Goal: Contribute content: Contribute content

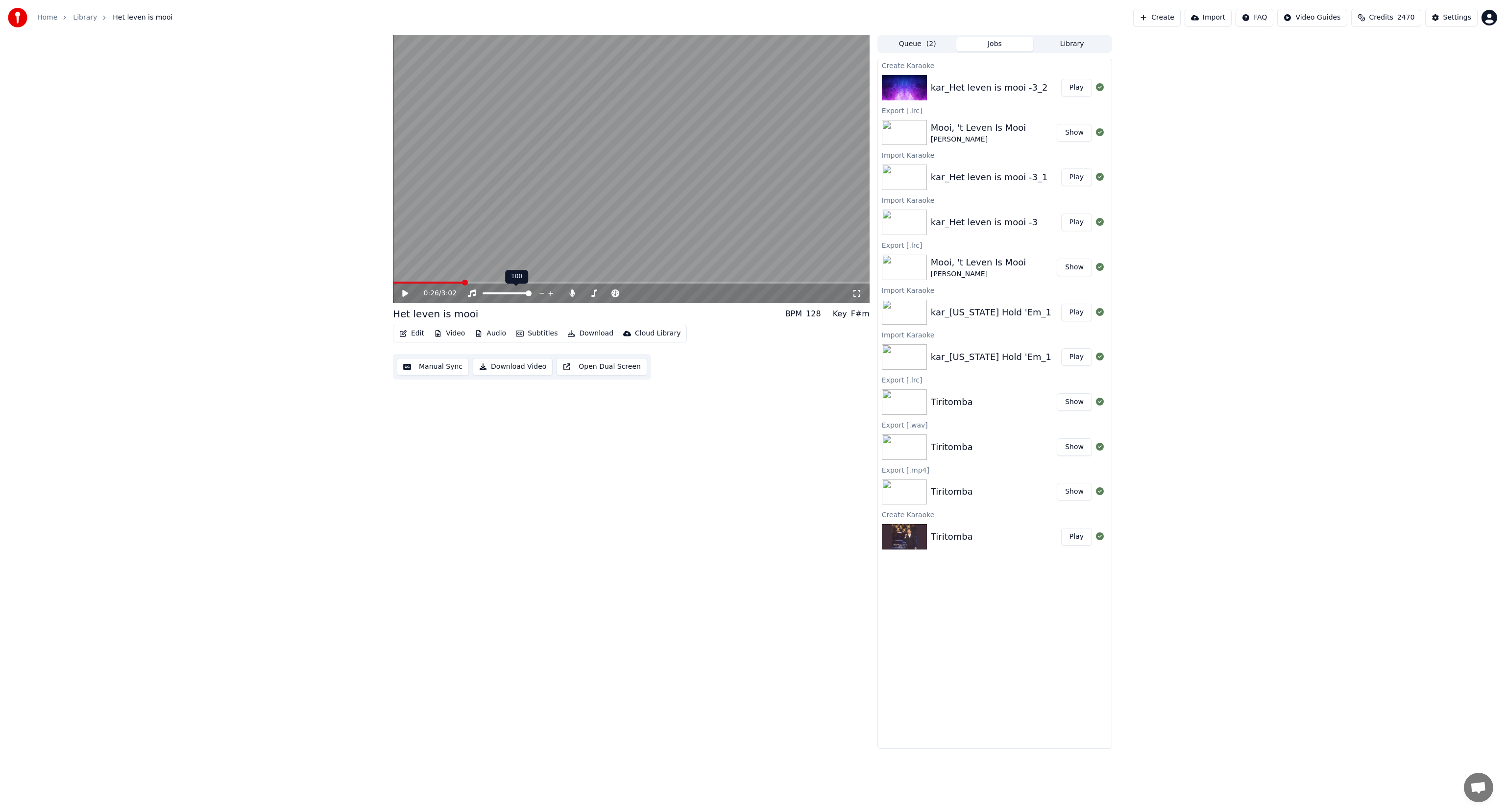
drag, startPoint x: 584, startPoint y: 390, endPoint x: 651, endPoint y: 661, distance: 279.2
click at [443, 512] on div "0:26 / 3:02 Het leven is mooi BPM 128 Key F#m Edit Video Audio Subtitles Downlo…" at bounding box center [632, 392] width 477 height 714
drag, startPoint x: 588, startPoint y: 466, endPoint x: 659, endPoint y: 424, distance: 82.5
click at [615, 456] on div "0:26 / 3:02 Het leven is mooi BPM 128 Key F#m Edit Video Audio Subtitles Downlo…" at bounding box center [632, 392] width 477 height 714
click at [697, 268] on video at bounding box center [632, 169] width 477 height 268
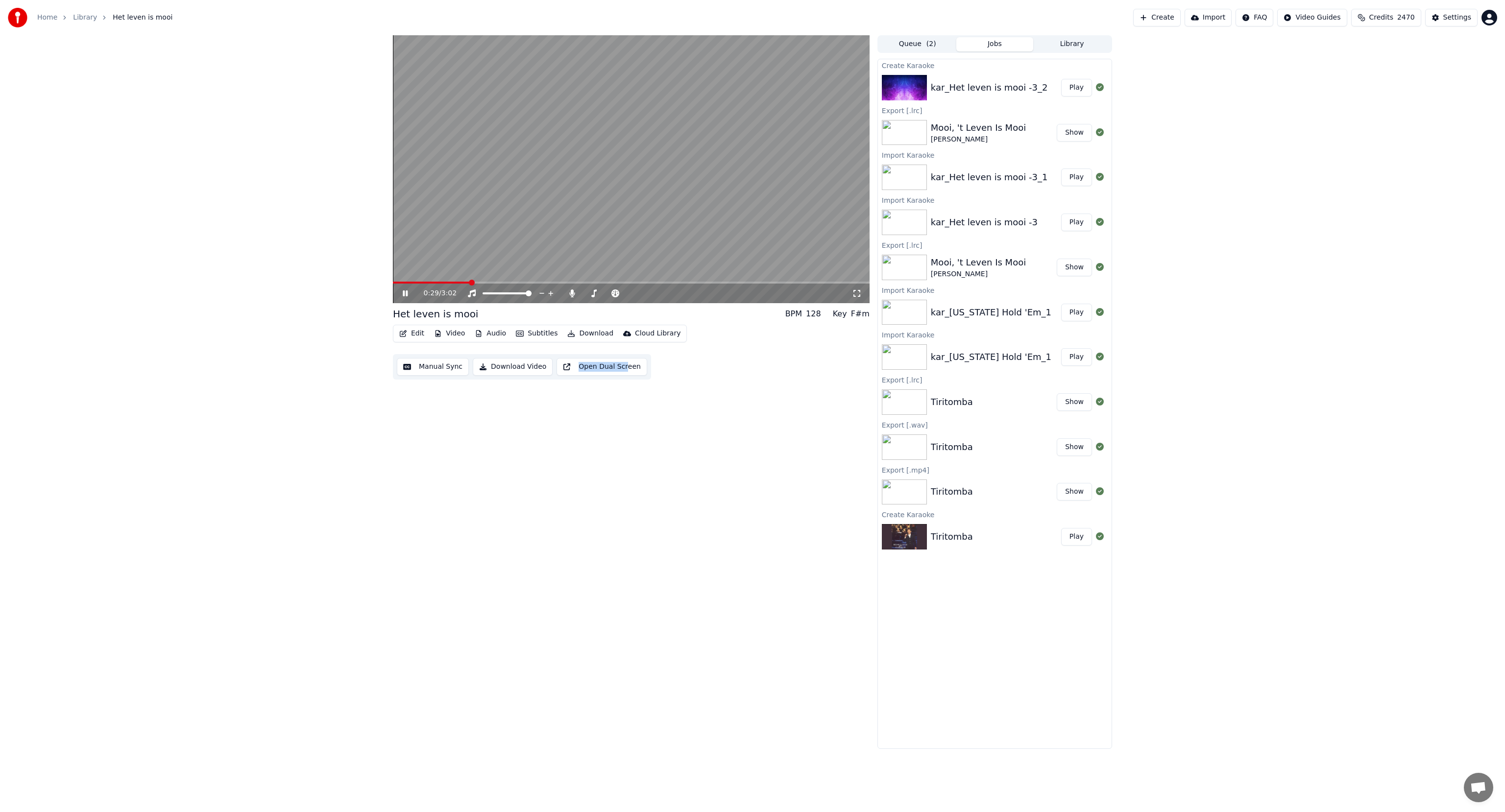
click at [488, 147] on video at bounding box center [632, 169] width 477 height 268
click at [573, 296] on icon at bounding box center [572, 293] width 5 height 8
click at [573, 296] on icon at bounding box center [572, 293] width 10 height 8
click at [409, 293] on icon at bounding box center [412, 293] width 23 height 8
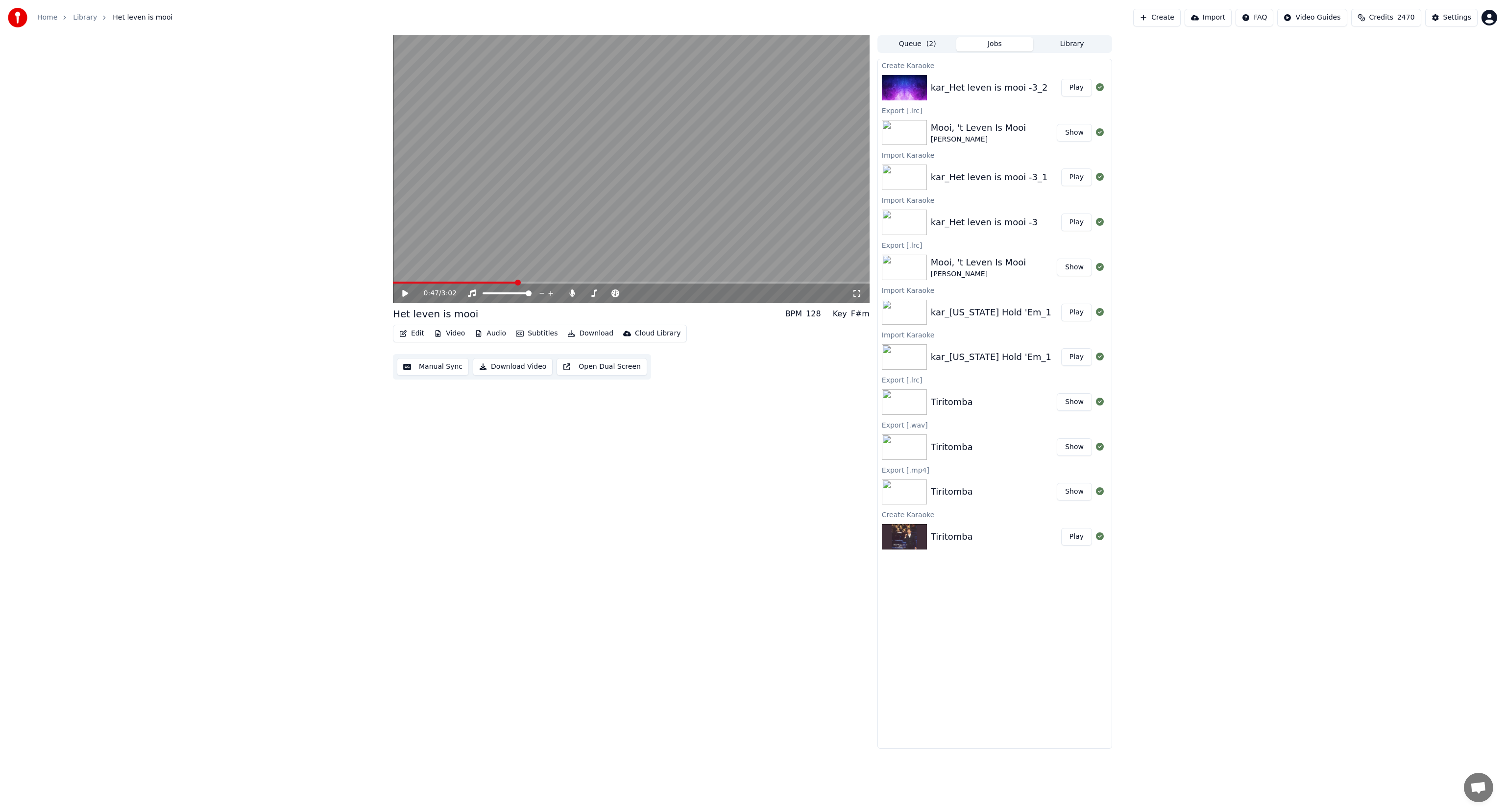
click at [587, 331] on button "Download" at bounding box center [590, 333] width 54 height 14
click at [582, 472] on div "Subtitles [.lrc]" at bounding box center [602, 473] width 48 height 10
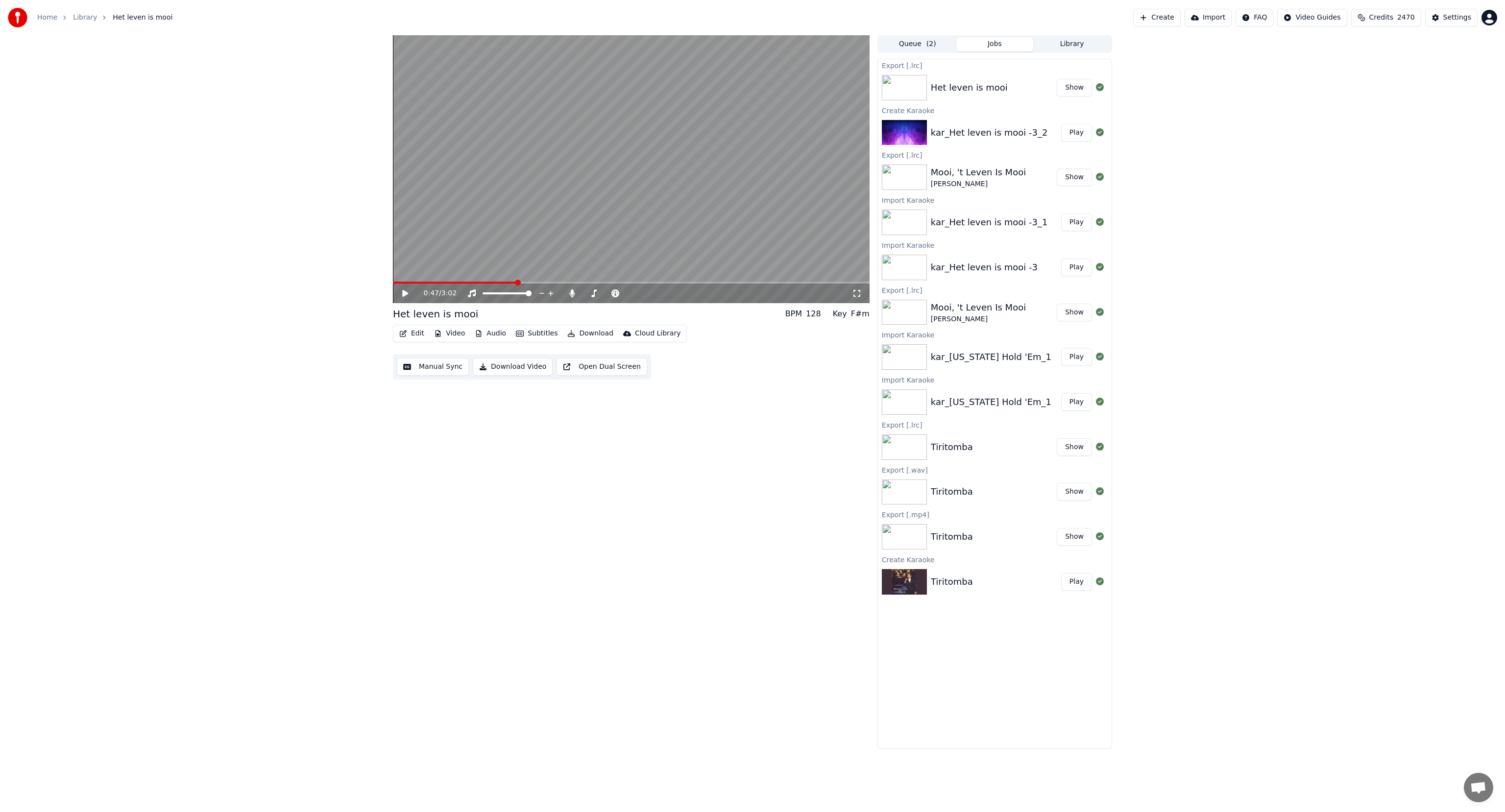
click at [1070, 86] on button "Show" at bounding box center [1074, 88] width 35 height 18
click at [1218, 18] on button "Import" at bounding box center [1208, 18] width 47 height 18
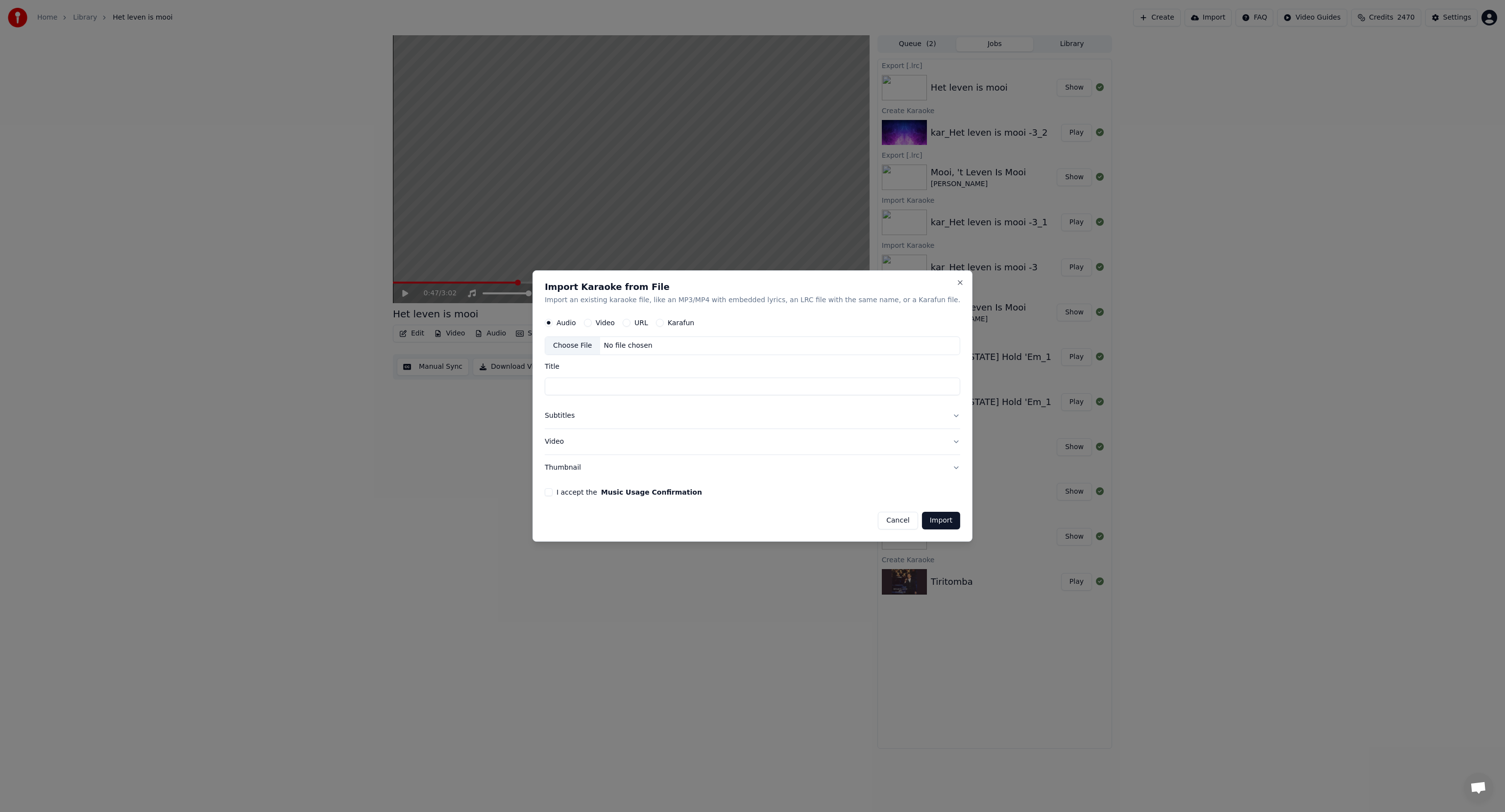
click at [576, 326] on label "Audio" at bounding box center [566, 322] width 20 height 7
click at [553, 326] on button "Audio" at bounding box center [549, 323] width 8 height 8
click at [597, 346] on div "Choose File" at bounding box center [573, 346] width 55 height 18
type input "**********"
click at [594, 415] on button "Subtitles" at bounding box center [752, 416] width 416 height 26
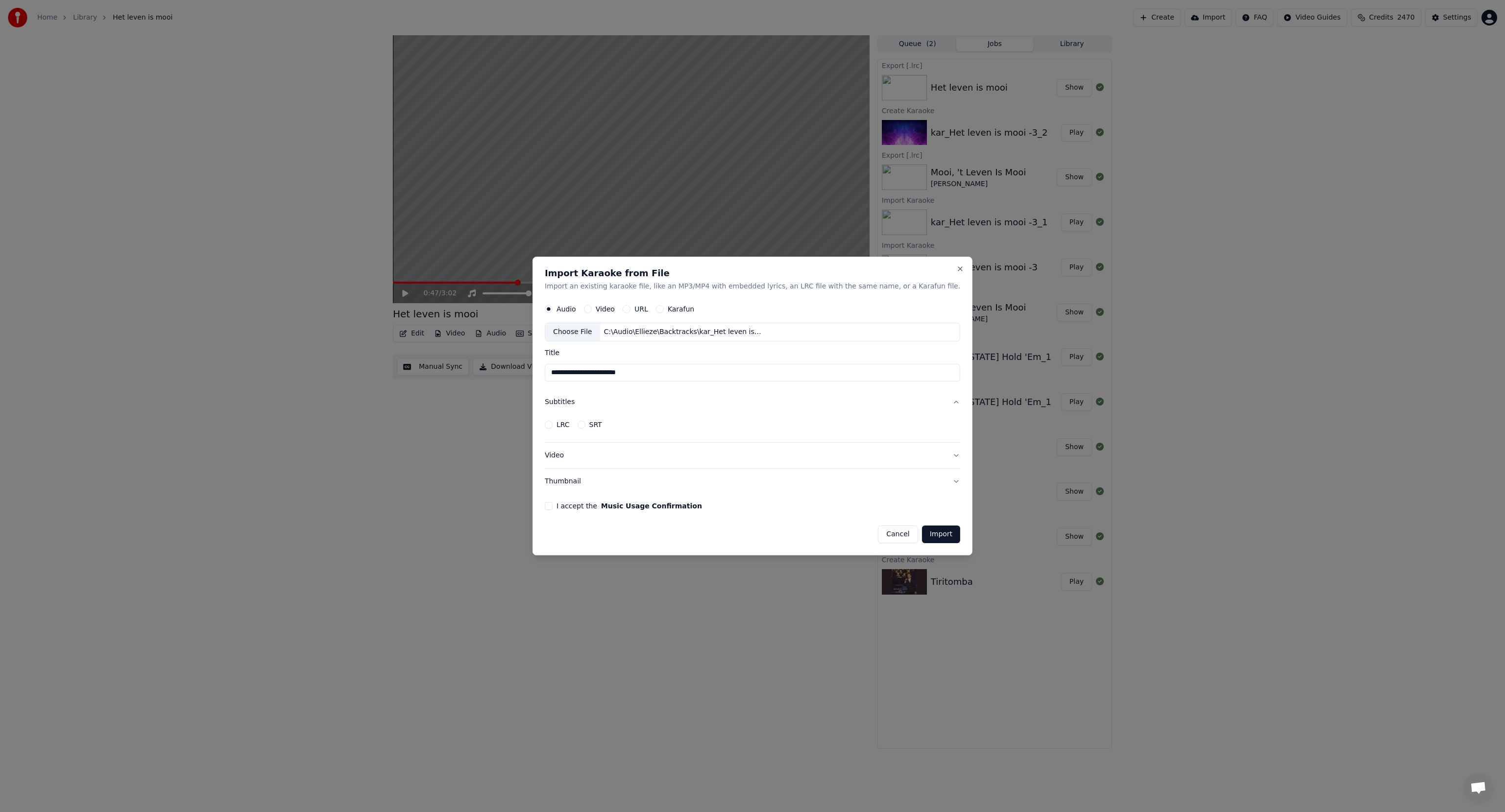
click at [570, 423] on label "LRC" at bounding box center [562, 424] width 13 height 7
click at [553, 423] on button "LRC" at bounding box center [549, 425] width 8 height 8
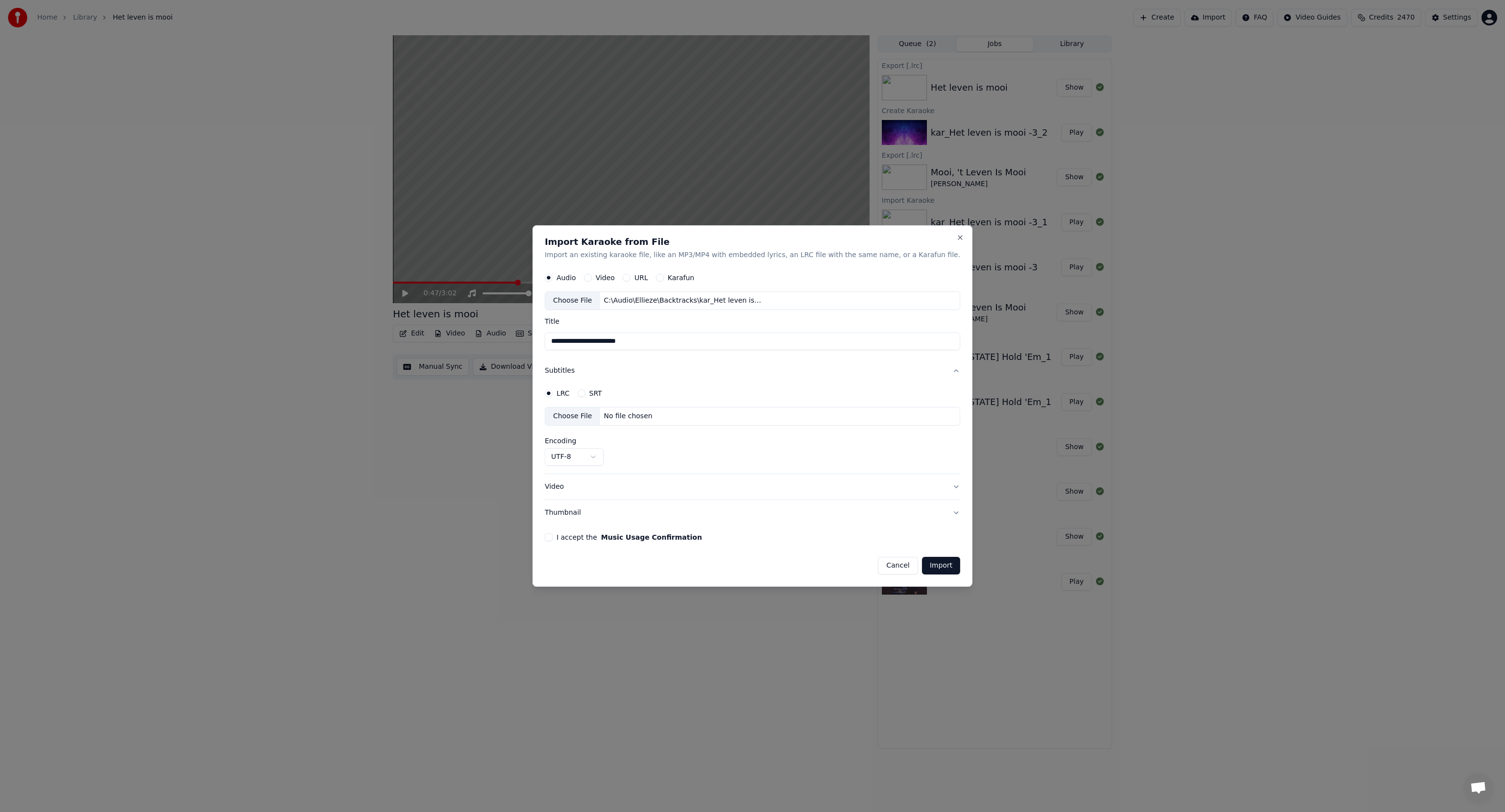
click at [598, 418] on div "Choose File" at bounding box center [573, 416] width 55 height 18
click at [553, 540] on button "I accept the Music Usage Confirmation" at bounding box center [549, 538] width 8 height 8
click at [922, 561] on button "Import" at bounding box center [941, 566] width 38 height 18
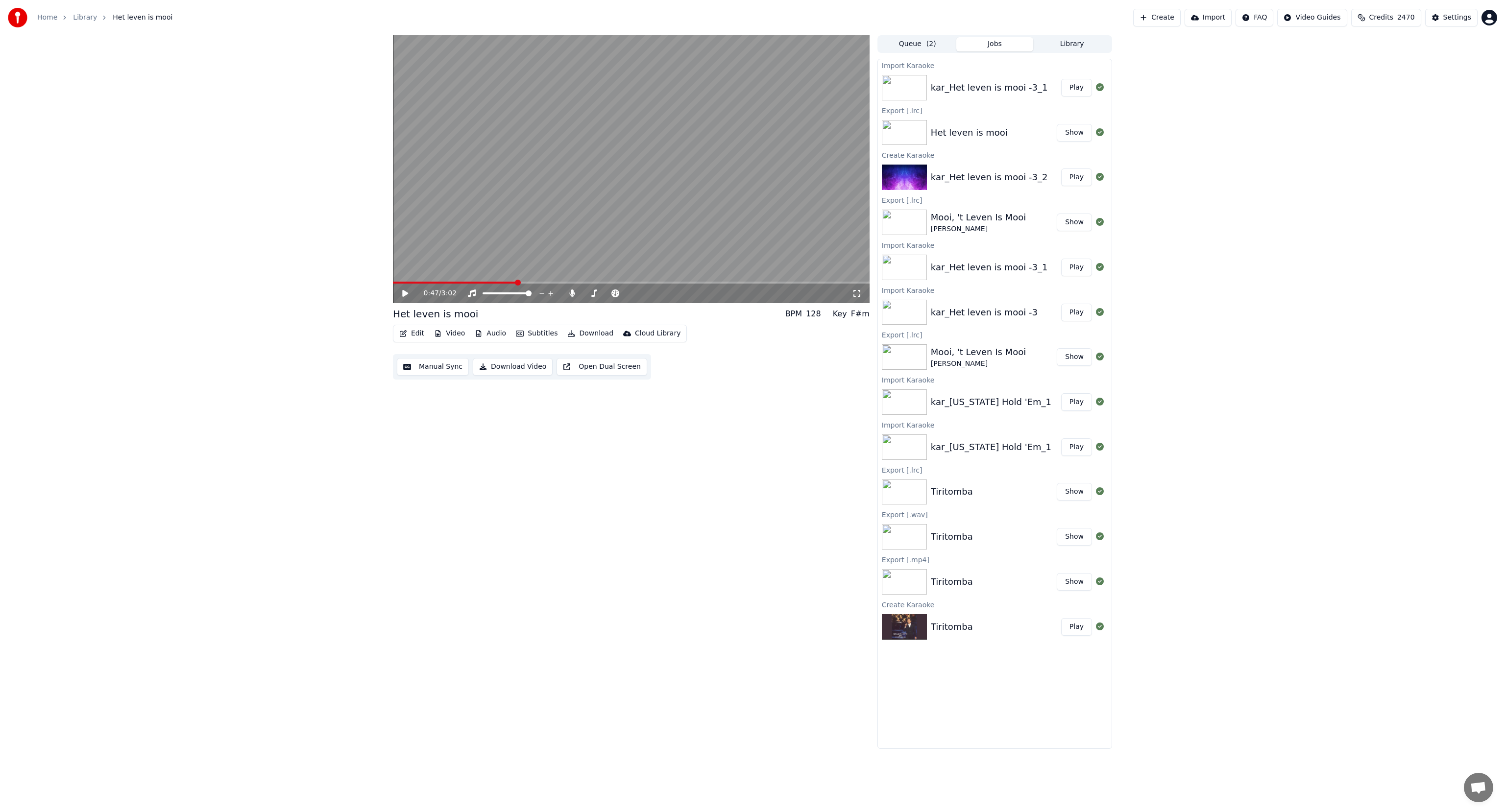
click at [1084, 86] on button "Play" at bounding box center [1076, 88] width 31 height 18
click at [549, 210] on video at bounding box center [632, 169] width 477 height 268
click at [455, 334] on button "Video" at bounding box center [449, 333] width 39 height 14
click at [454, 405] on div "Add Logo" at bounding box center [465, 406] width 32 height 10
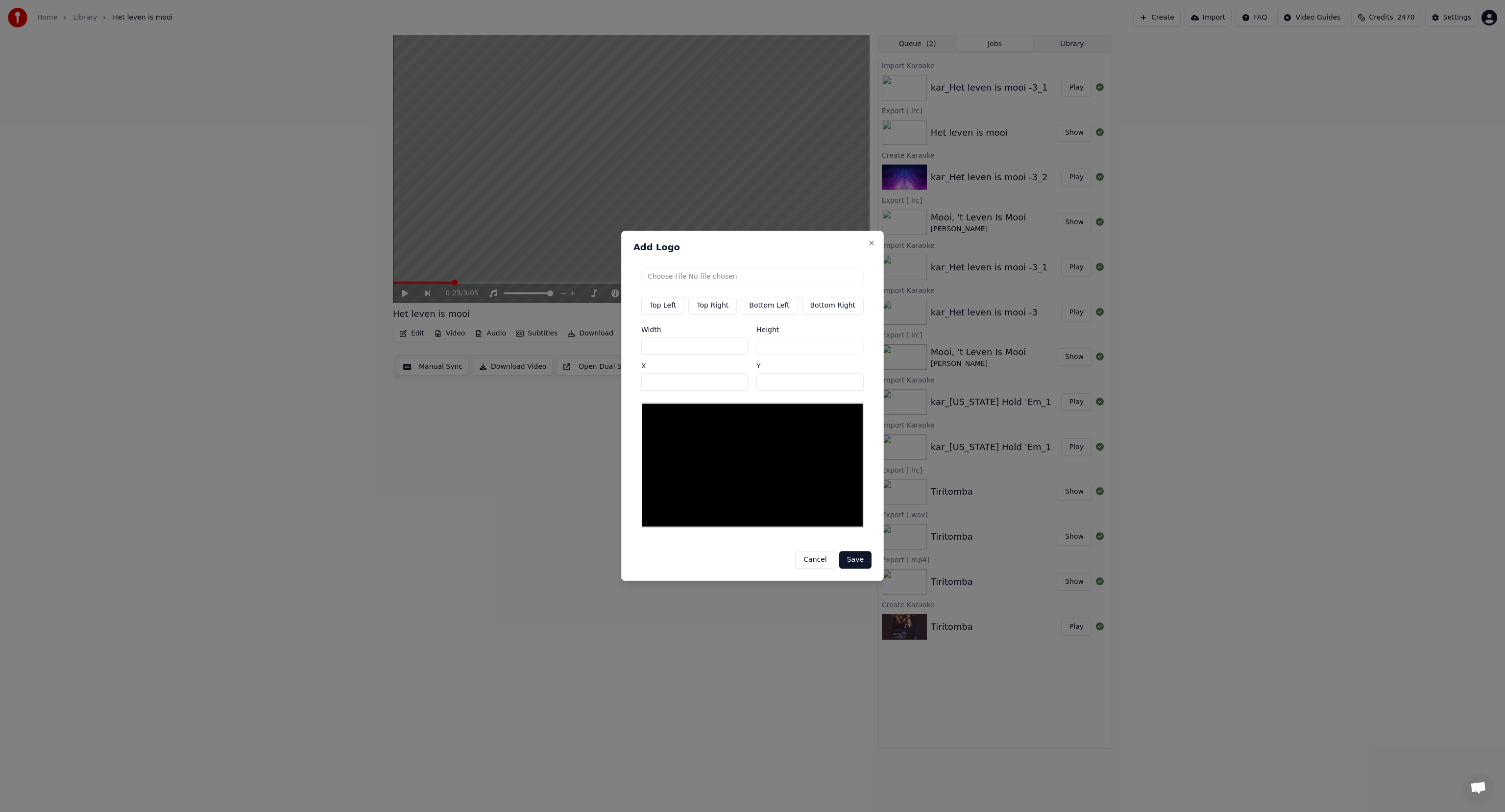
click at [705, 276] on input "file" at bounding box center [752, 276] width 223 height 18
type input "**********"
type input "***"
click at [689, 349] on input "***" at bounding box center [695, 346] width 107 height 18
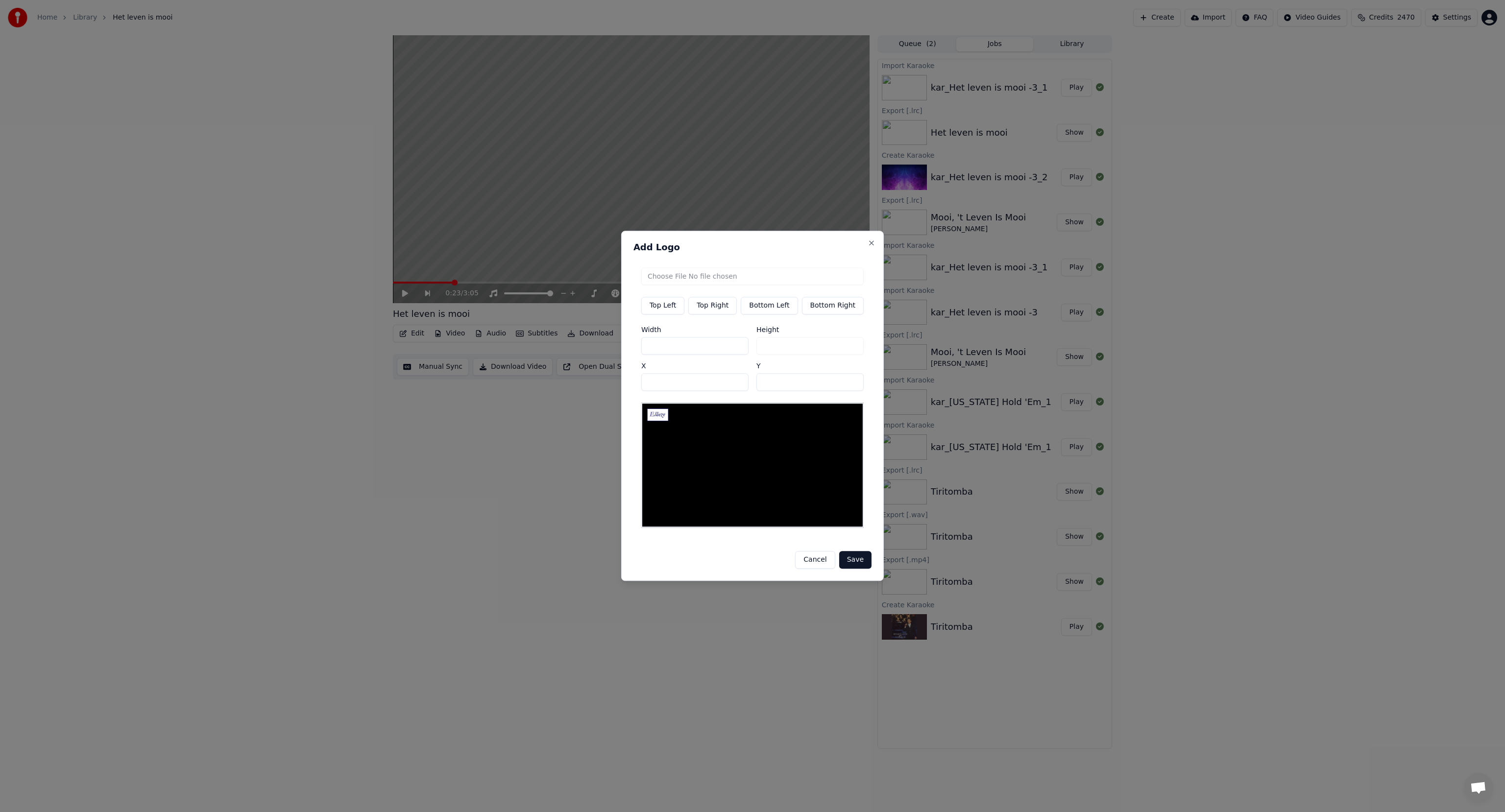
click at [689, 349] on input "***" at bounding box center [695, 346] width 107 height 18
type input "**"
type input "***"
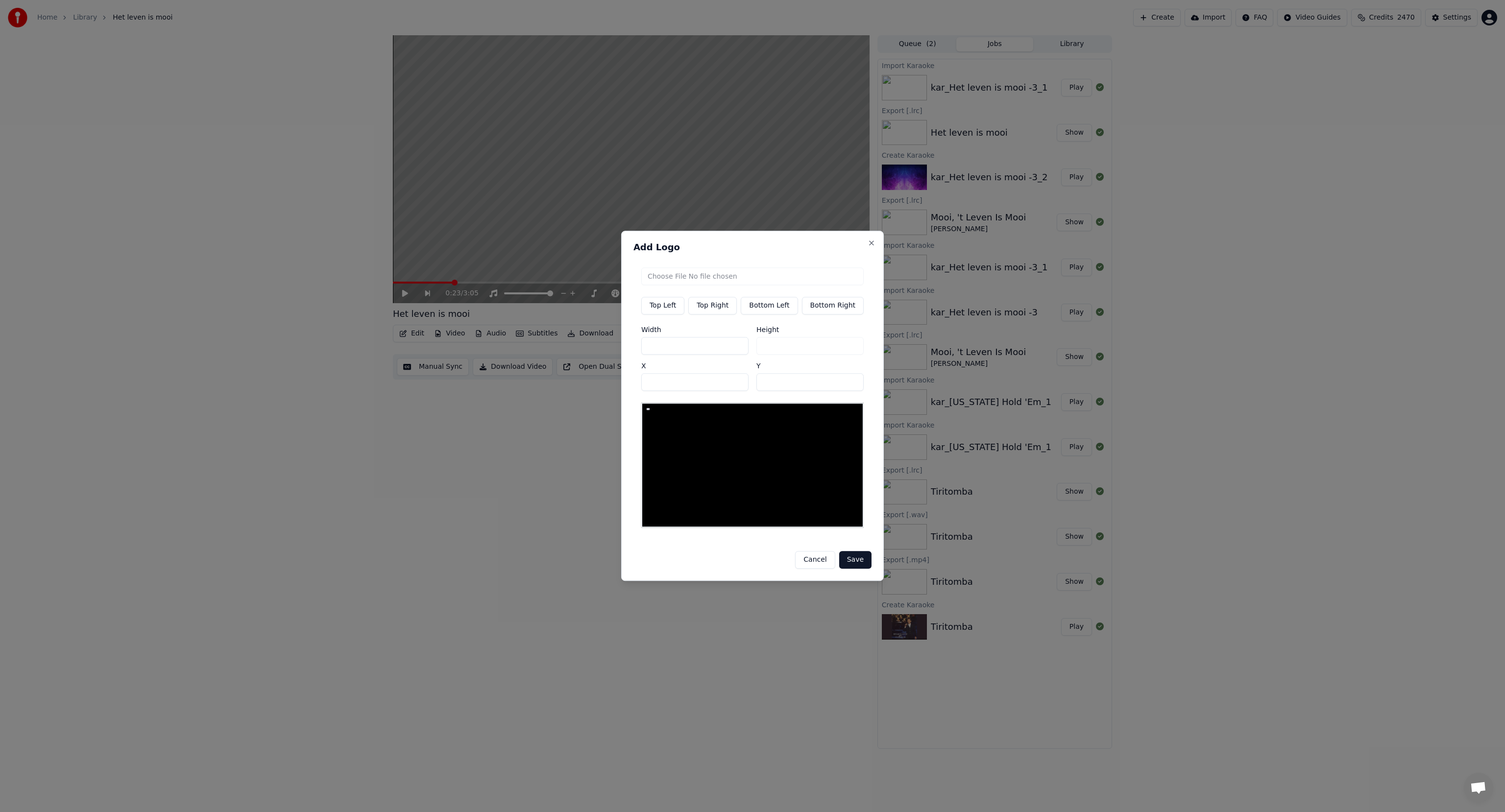
type input "***"
type input "**"
click at [860, 558] on button "Save" at bounding box center [856, 560] width 33 height 18
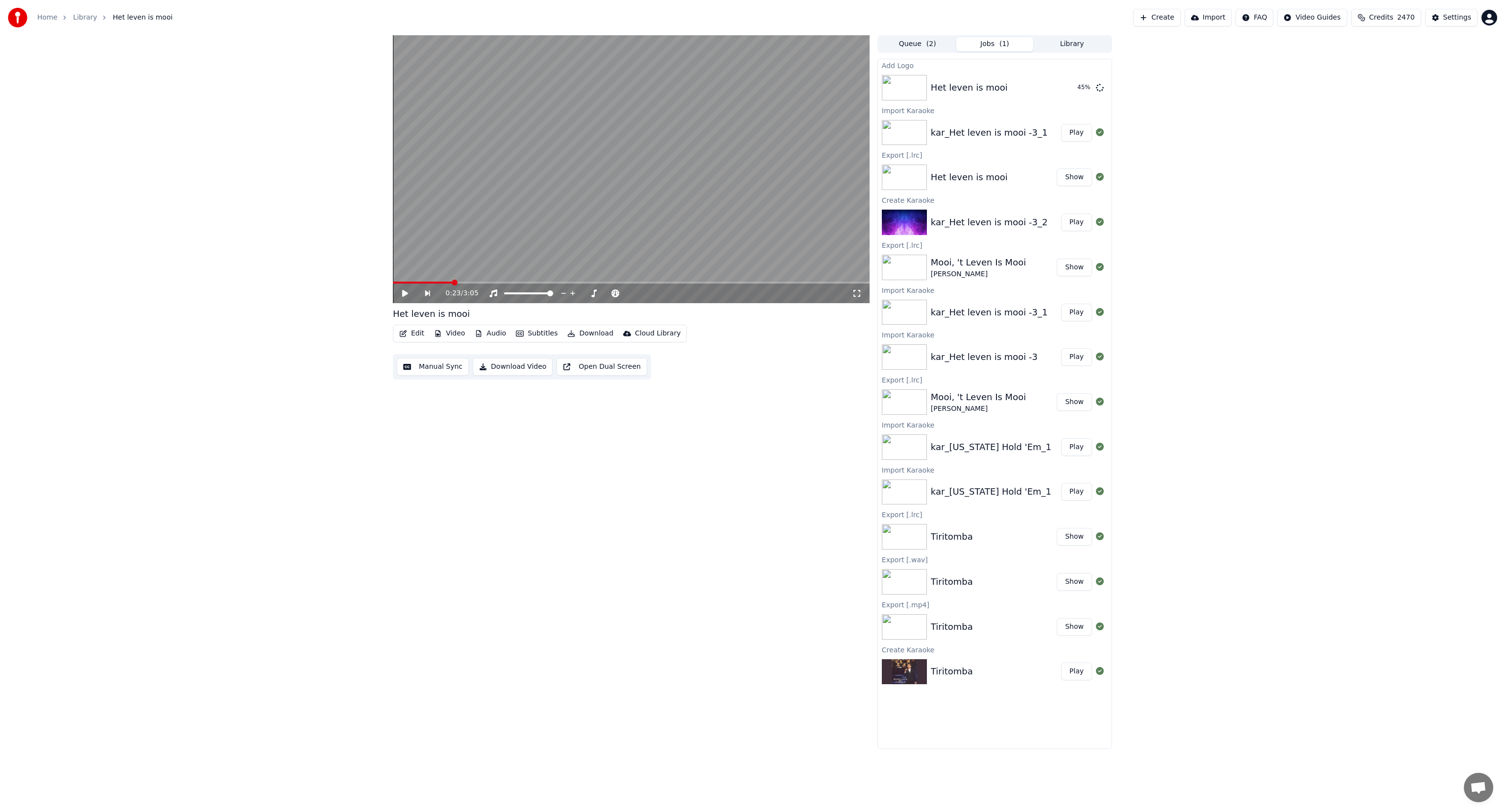
click at [958, 139] on div "kar_Het leven is mooi -3_1" at bounding box center [990, 132] width 117 height 14
click at [1078, 131] on button "Play" at bounding box center [1076, 133] width 31 height 18
click at [982, 135] on div "kar_Het leven is mooi -3_1" at bounding box center [990, 132] width 117 height 14
click at [954, 223] on div "kar_Het leven is mooi -3_2" at bounding box center [990, 222] width 117 height 14
click at [1085, 223] on button "Play" at bounding box center [1076, 223] width 31 height 18
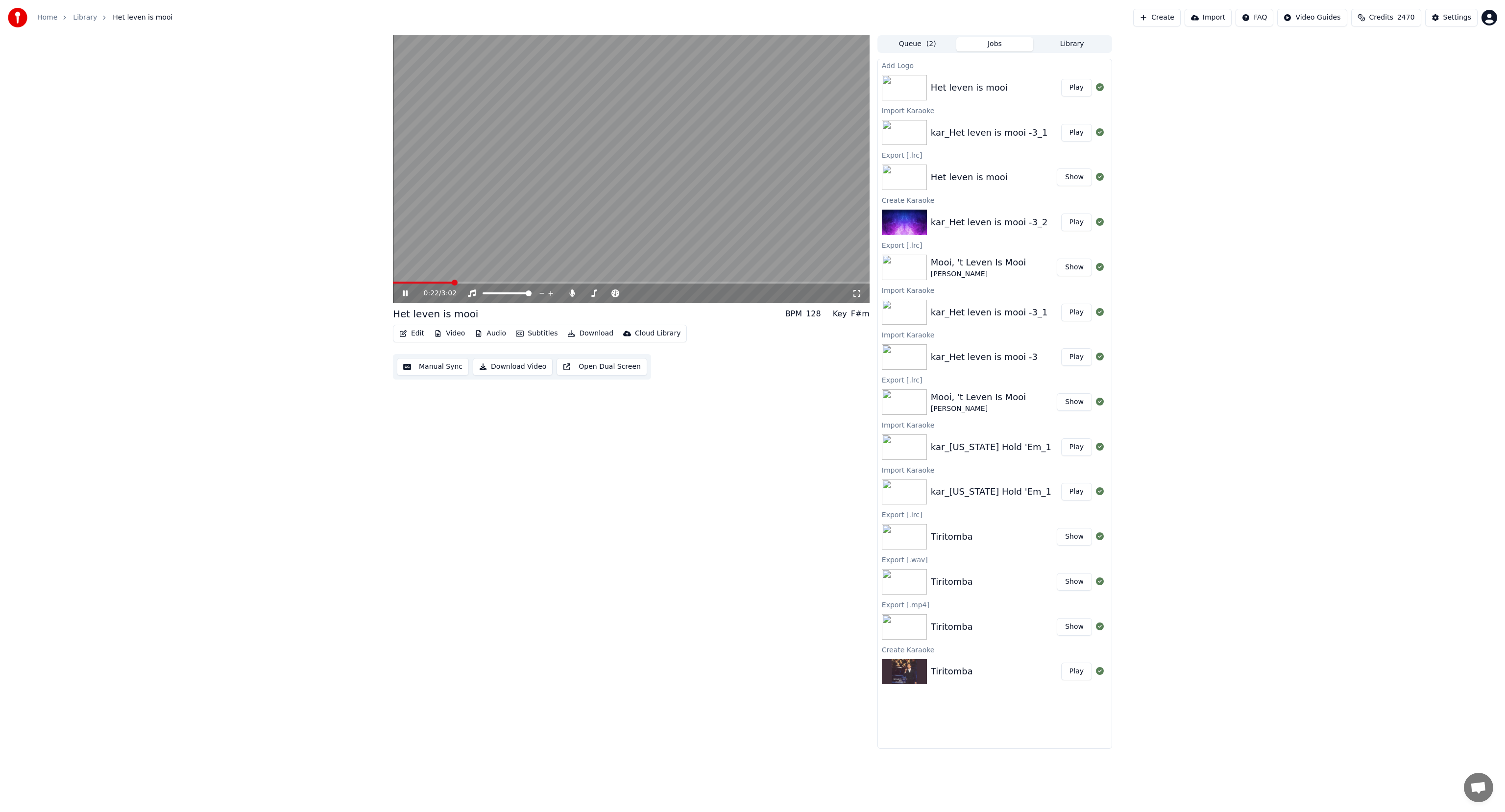
drag, startPoint x: 456, startPoint y: 279, endPoint x: 445, endPoint y: 282, distance: 11.4
click at [445, 282] on div "0:22 / 3:02" at bounding box center [632, 169] width 477 height 268
click at [427, 284] on span at bounding box center [429, 282] width 6 height 6
click at [406, 295] on icon at bounding box center [412, 293] width 23 height 8
click at [406, 295] on icon at bounding box center [405, 293] width 5 height 6
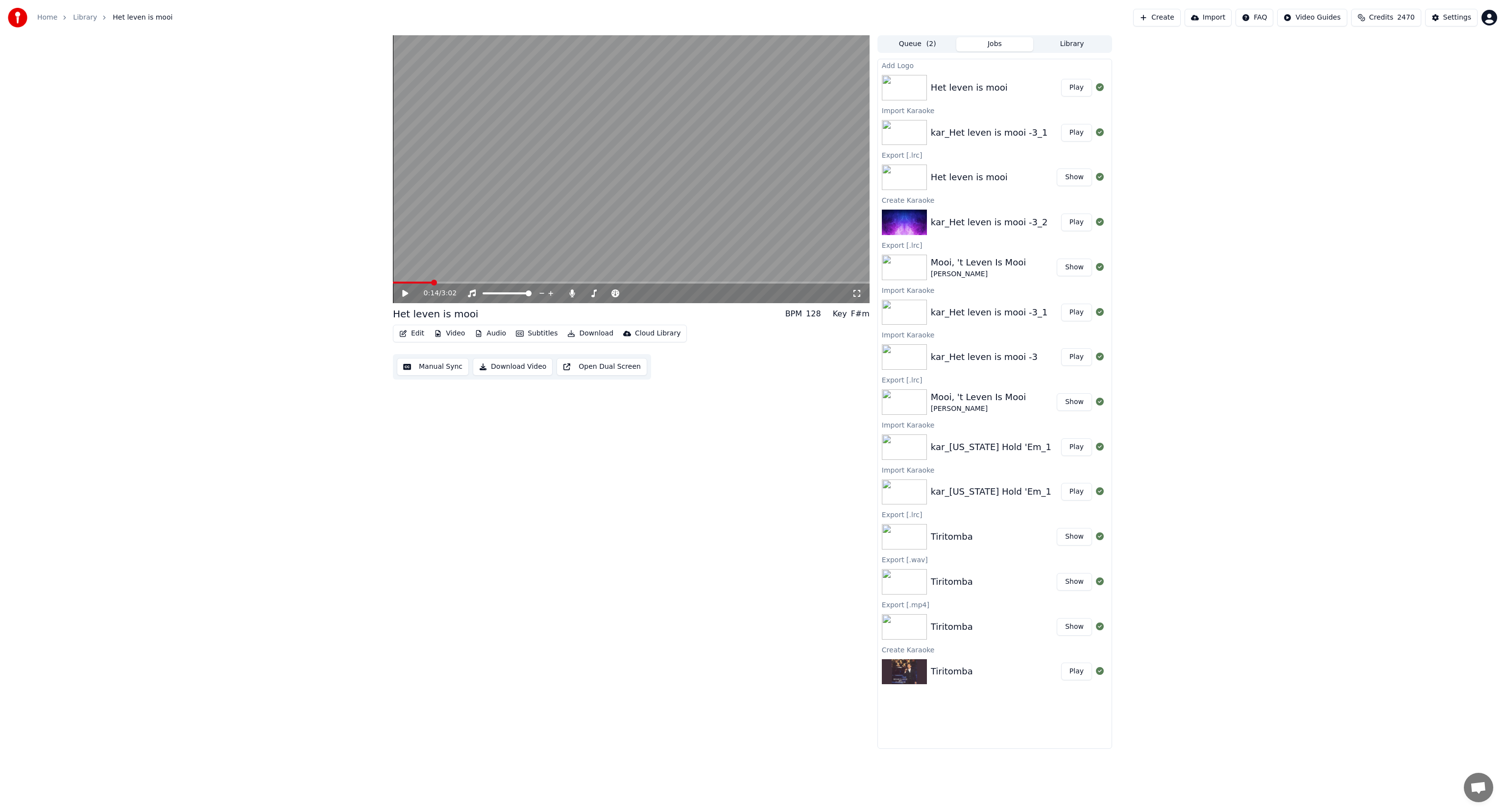
click at [1081, 88] on button "Play" at bounding box center [1076, 88] width 31 height 18
click at [403, 292] on icon at bounding box center [405, 293] width 5 height 6
click at [412, 335] on button "Edit" at bounding box center [412, 333] width 33 height 14
click at [511, 210] on video at bounding box center [632, 169] width 477 height 268
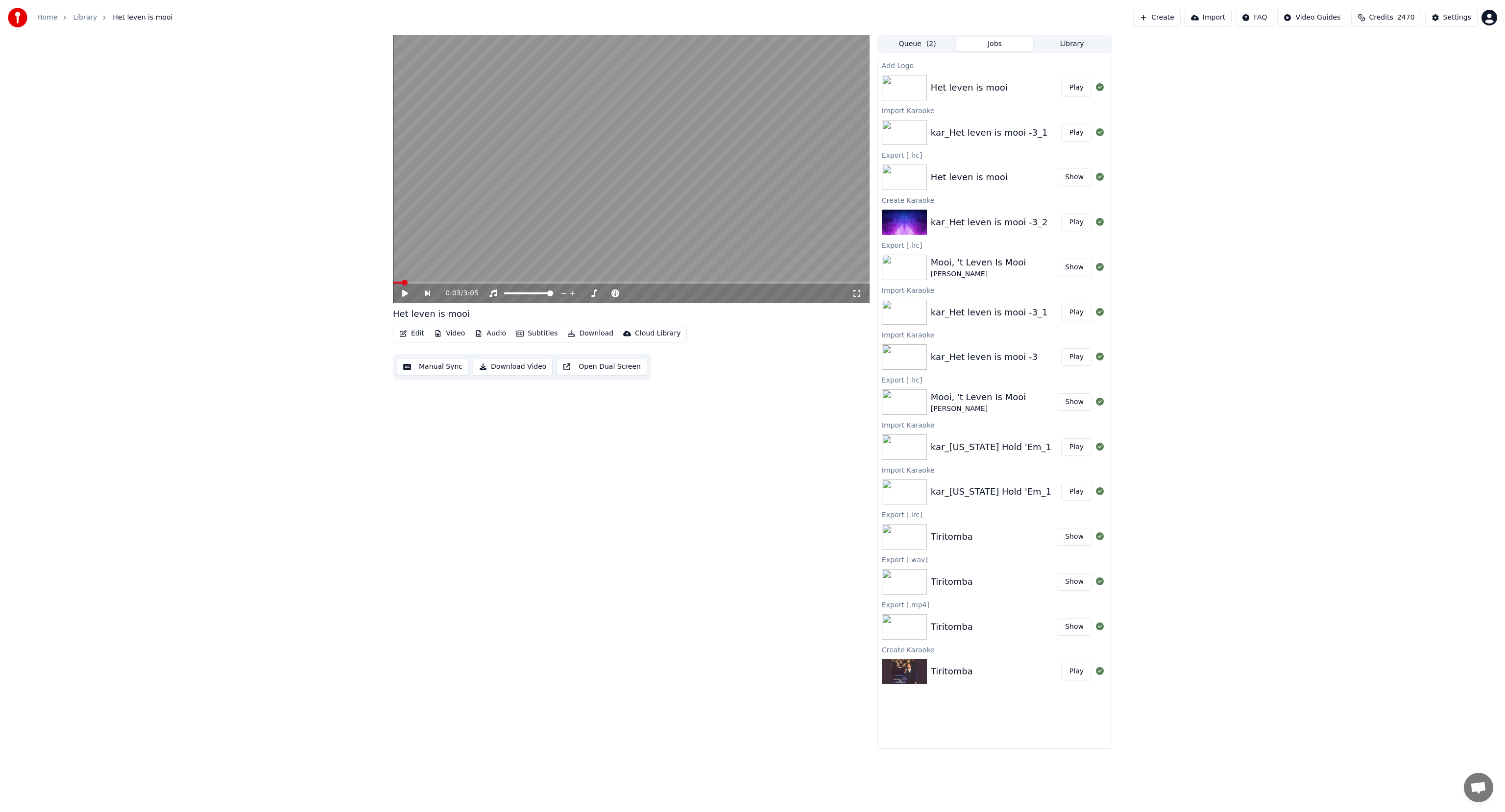
click at [411, 335] on button "Edit" at bounding box center [412, 333] width 33 height 14
click at [425, 425] on div "Manual Sync" at bounding box center [437, 422] width 43 height 10
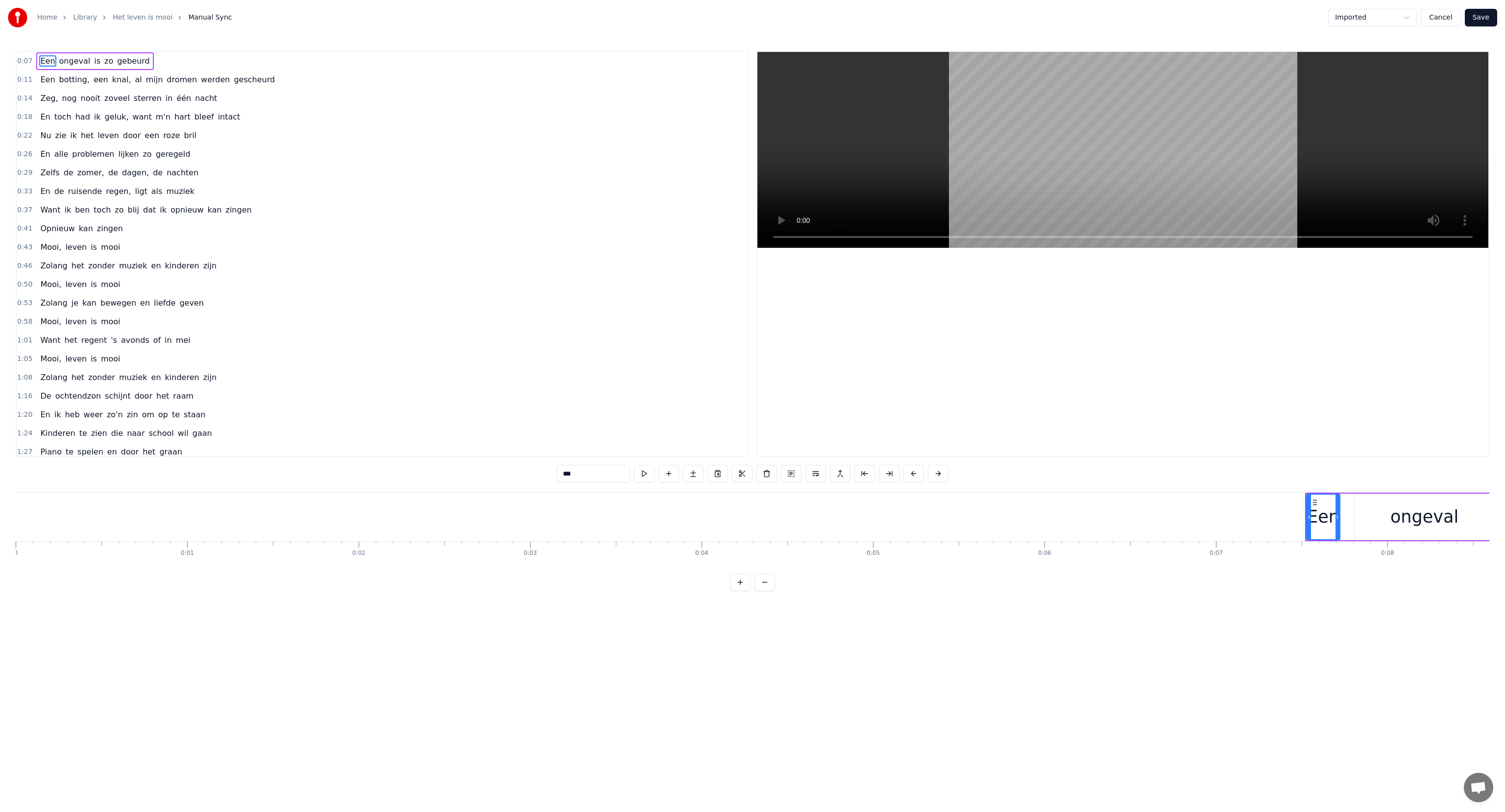
click at [127, 77] on div "Een botting, een knal, al mijn dromen werden gescheurd" at bounding box center [157, 80] width 242 height 18
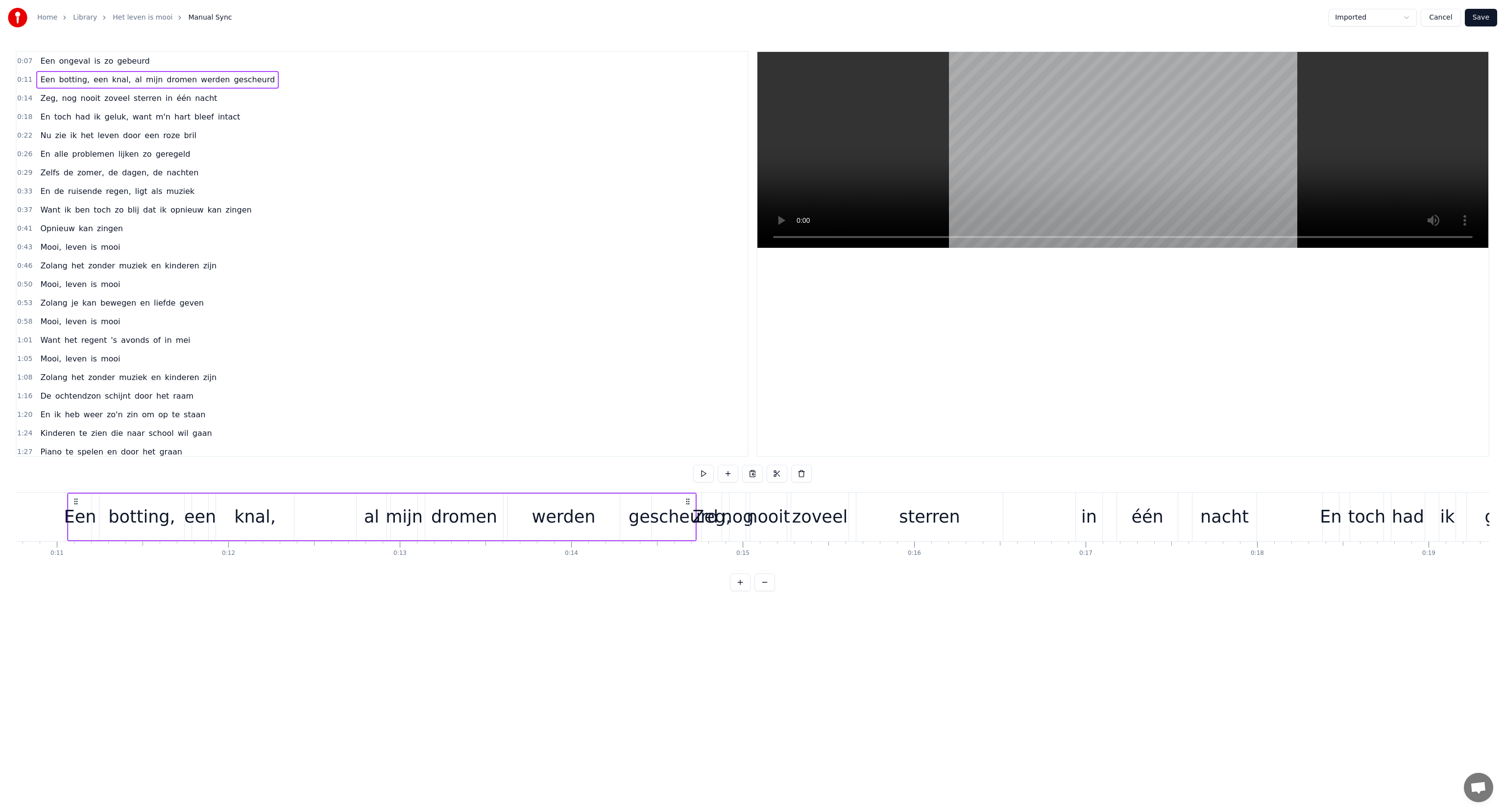
scroll to position [0, 1847]
click at [200, 77] on span "werden" at bounding box center [215, 79] width 31 height 12
click at [1441, 14] on button "Cancel" at bounding box center [1440, 18] width 39 height 18
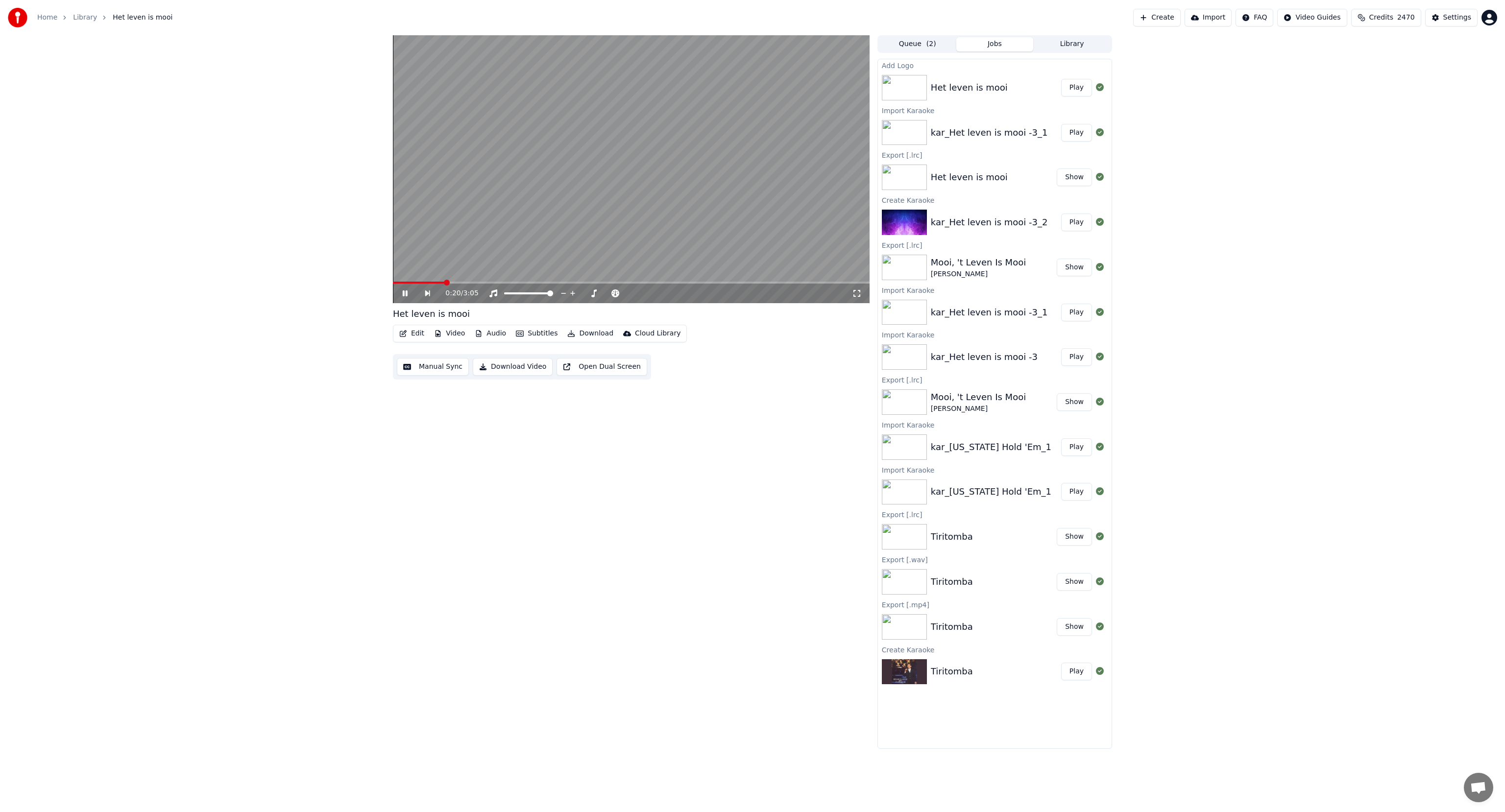
click at [651, 143] on video at bounding box center [632, 169] width 477 height 268
click at [977, 226] on div "kar_Het leven is mooi -3_2" at bounding box center [990, 222] width 117 height 14
click at [1084, 223] on button "Play" at bounding box center [1076, 223] width 31 height 18
click at [415, 335] on button "Edit" at bounding box center [412, 333] width 33 height 14
click at [418, 357] on div "Edit Lyrics" at bounding box center [432, 354] width 35 height 10
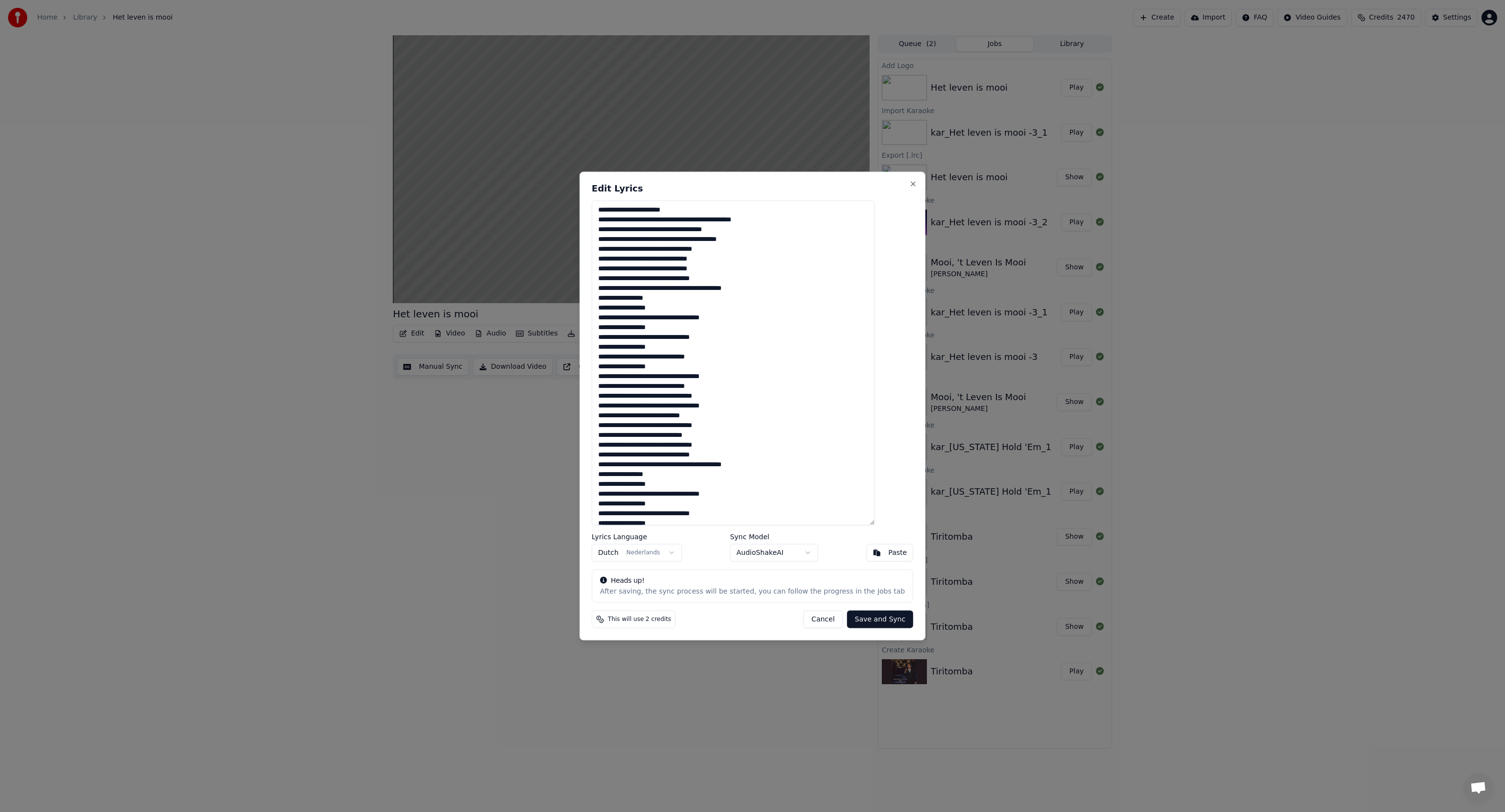
click at [805, 619] on button "Cancel" at bounding box center [822, 619] width 39 height 18
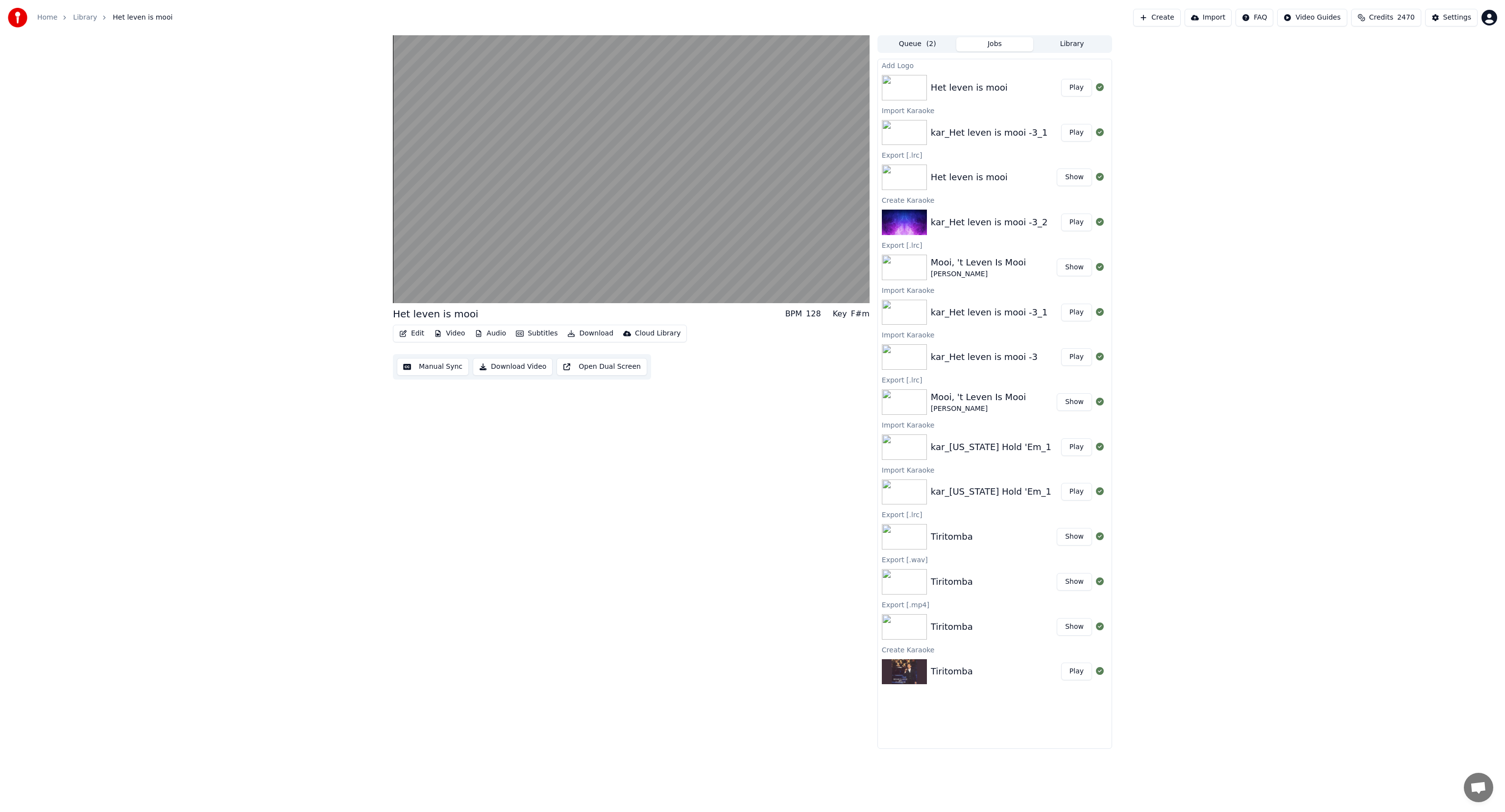
drag, startPoint x: 440, startPoint y: 361, endPoint x: 443, endPoint y: 369, distance: 8.5
click at [438, 365] on button "Manual Sync" at bounding box center [433, 367] width 72 height 18
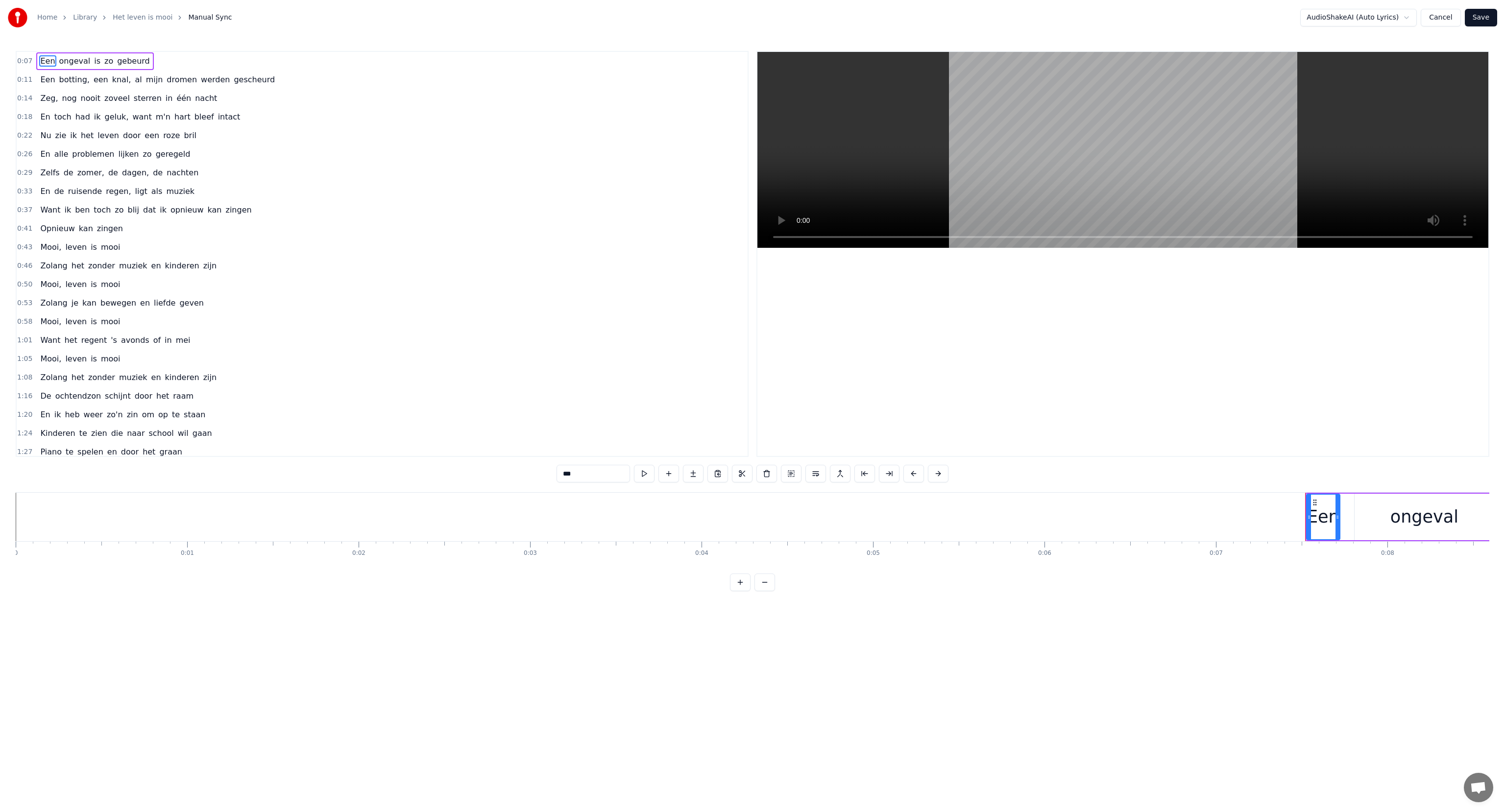
click at [73, 81] on span "botting," at bounding box center [75, 79] width 33 height 12
type input "********"
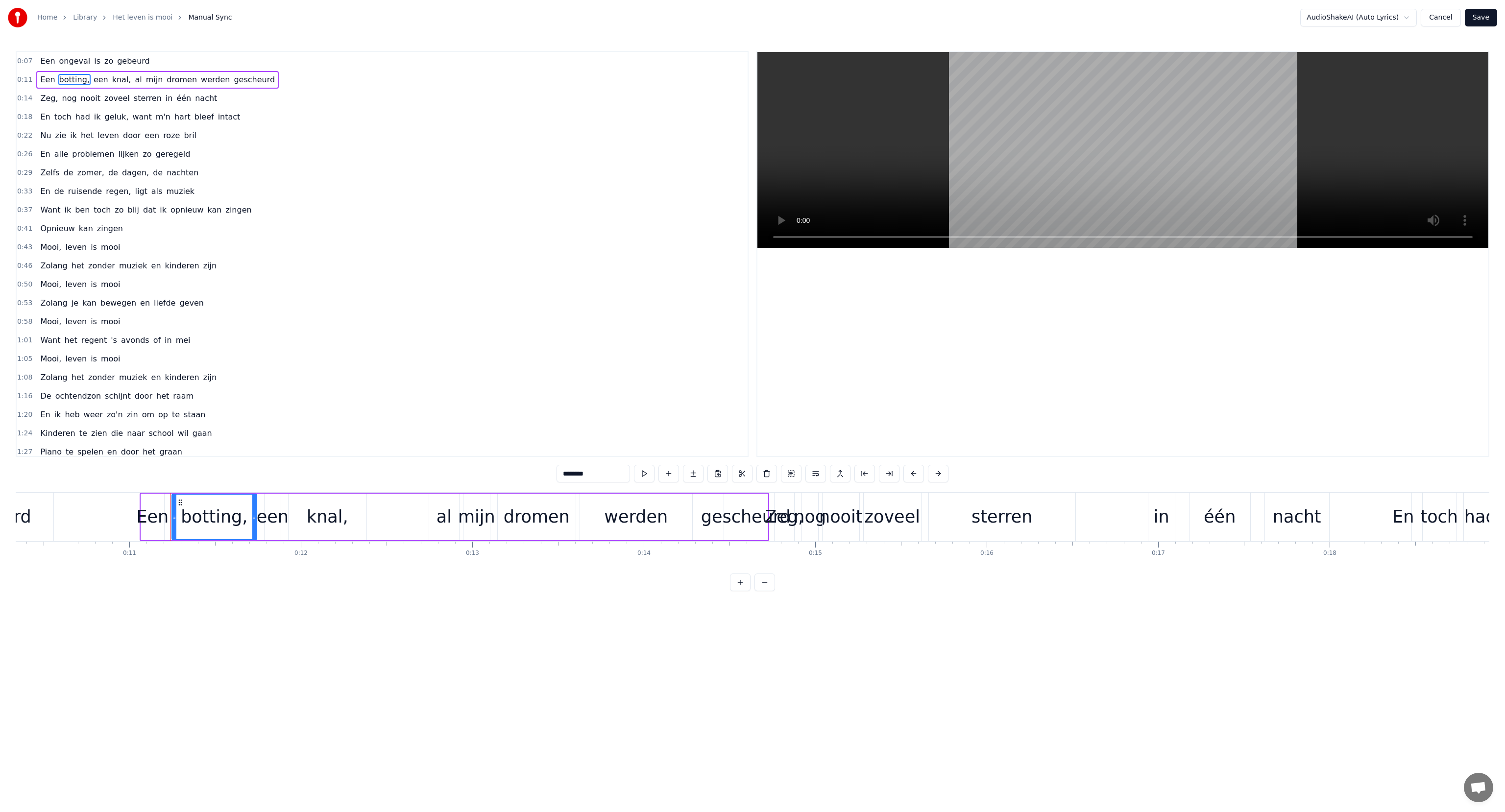
scroll to position [0, 1878]
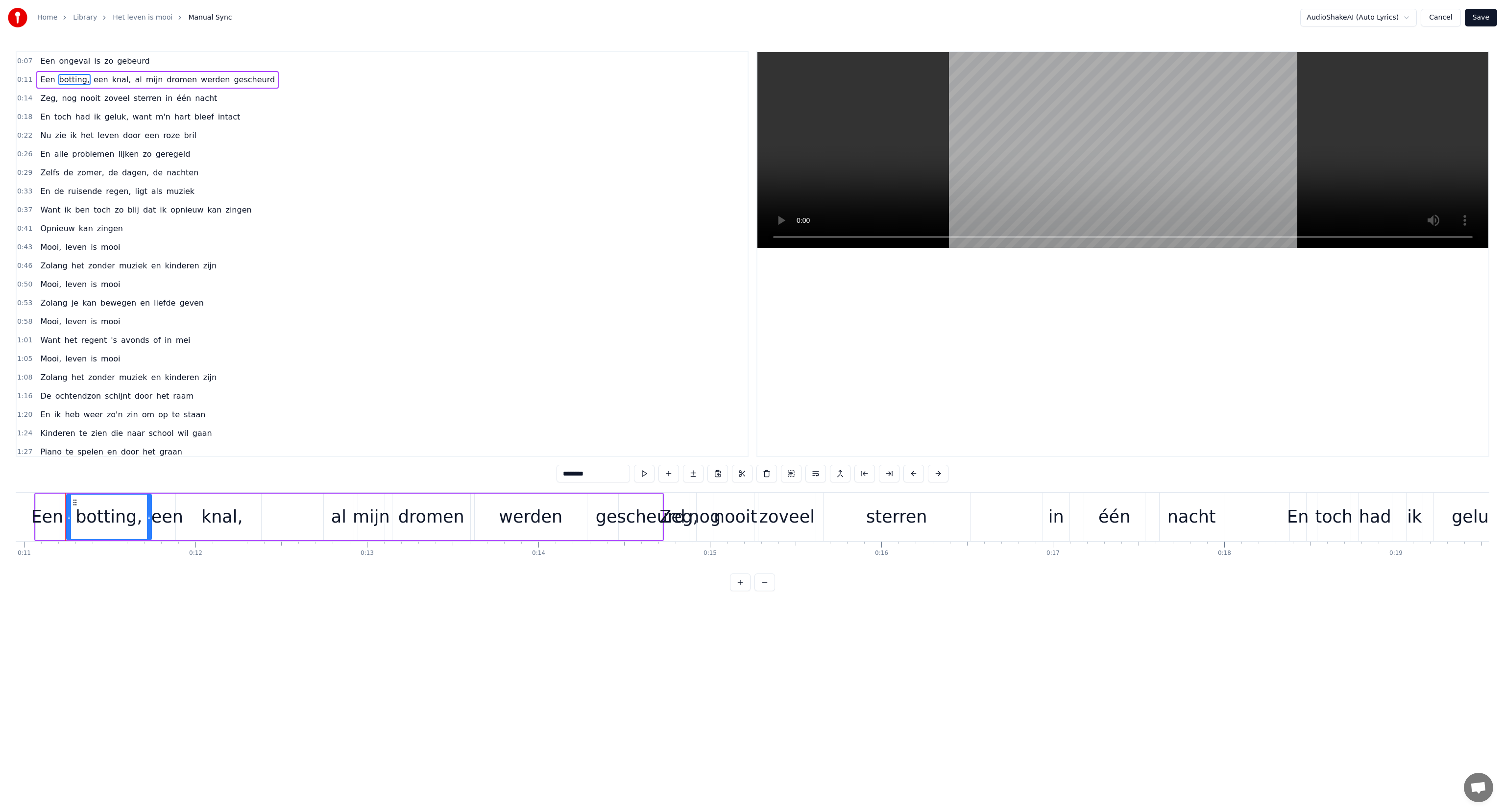
click at [19, 81] on span "0:11" at bounding box center [24, 79] width 15 height 10
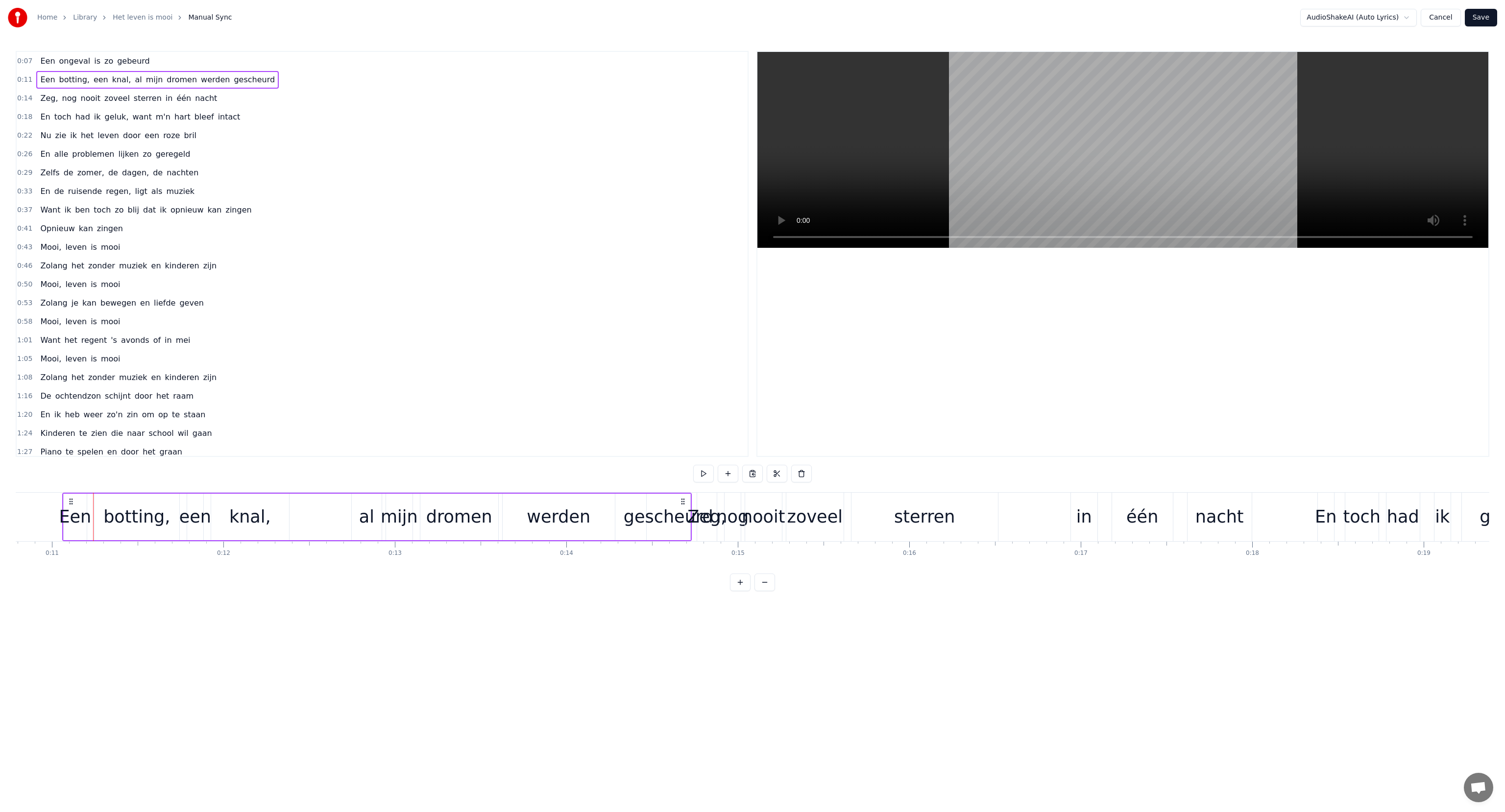
scroll to position [0, 1847]
click at [699, 473] on button at bounding box center [704, 474] width 20 height 18
click at [699, 474] on button at bounding box center [704, 474] width 20 height 18
click at [200, 78] on span "werden" at bounding box center [215, 79] width 31 height 12
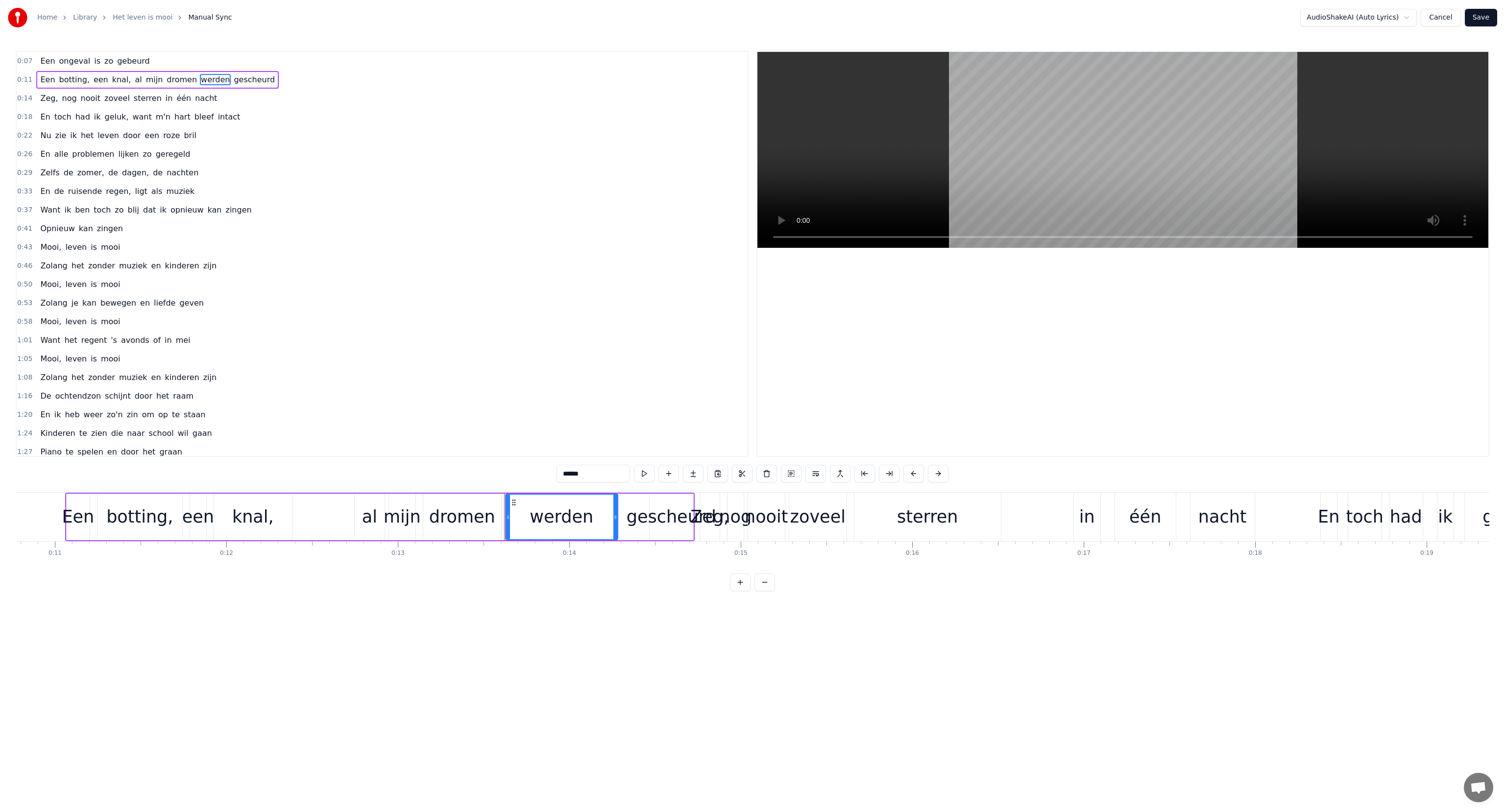
type input "*********"
click at [582, 509] on div "Een botting, een knal, al mijn dromen gescheurd" at bounding box center [380, 517] width 630 height 48
click at [1439, 18] on button "Cancel" at bounding box center [1440, 18] width 39 height 18
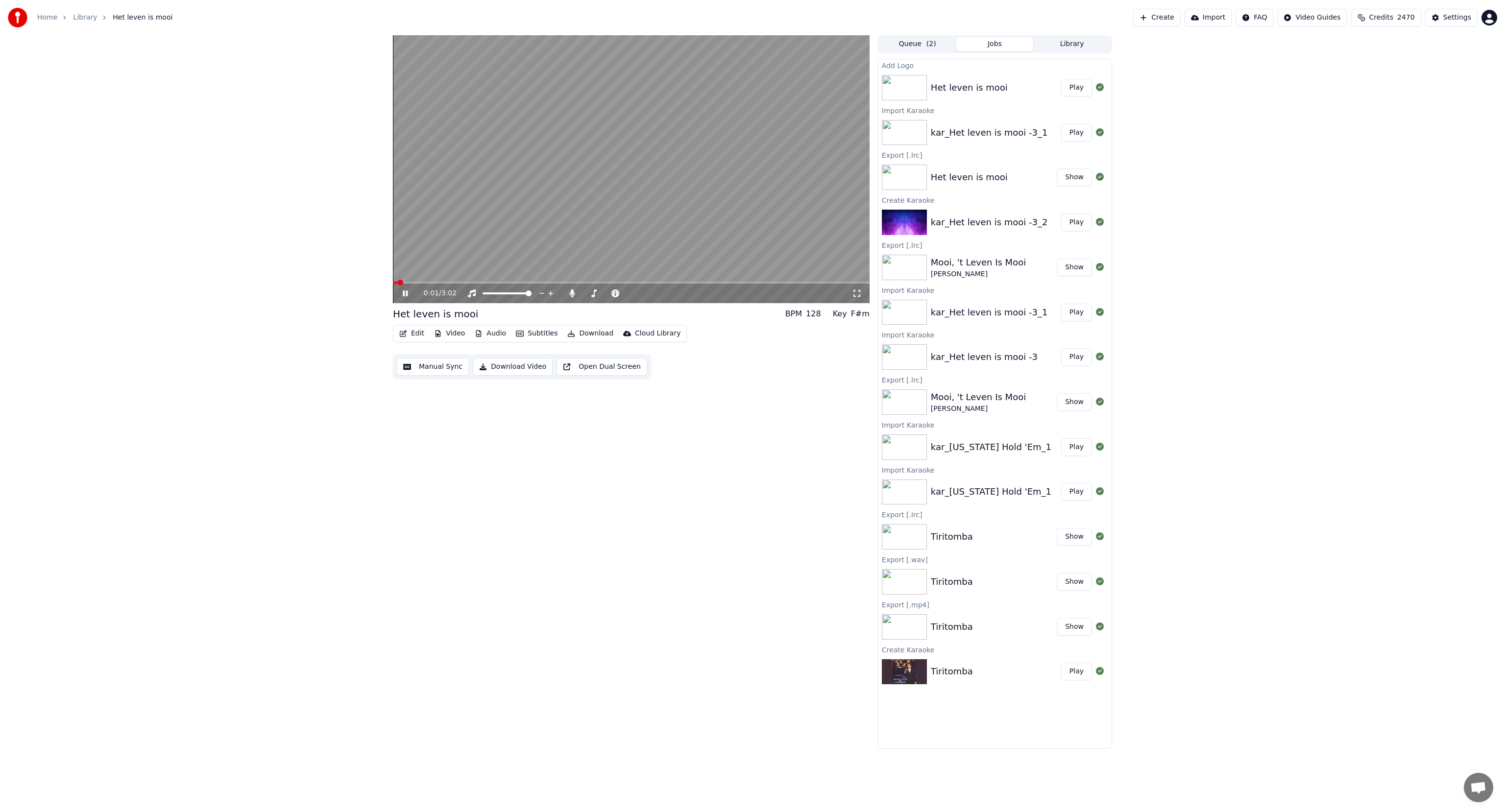
click at [414, 333] on button "Edit" at bounding box center [412, 333] width 33 height 14
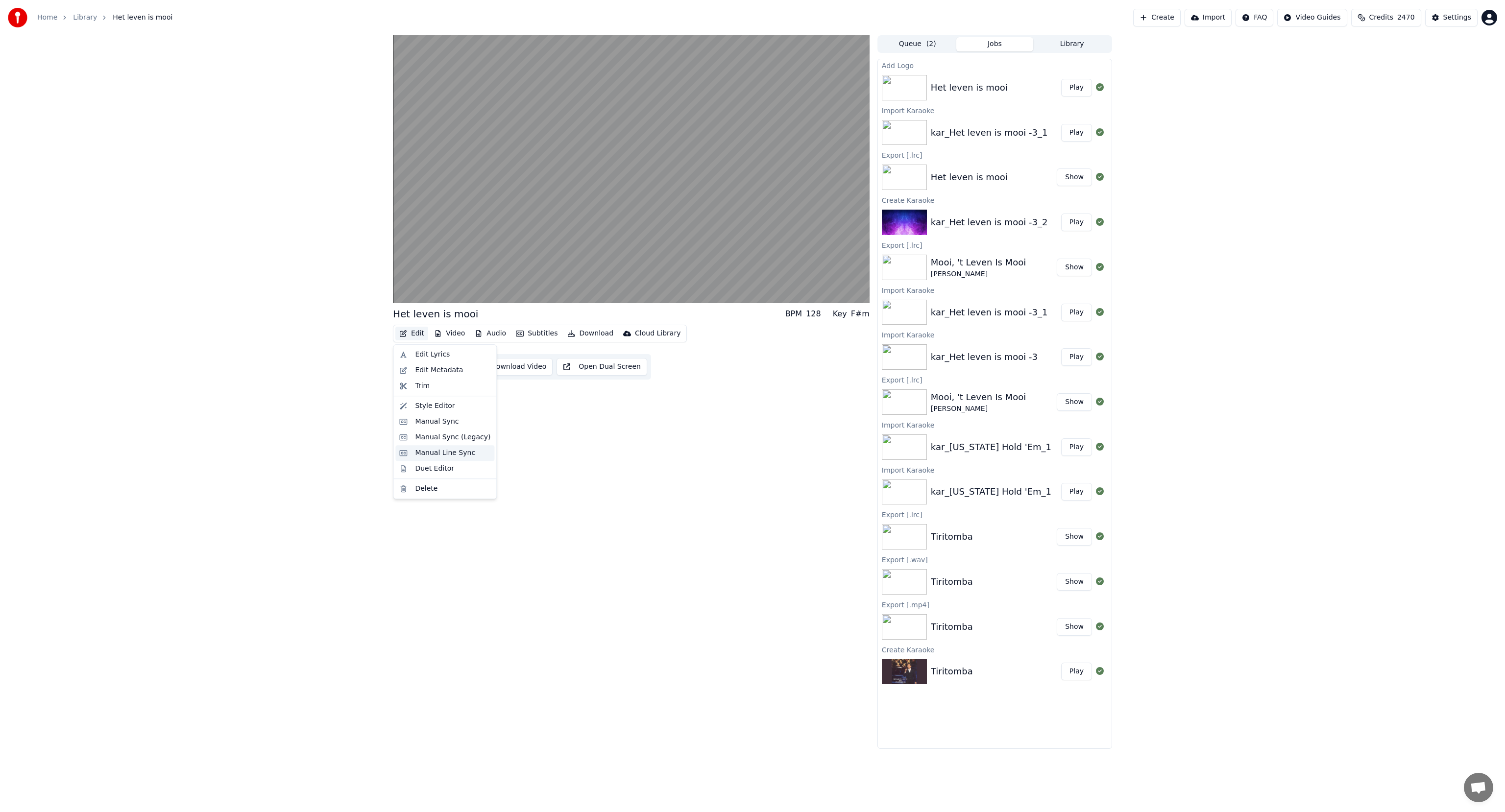
click at [420, 458] on div "Manual Line Sync" at bounding box center [445, 453] width 60 height 10
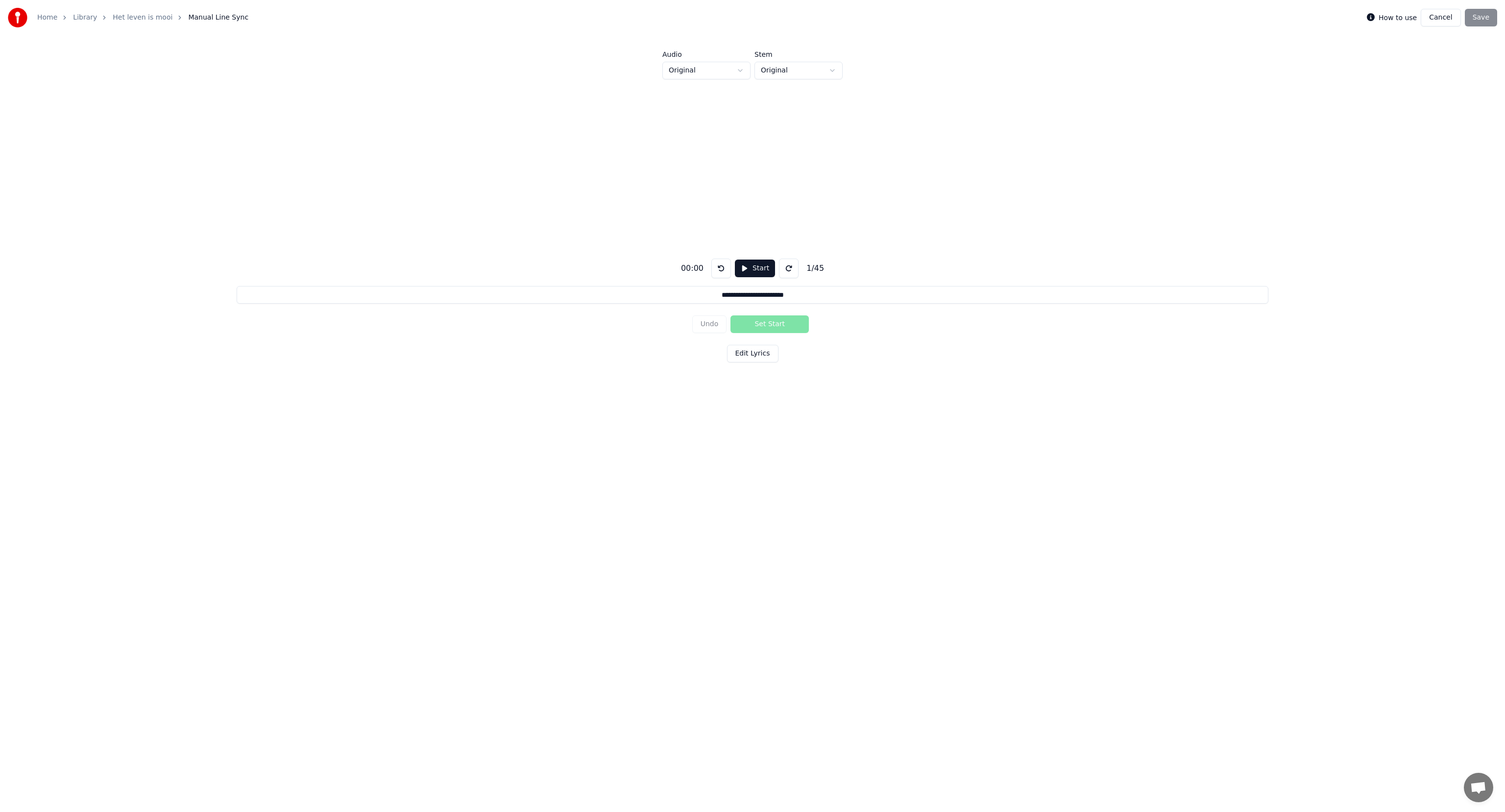
click at [748, 274] on button "Start" at bounding box center [755, 268] width 40 height 18
click at [748, 273] on button "Pause" at bounding box center [755, 268] width 43 height 18
click at [1443, 20] on button "Cancel" at bounding box center [1440, 18] width 39 height 18
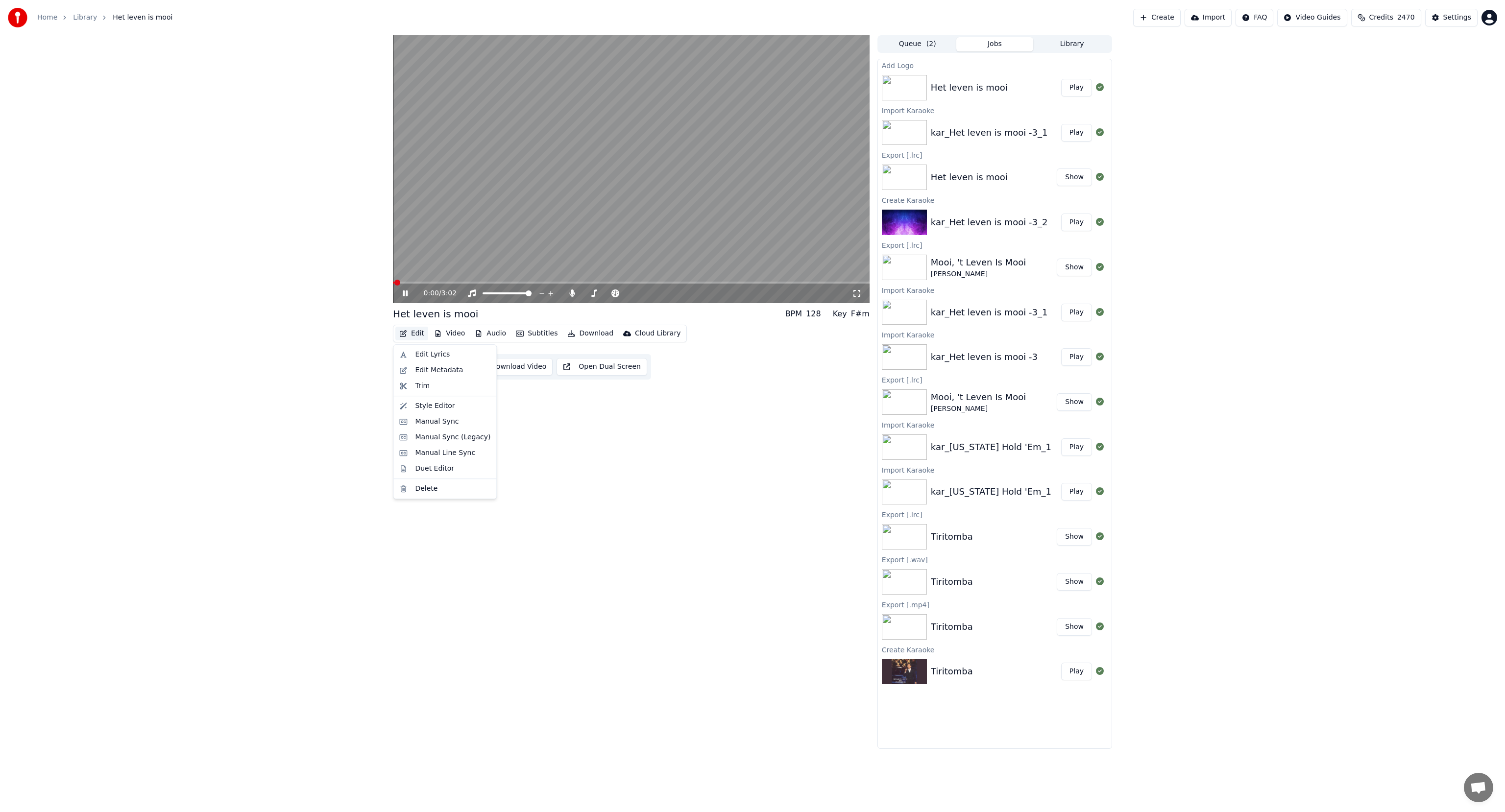
click at [411, 331] on button "Edit" at bounding box center [412, 333] width 33 height 14
click at [424, 425] on div "Manual Sync" at bounding box center [437, 422] width 43 height 10
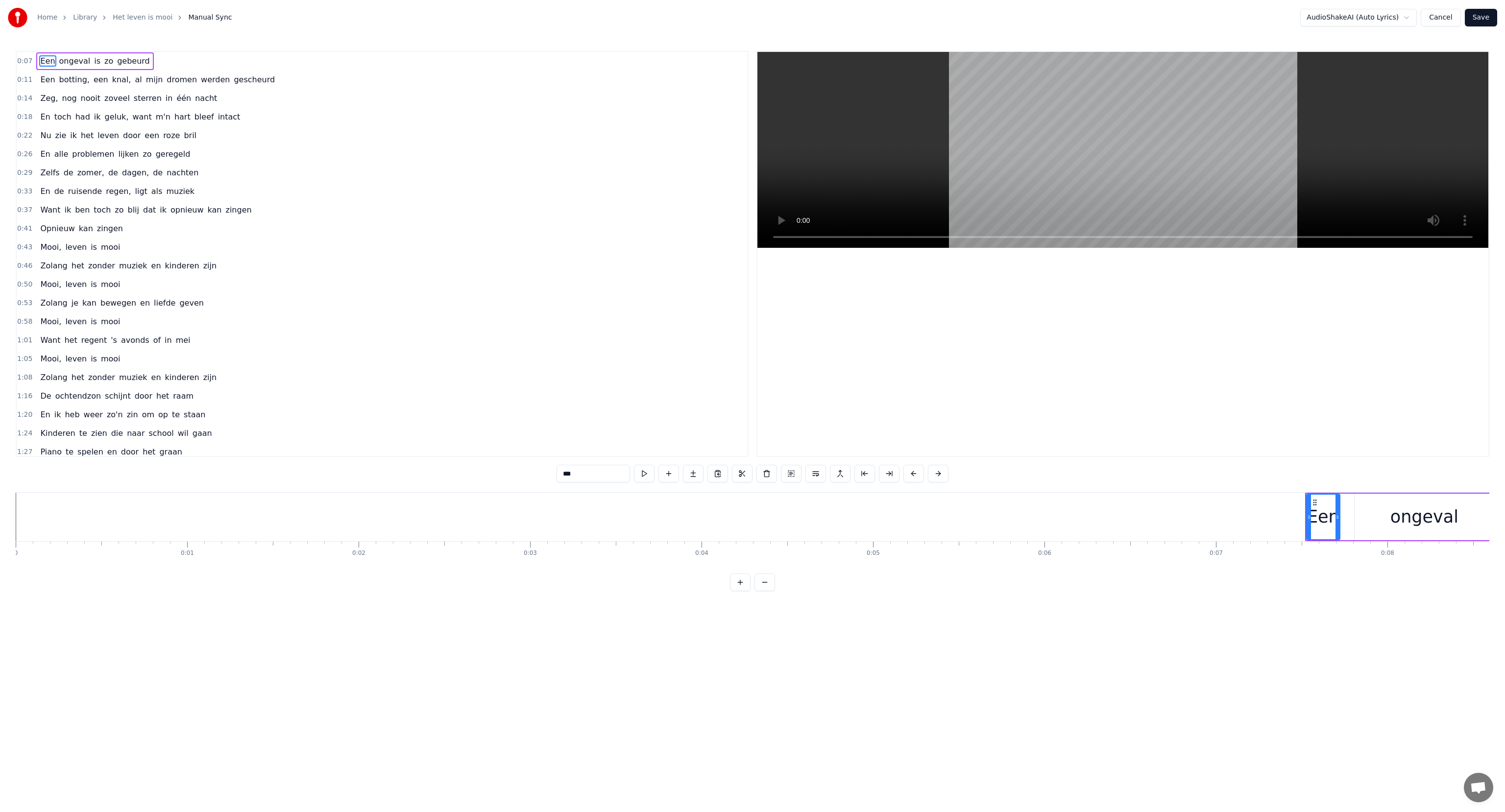
click at [175, 80] on span "dromen" at bounding box center [182, 79] width 33 height 12
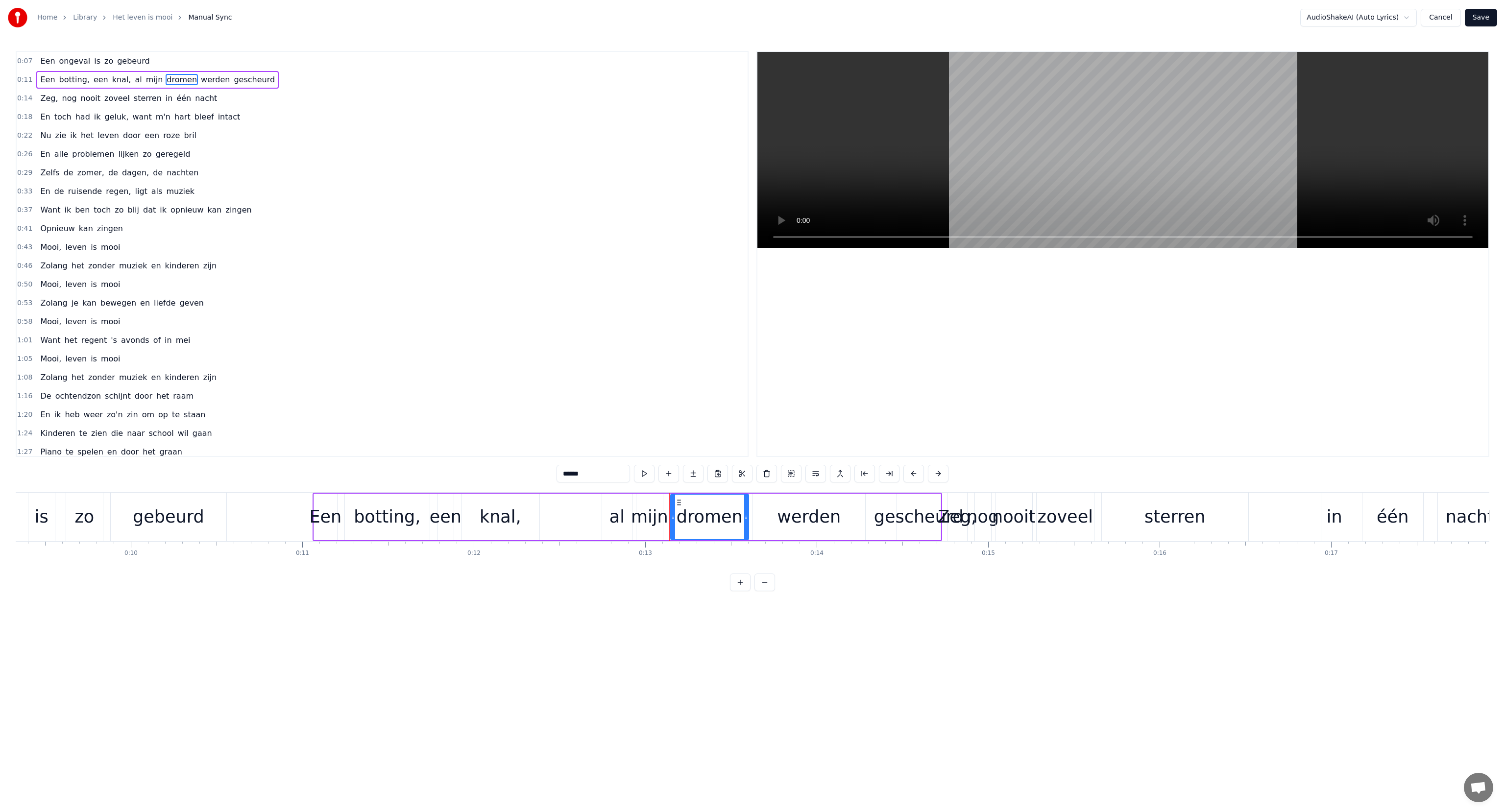
scroll to position [0, 1558]
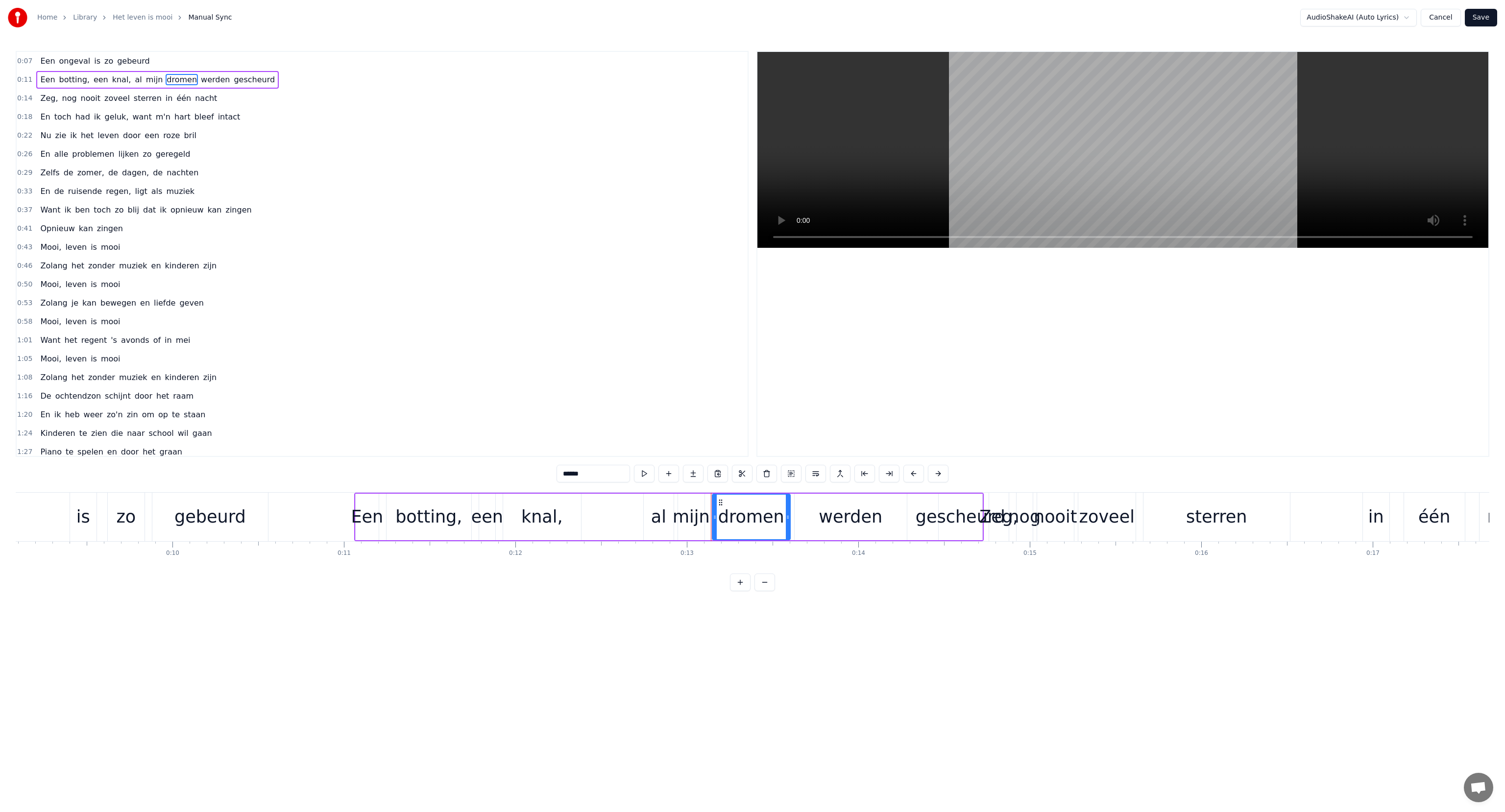
click at [937, 520] on div "gescheurd" at bounding box center [960, 517] width 90 height 26
click at [923, 521] on div "gescheurd" at bounding box center [960, 517] width 90 height 26
click at [883, 575] on div "0:07 Een ongeval is zo gebeurd 0:11 Een botting, een knal, al mijn dromen werde…" at bounding box center [752, 321] width 1474 height 540
click at [865, 525] on div "werden" at bounding box center [850, 517] width 64 height 26
click at [896, 547] on div "Cut Word Ctrl+X" at bounding box center [928, 551] width 120 height 16
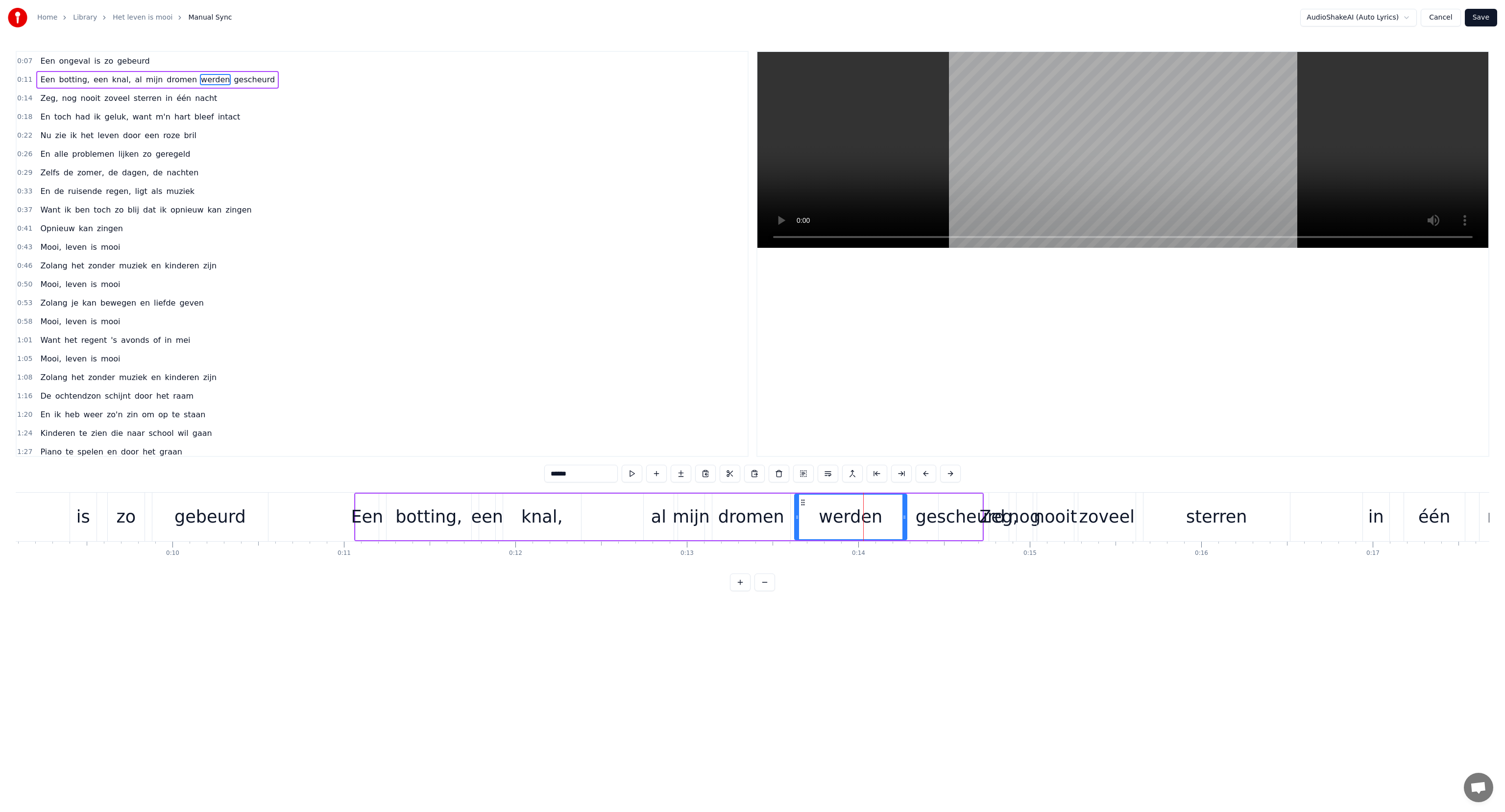
click at [659, 518] on div "al" at bounding box center [659, 517] width 15 height 26
click at [632, 472] on button at bounding box center [632, 474] width 20 height 18
click at [688, 507] on div "mijn" at bounding box center [691, 517] width 37 height 26
click at [632, 473] on button at bounding box center [632, 474] width 20 height 18
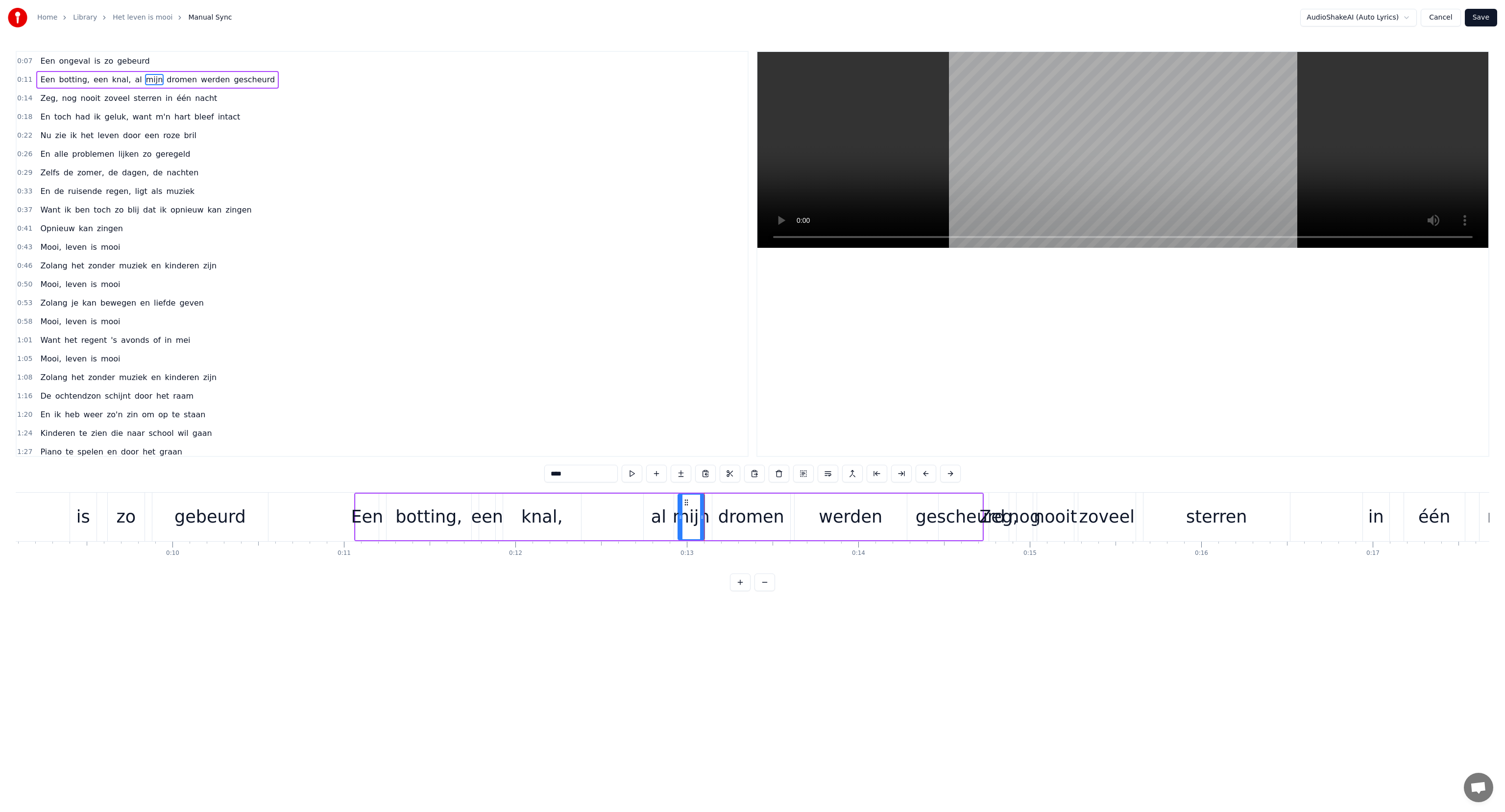
click at [659, 518] on div "al" at bounding box center [659, 517] width 15 height 26
click at [686, 521] on div "mijn" at bounding box center [691, 517] width 37 height 26
click at [658, 478] on button at bounding box center [657, 474] width 20 height 18
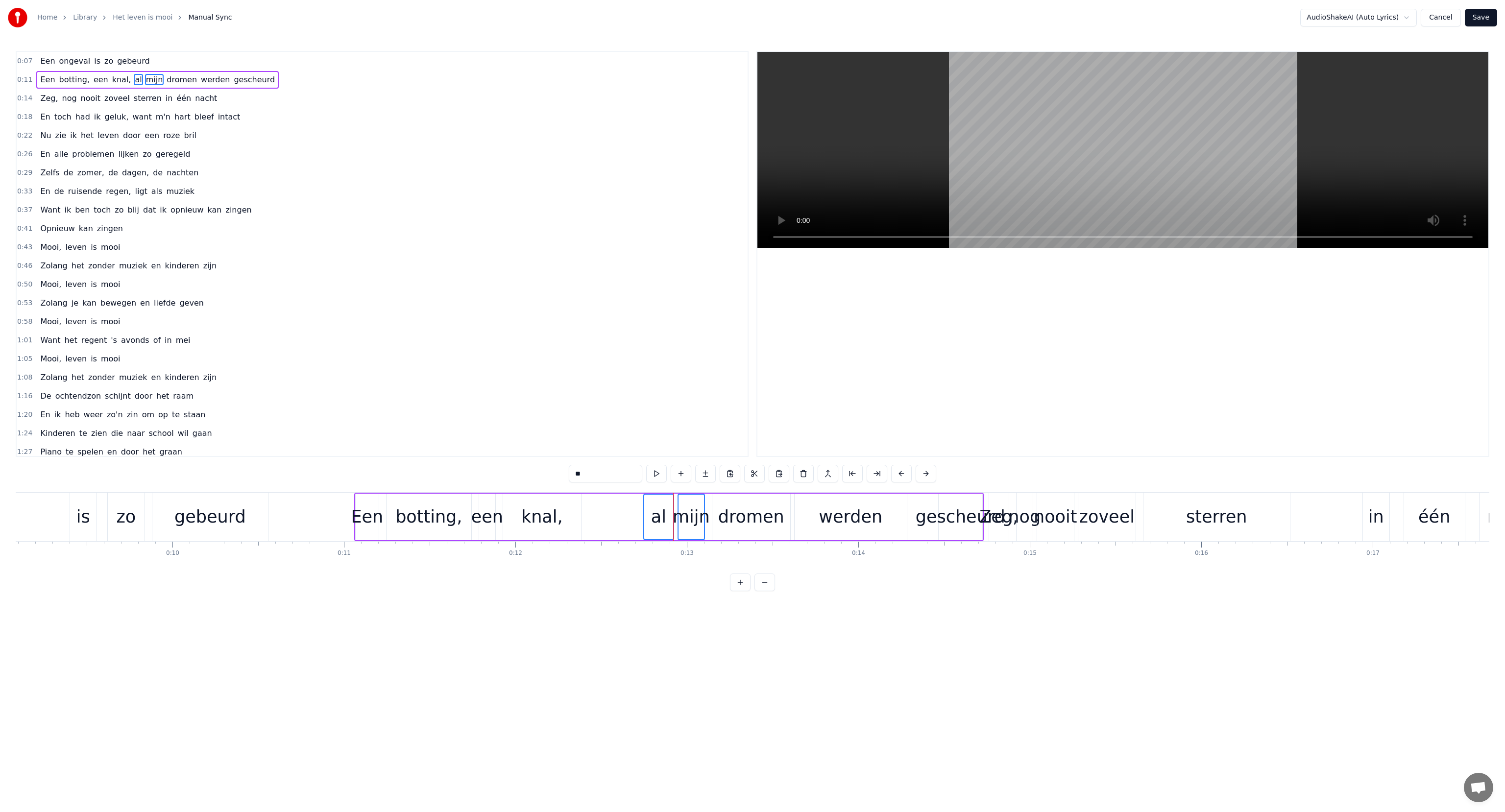
click at [697, 509] on div "mijn" at bounding box center [691, 517] width 37 height 26
click at [651, 509] on div "al" at bounding box center [659, 517] width 15 height 26
click at [636, 470] on button at bounding box center [632, 474] width 20 height 18
click at [92, 78] on span "een" at bounding box center [101, 79] width 17 height 12
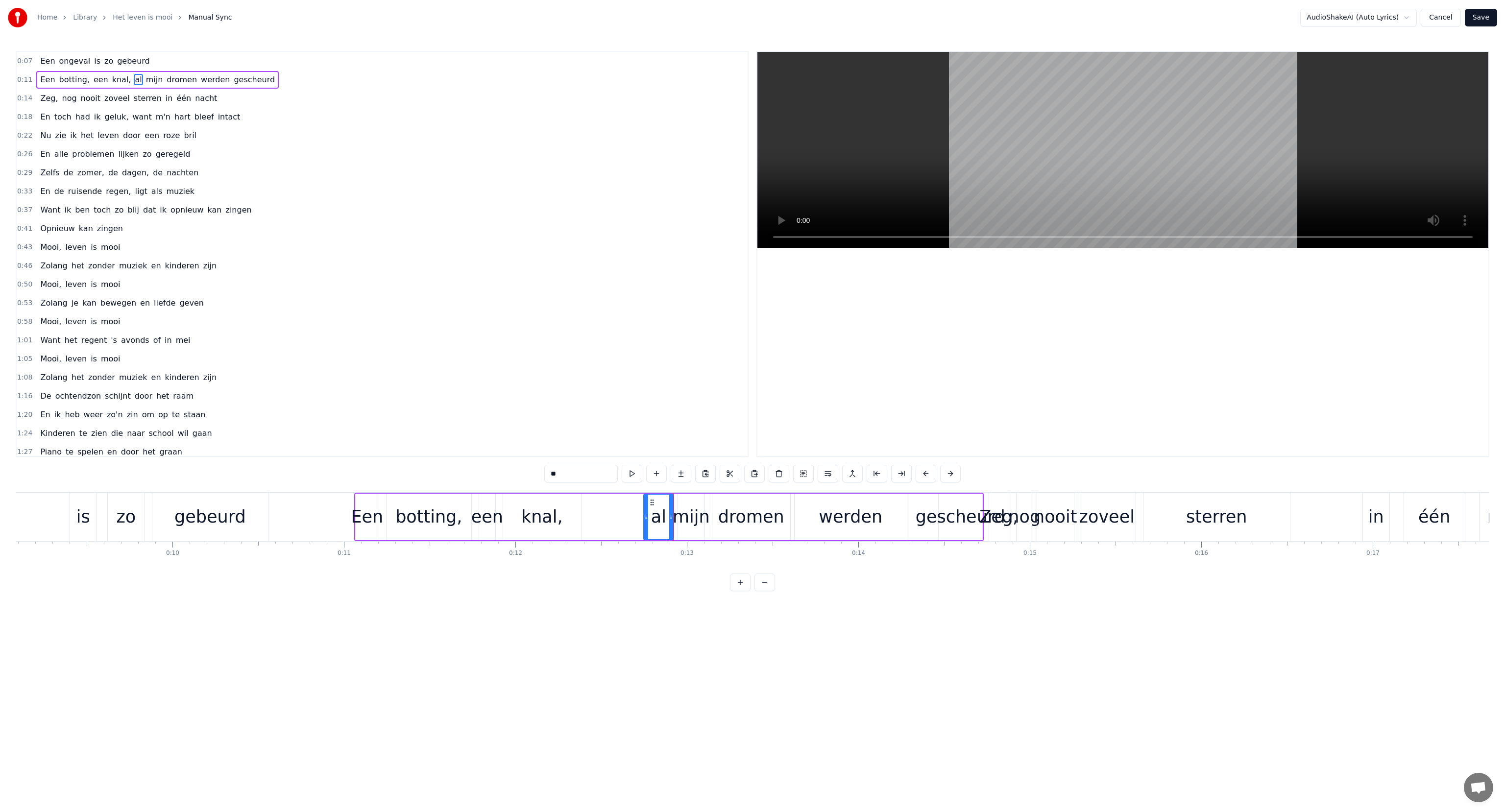
type input "***"
click at [13, 75] on div "Home Library Het leven is mooi Manual Sync AudioShakeAI (Auto Lyrics) Cancel Sa…" at bounding box center [752, 295] width 1505 height 591
click at [24, 80] on span "0:11" at bounding box center [24, 79] width 15 height 10
click at [839, 521] on div "werden" at bounding box center [850, 517] width 64 height 26
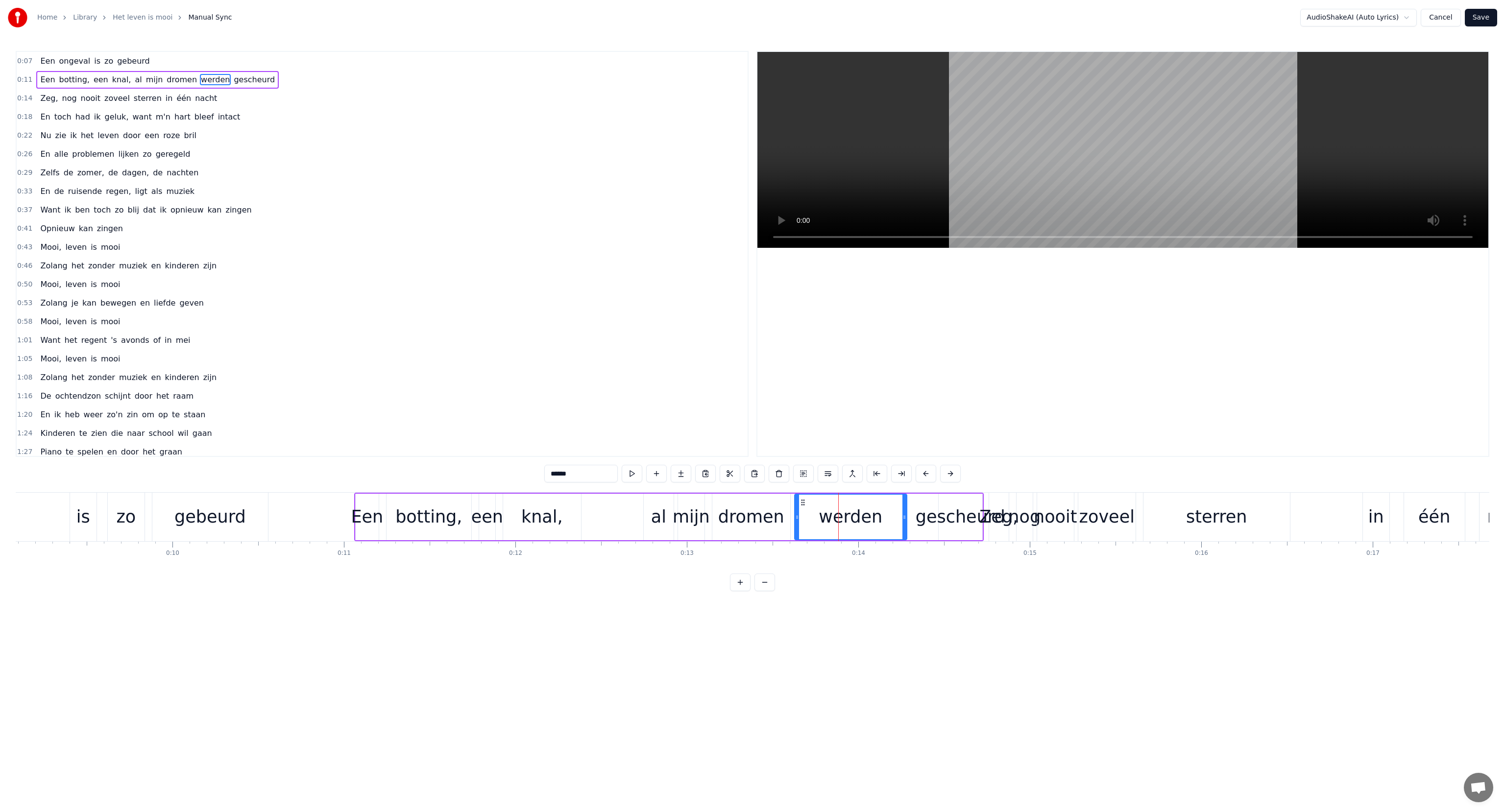
click at [839, 521] on div "werden" at bounding box center [850, 517] width 64 height 26
click at [200, 79] on span "werden" at bounding box center [215, 79] width 31 height 12
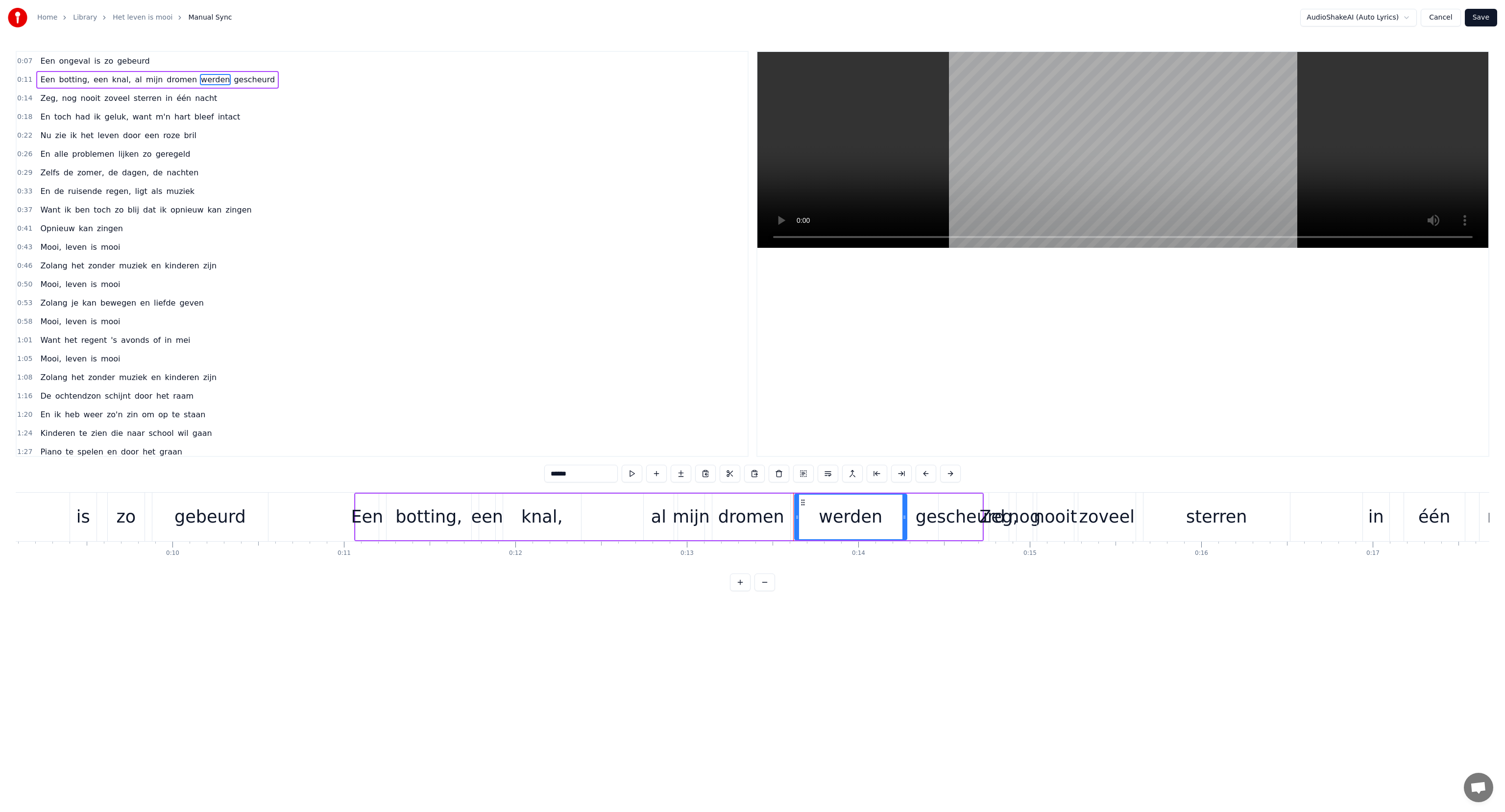
click at [200, 79] on span "werden" at bounding box center [215, 79] width 31 height 12
click at [802, 502] on html "Home Library Het leven is mooi Manual Sync AudioShakeAI (Auto Lyrics) Cancel Sa…" at bounding box center [752, 303] width 1505 height 607
click at [802, 502] on icon at bounding box center [803, 502] width 8 height 8
click at [668, 511] on div "al" at bounding box center [659, 517] width 30 height 47
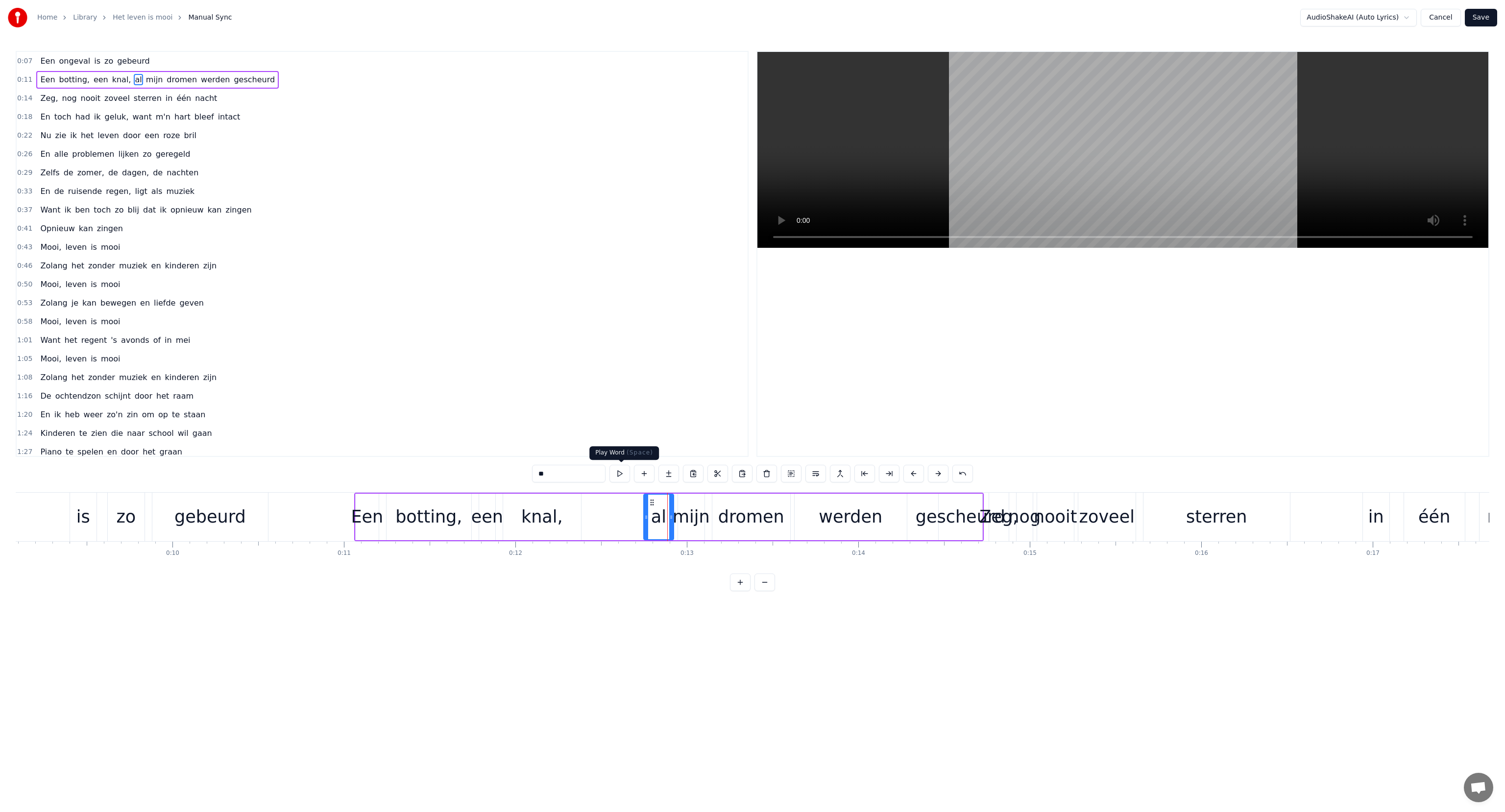
click at [620, 470] on button at bounding box center [619, 474] width 20 height 18
click at [582, 472] on input "**" at bounding box center [568, 474] width 73 height 18
click at [682, 514] on div "mijn" at bounding box center [691, 517] width 37 height 26
click at [746, 519] on div "dromen" at bounding box center [751, 517] width 66 height 26
click at [818, 511] on div "werden" at bounding box center [850, 517] width 112 height 47
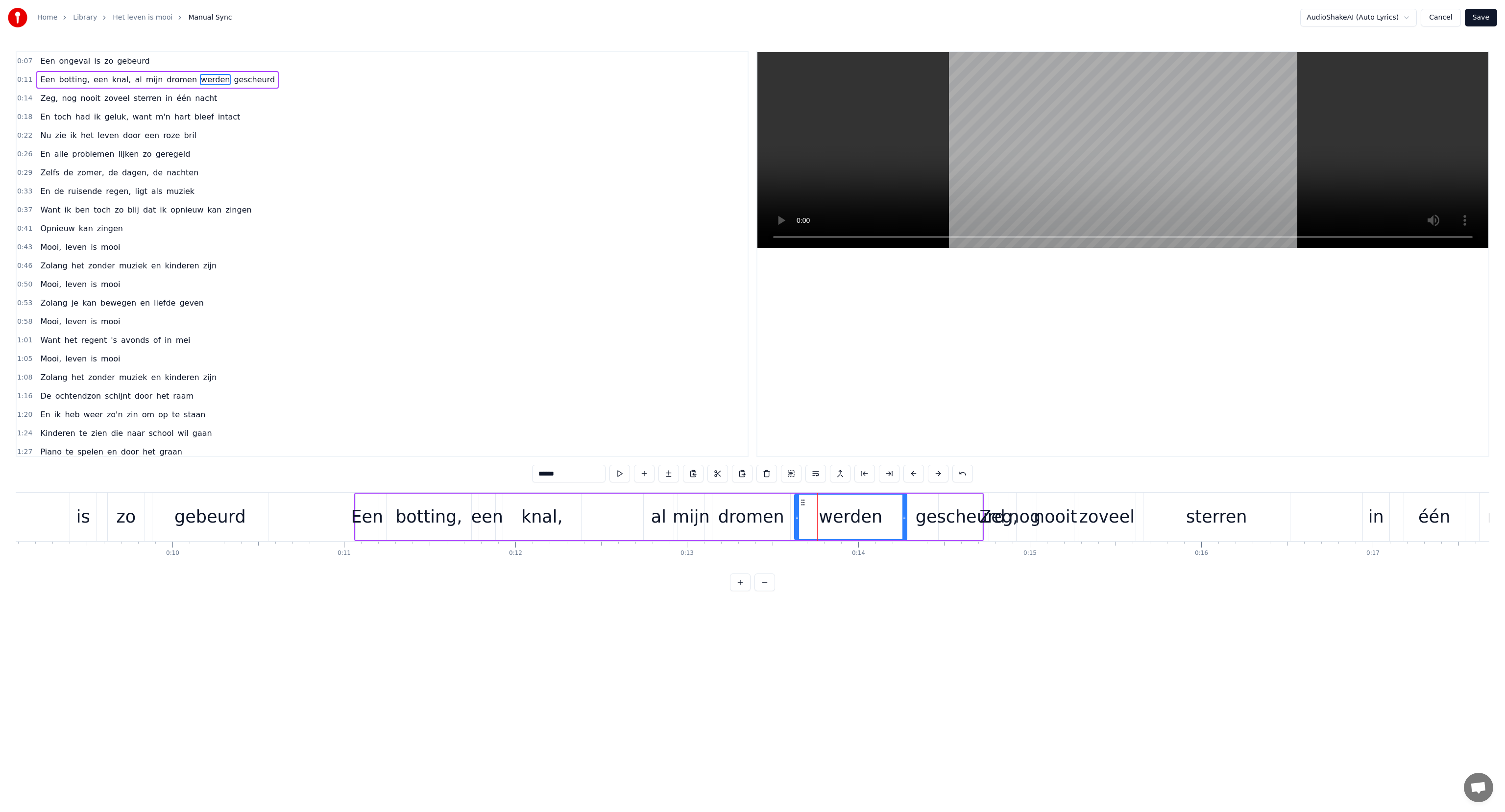
drag, startPoint x: 565, startPoint y: 477, endPoint x: 505, endPoint y: 474, distance: 60.1
click at [505, 474] on div "0:07 Een ongeval is zo gebeurd 0:11 Een botting, een knal, al mijn dromen werde…" at bounding box center [752, 321] width 1474 height 540
type input "*********"
click at [723, 607] on html "Home Library Het leven is mooi Manual Sync AudioShakeAI (Auto Lyrics) Cancel Sa…" at bounding box center [752, 303] width 1505 height 607
click at [931, 517] on div "gescheurd" at bounding box center [960, 517] width 90 height 26
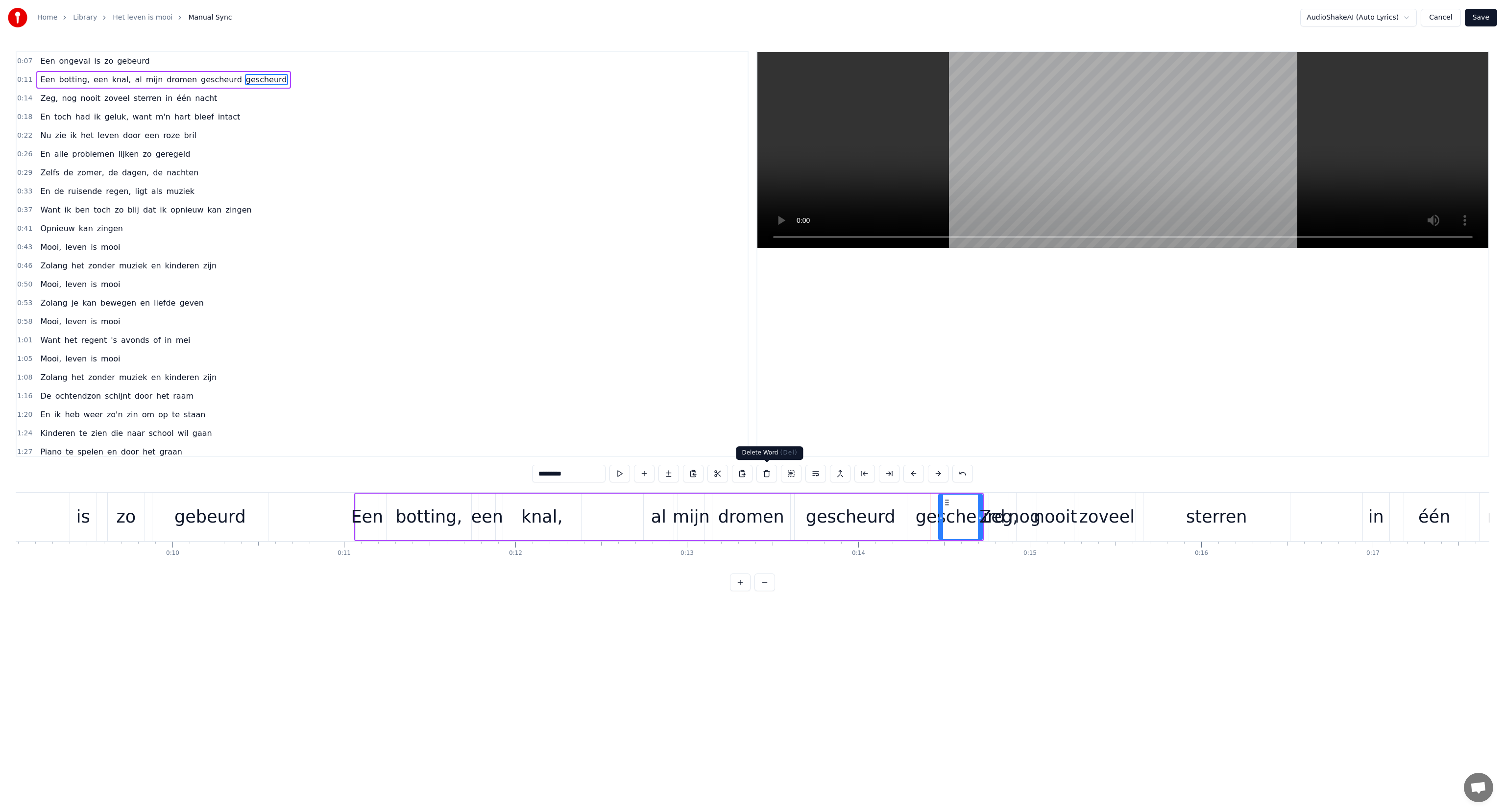
click at [765, 474] on button at bounding box center [767, 474] width 20 height 18
click at [987, 515] on div "Zeg," at bounding box center [998, 517] width 39 height 26
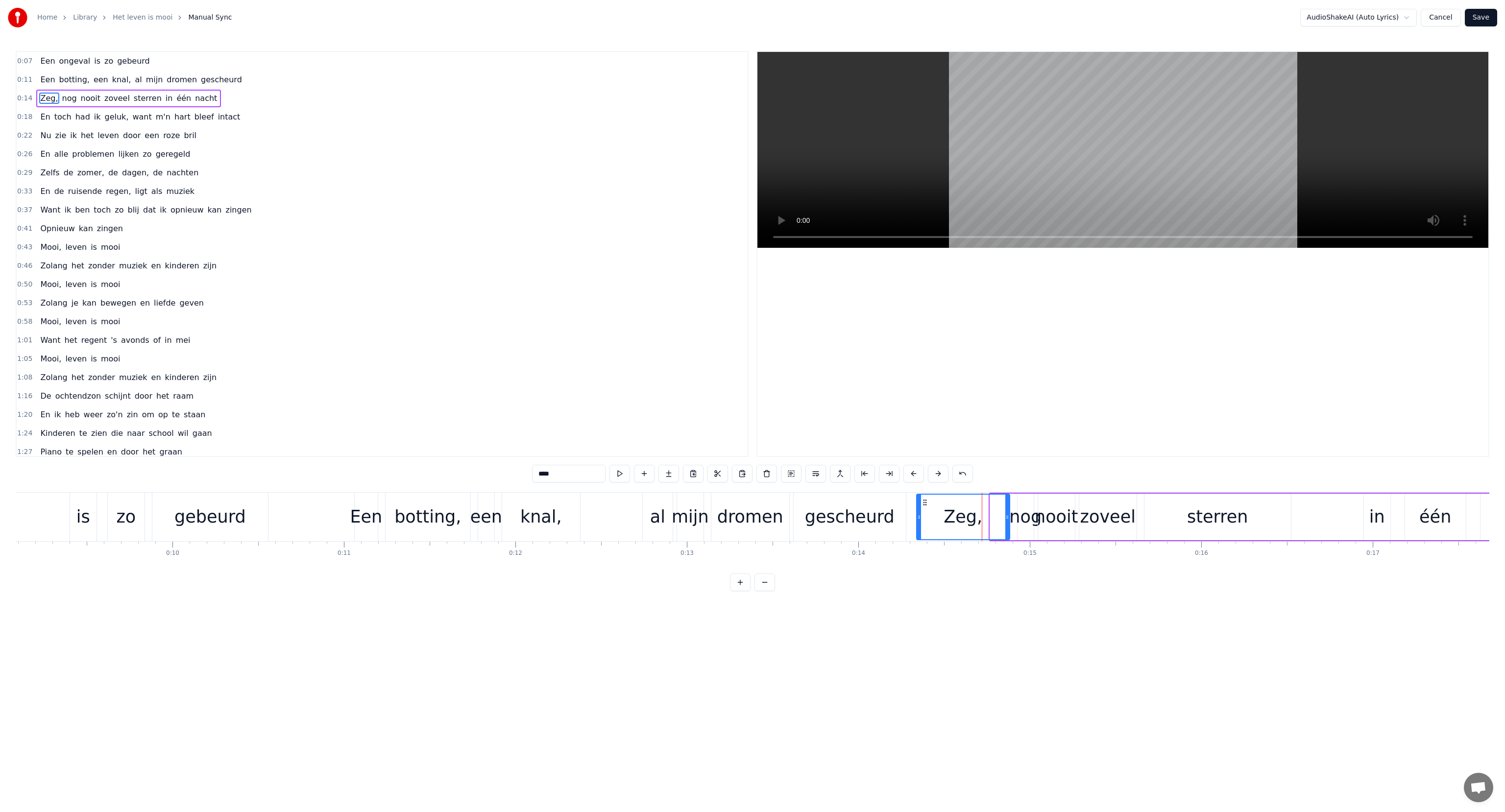
drag, startPoint x: 990, startPoint y: 505, endPoint x: 917, endPoint y: 517, distance: 74.0
click at [917, 517] on div at bounding box center [919, 517] width 4 height 45
click at [309, 356] on div "0:07 Een ongeval is zo gebeurd 0:11 Een botting, een knal, al mijn dromen gesch…" at bounding box center [382, 254] width 733 height 406
click at [58, 59] on span "ongeval" at bounding box center [75, 61] width 33 height 12
type input "*******"
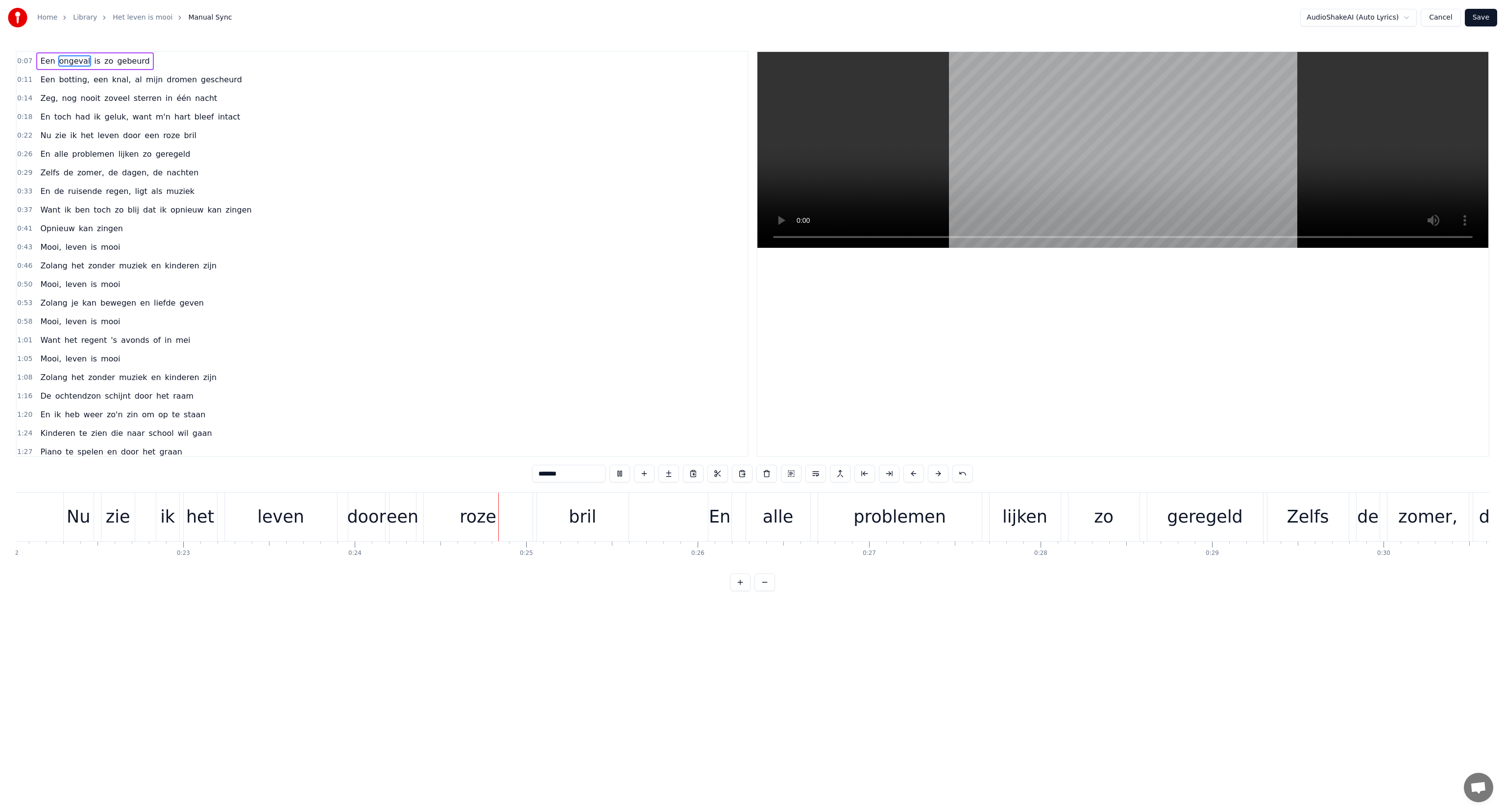
scroll to position [0, 4104]
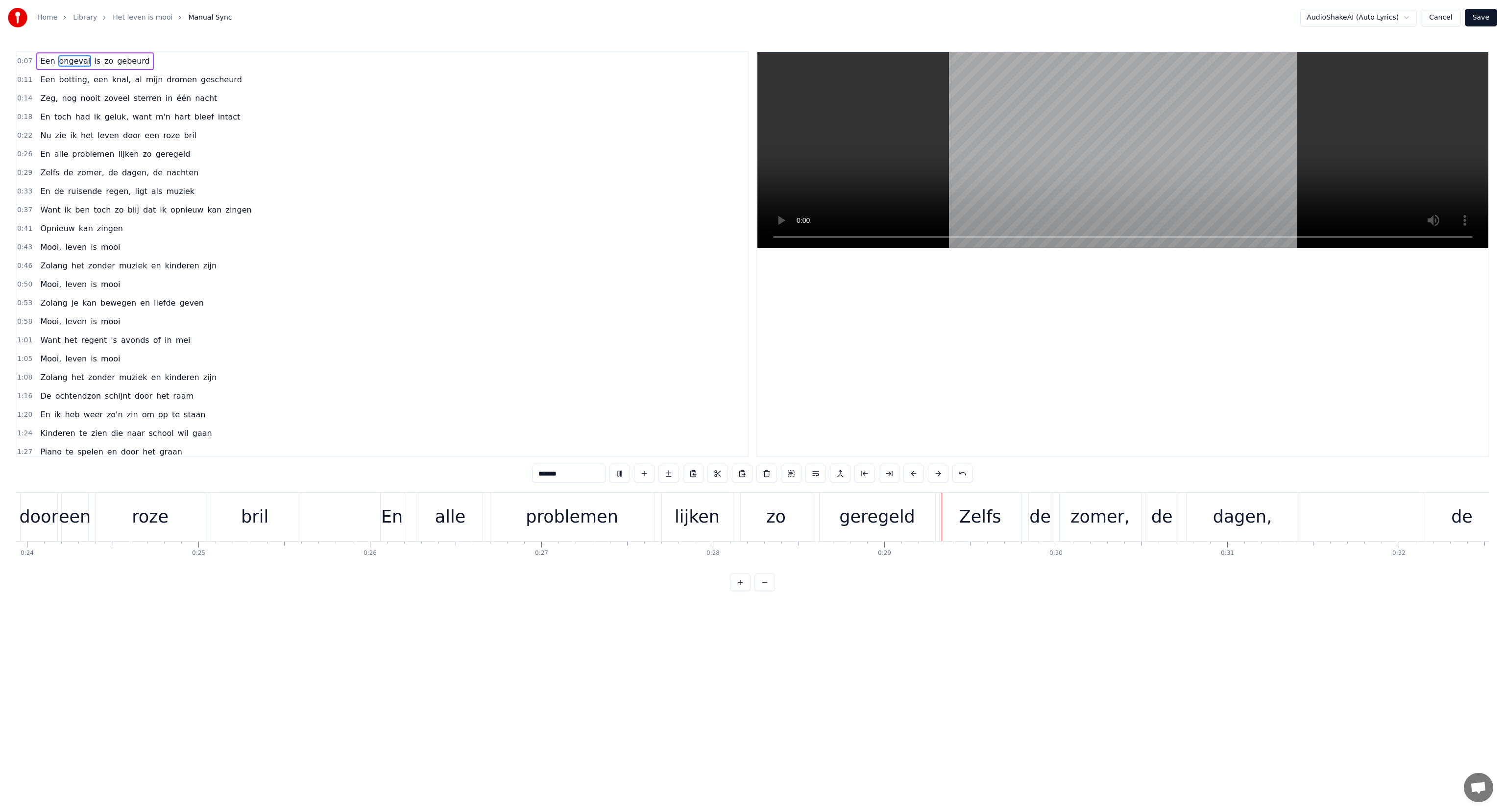
click at [729, 220] on div "0:41 Opnieuw kan zingen" at bounding box center [382, 228] width 731 height 18
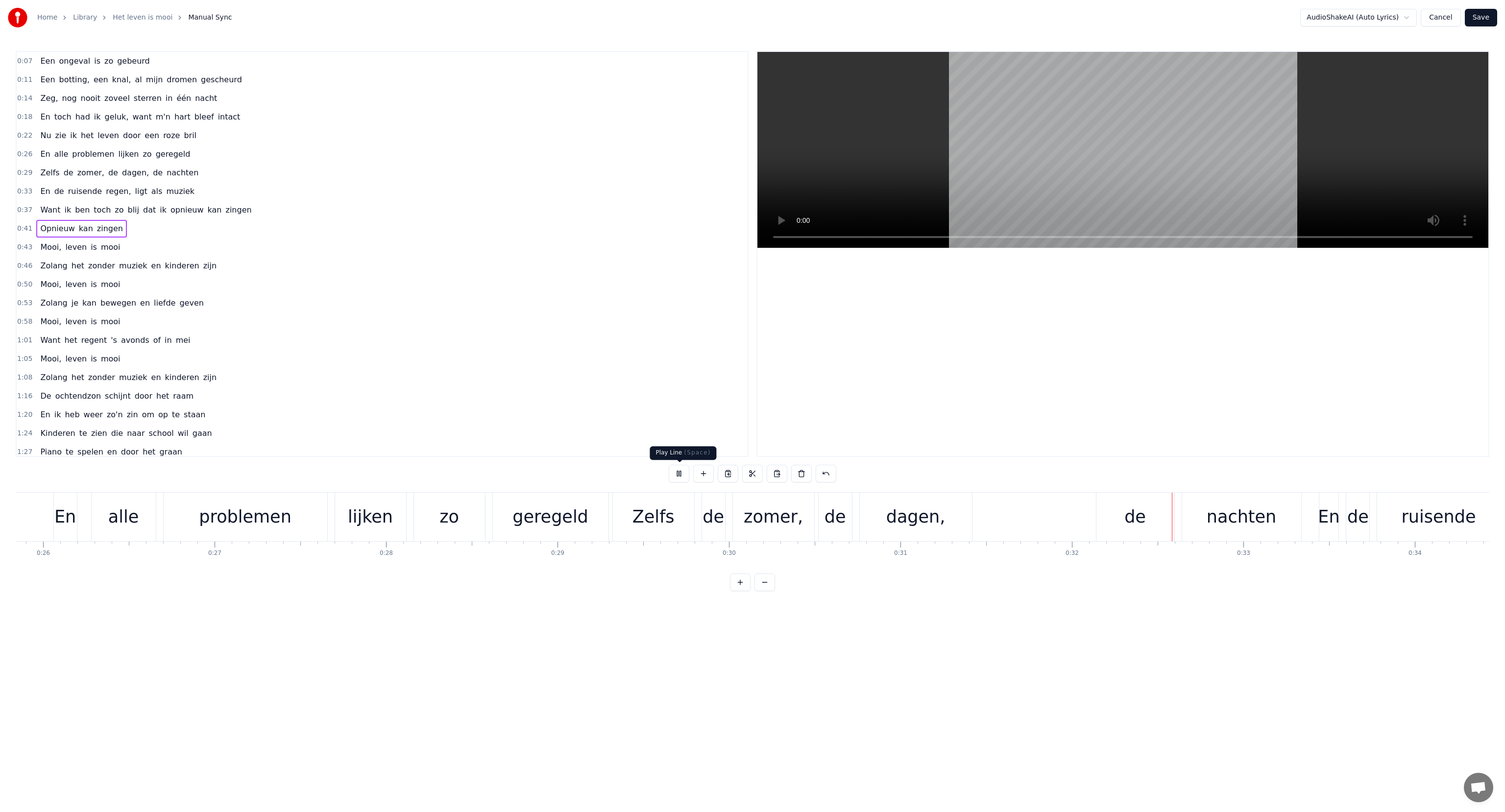
click at [673, 474] on button at bounding box center [679, 474] width 20 height 18
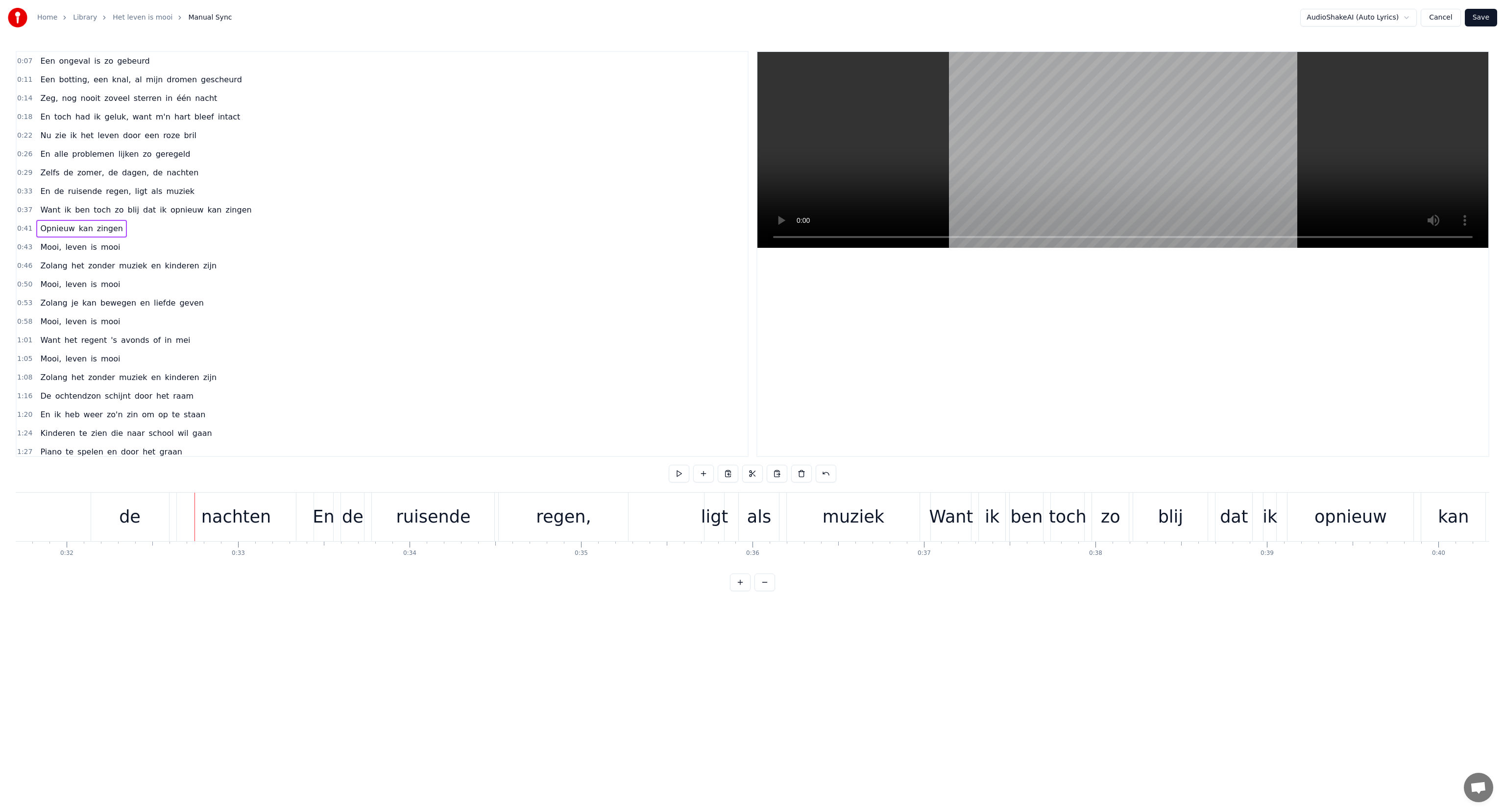
scroll to position [0, 5515]
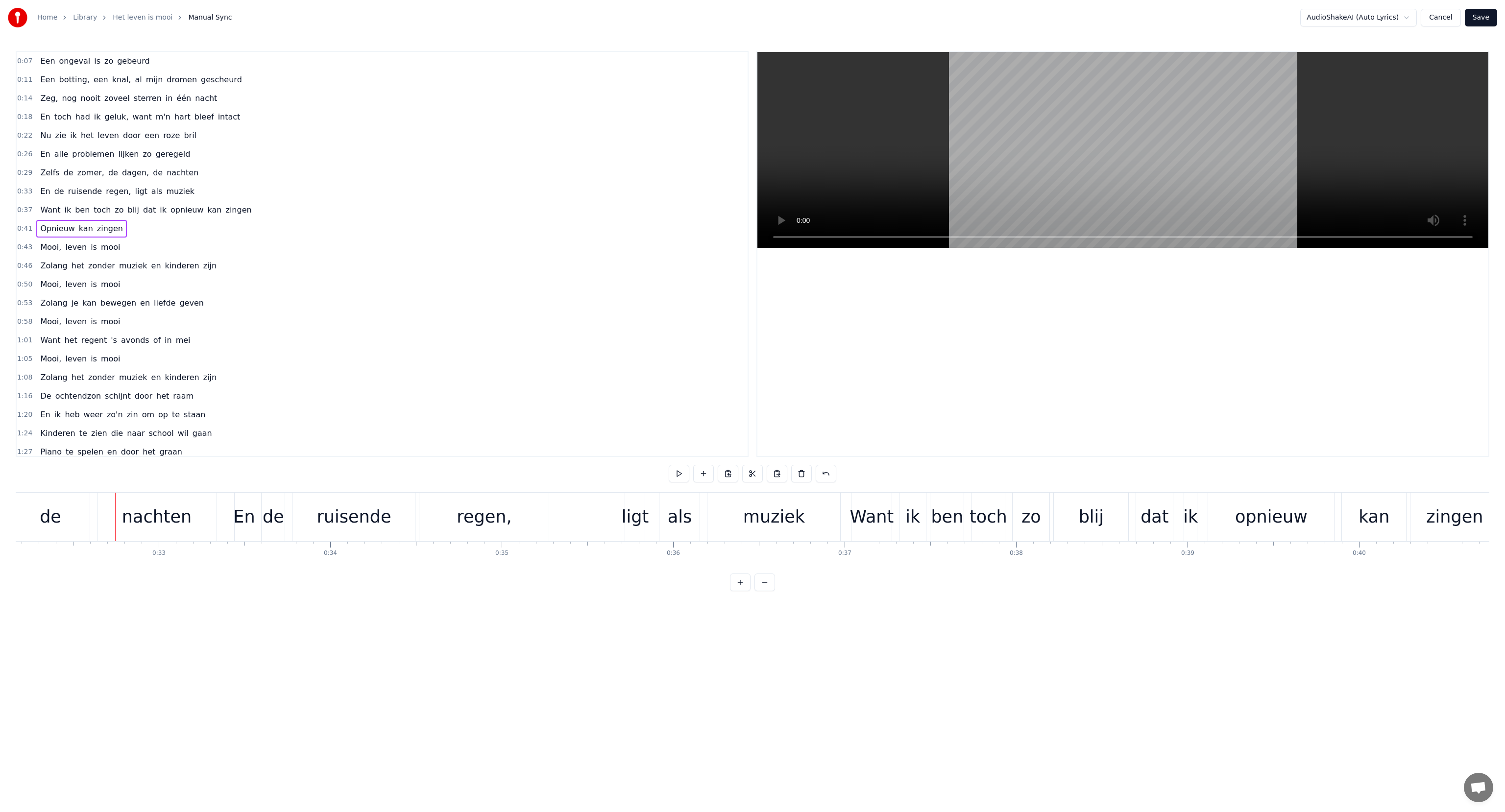
click at [45, 154] on span "En" at bounding box center [45, 154] width 12 height 12
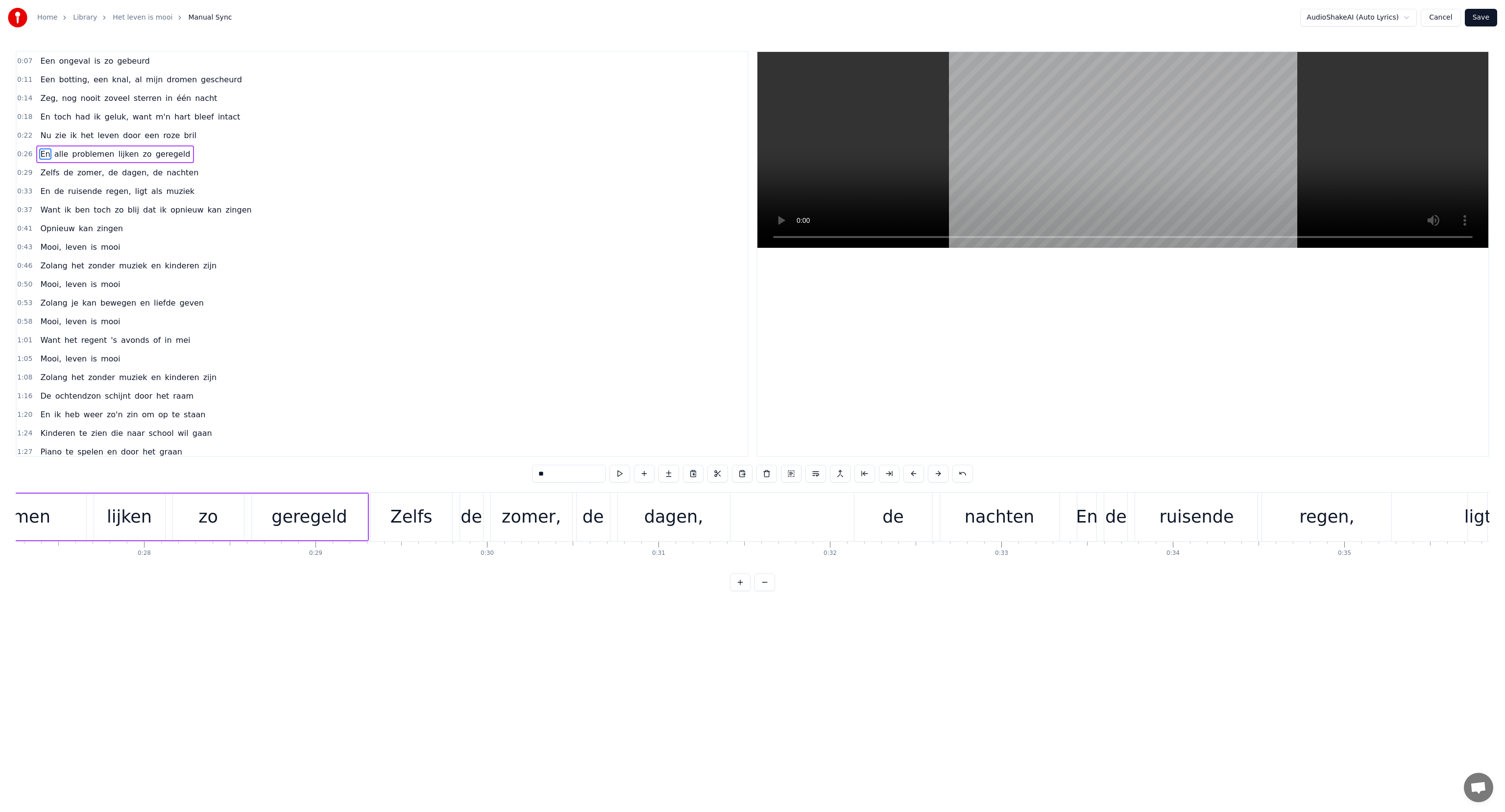
scroll to position [0, 4419]
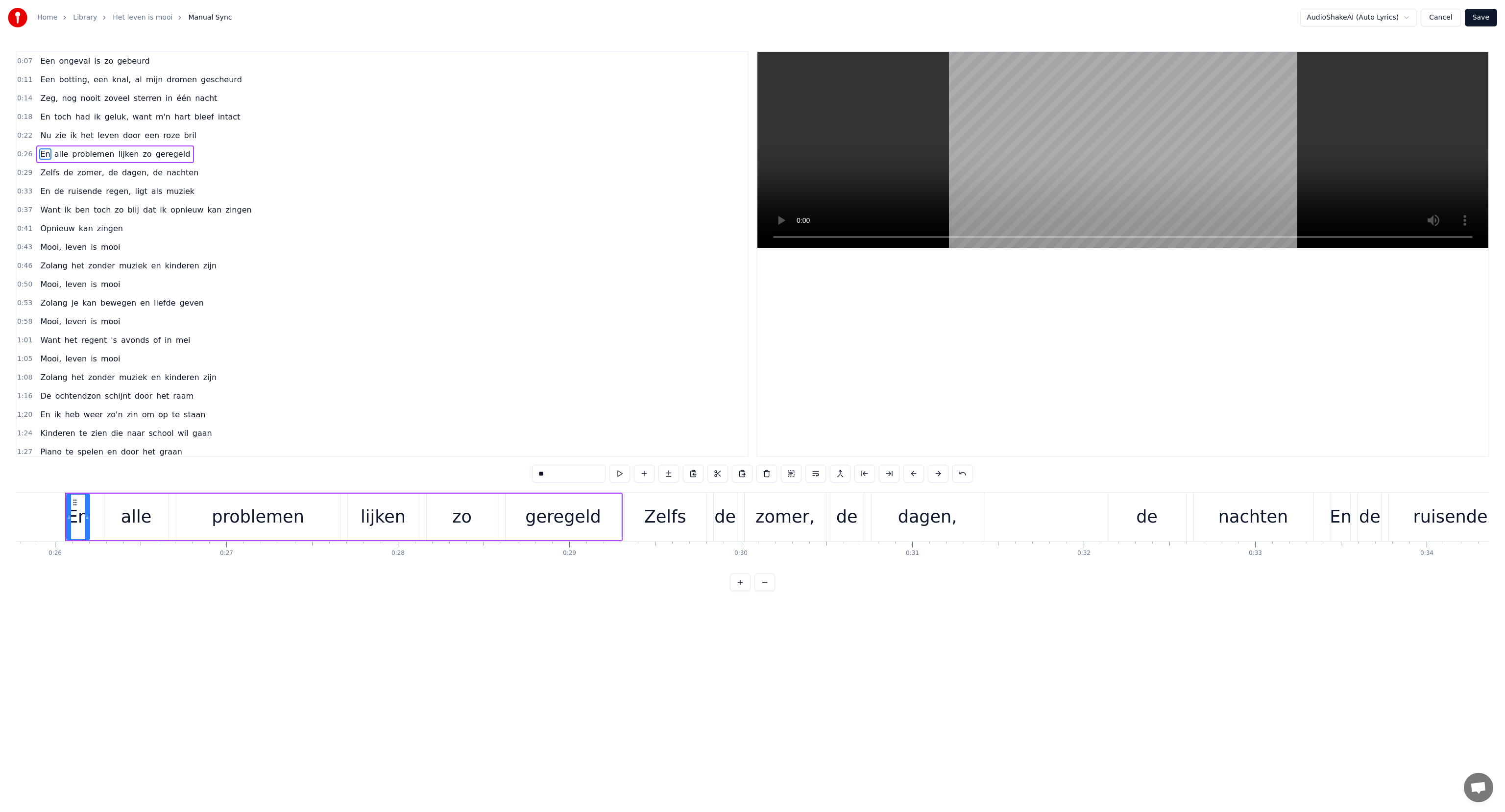
click at [552, 516] on div "geregeld" at bounding box center [563, 517] width 76 height 26
drag, startPoint x: 570, startPoint y: 475, endPoint x: 512, endPoint y: 472, distance: 58.1
click at [512, 472] on div "0:07 Een ongeval is zo gebeurd 0:11 Een botting, een knal, al mijn dromen gesch…" at bounding box center [752, 321] width 1474 height 540
type input "******"
click at [487, 312] on div "0:58 Mooi, leven is mooi" at bounding box center [382, 321] width 731 height 18
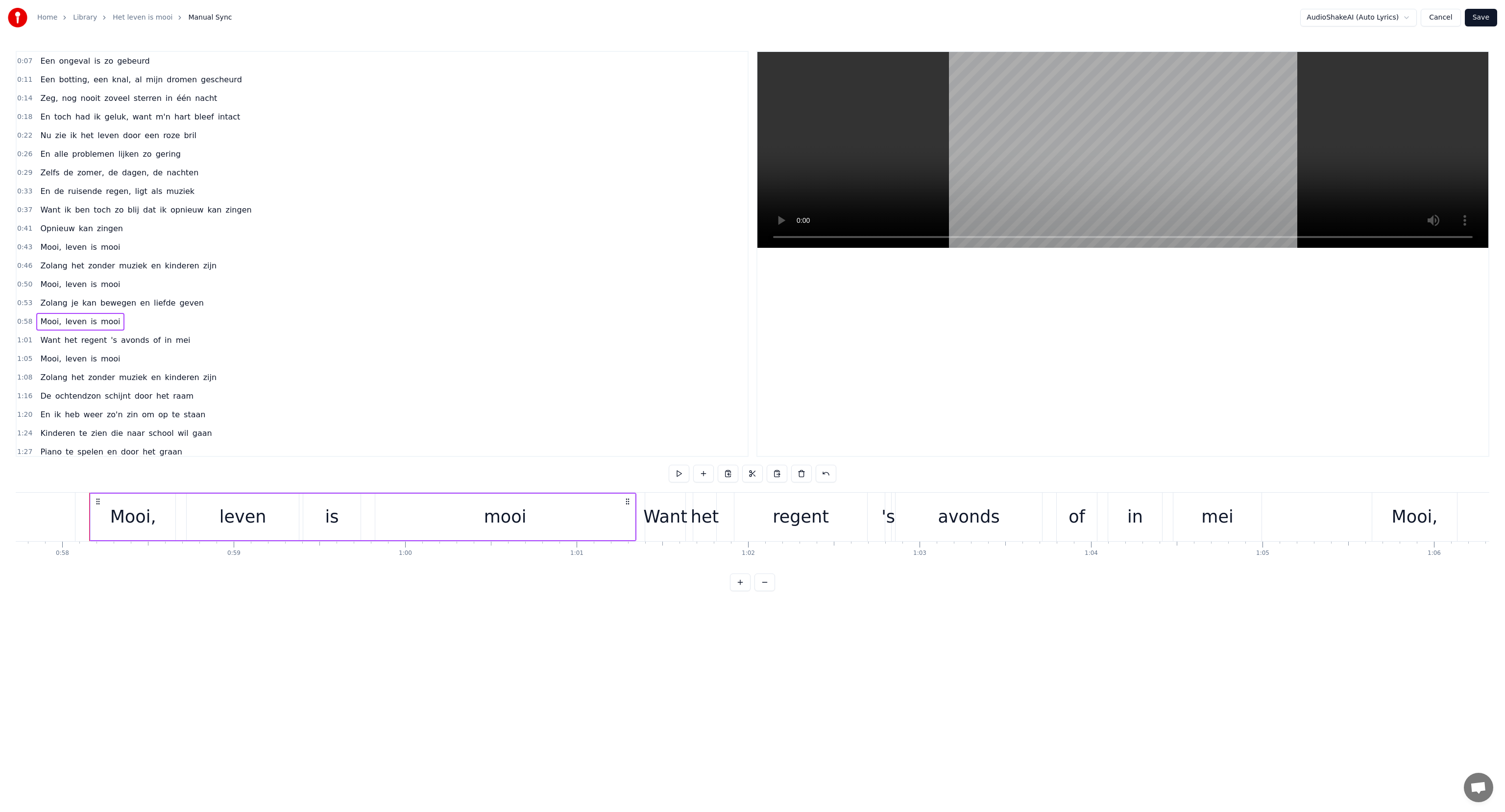
scroll to position [0, 9923]
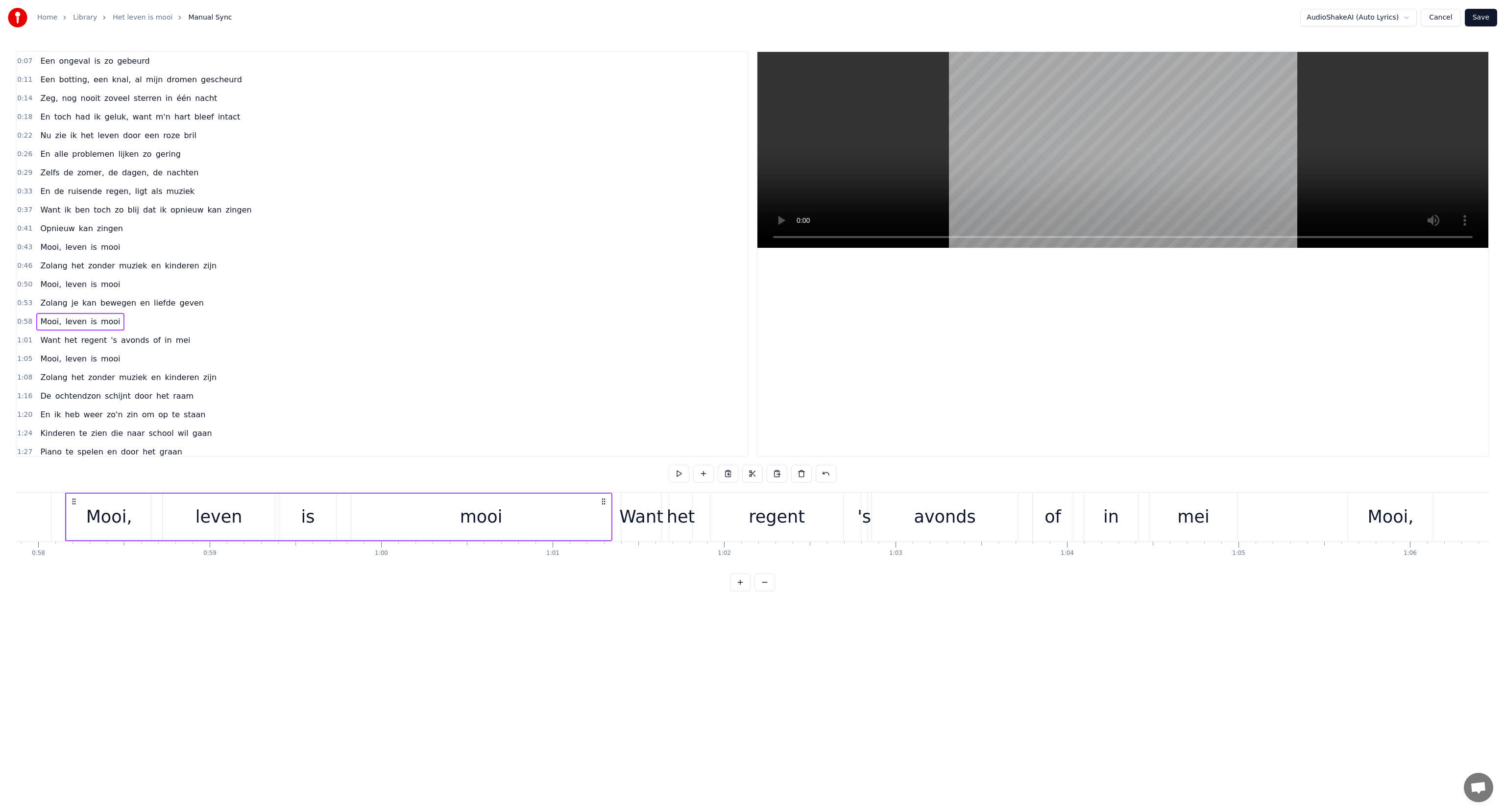
click at [18, 97] on span "0:14" at bounding box center [24, 98] width 15 height 10
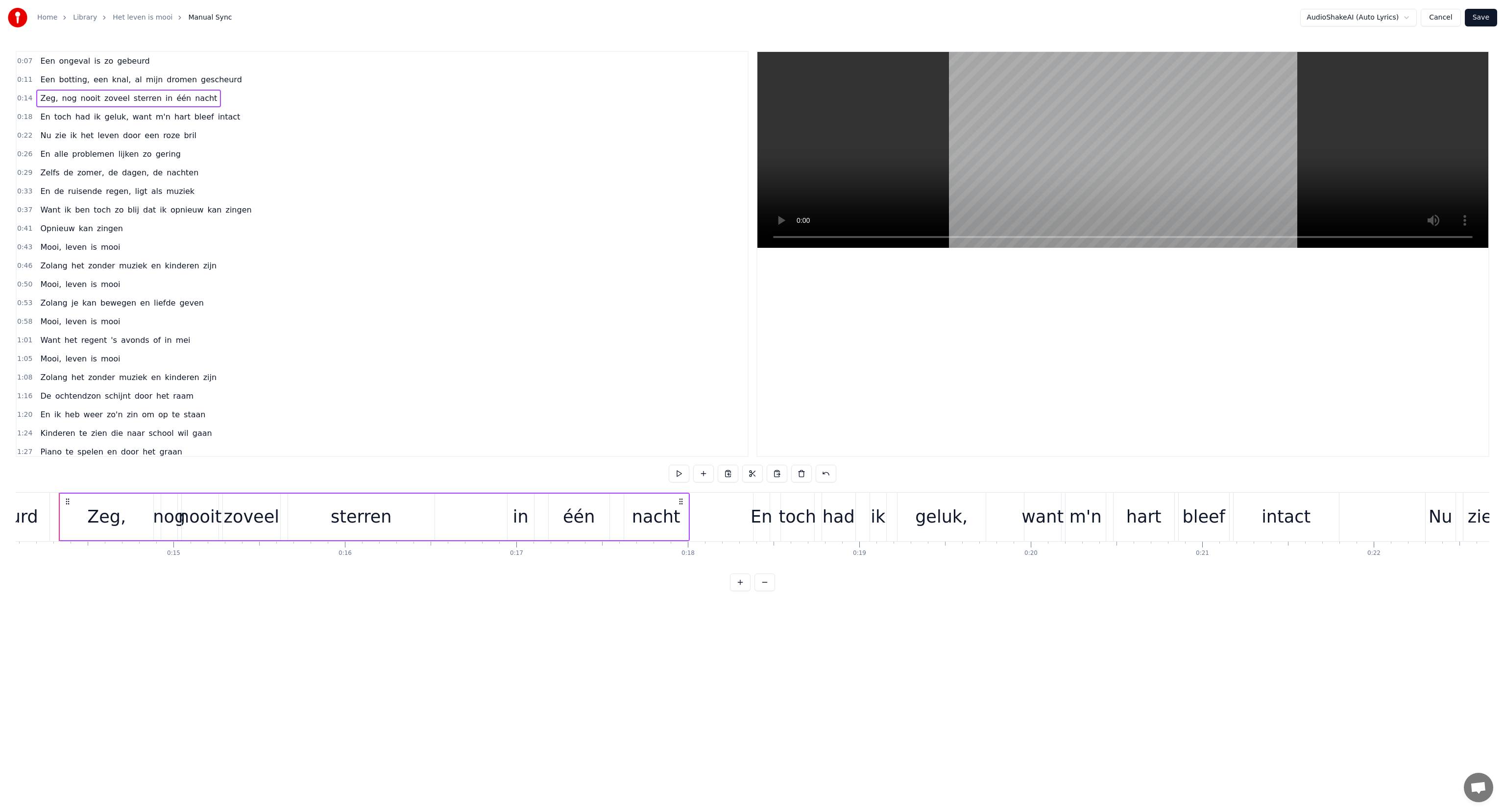
scroll to position [0, 2408]
click at [676, 474] on button at bounding box center [679, 474] width 20 height 18
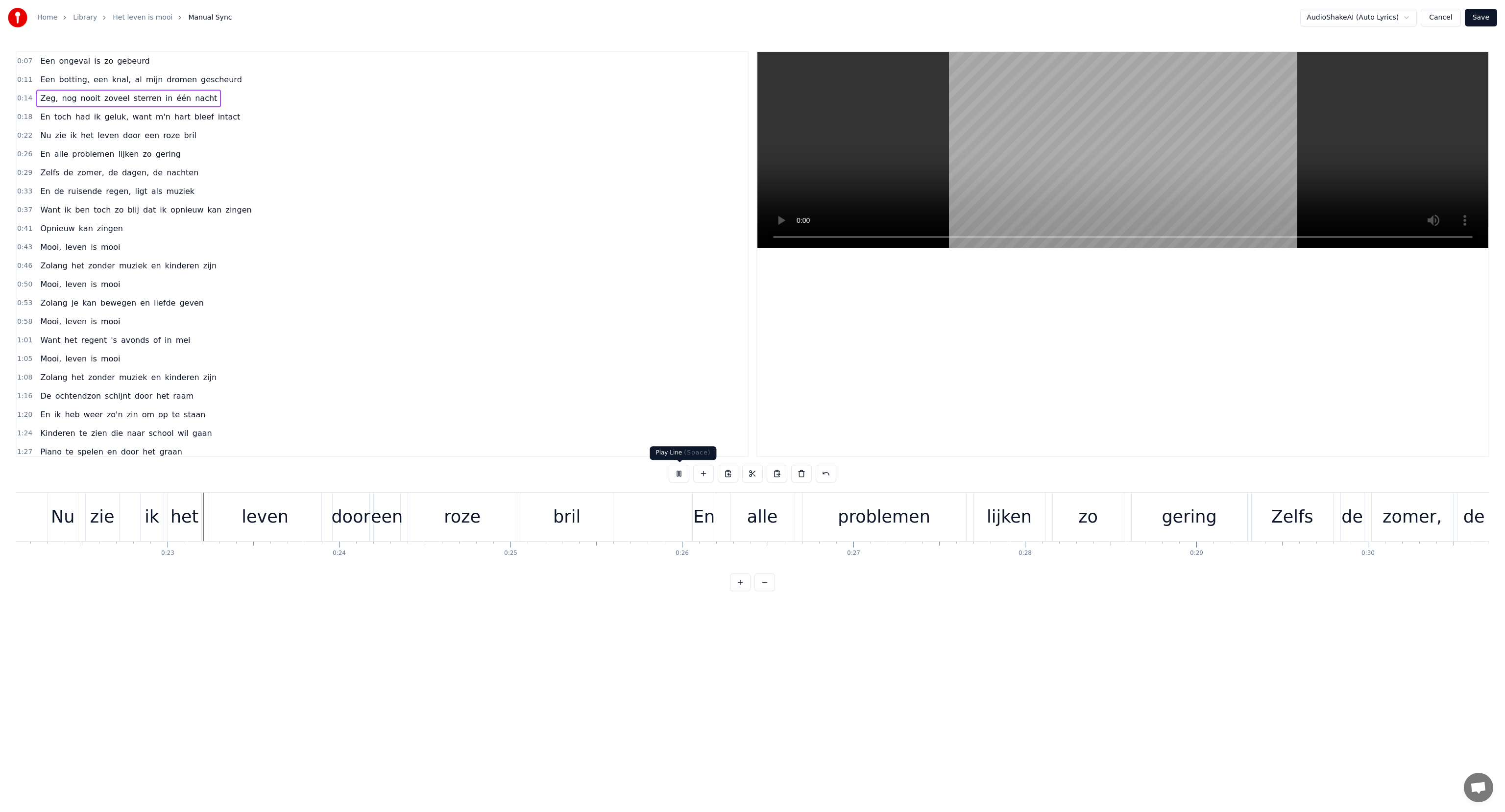
scroll to position [0, 3798]
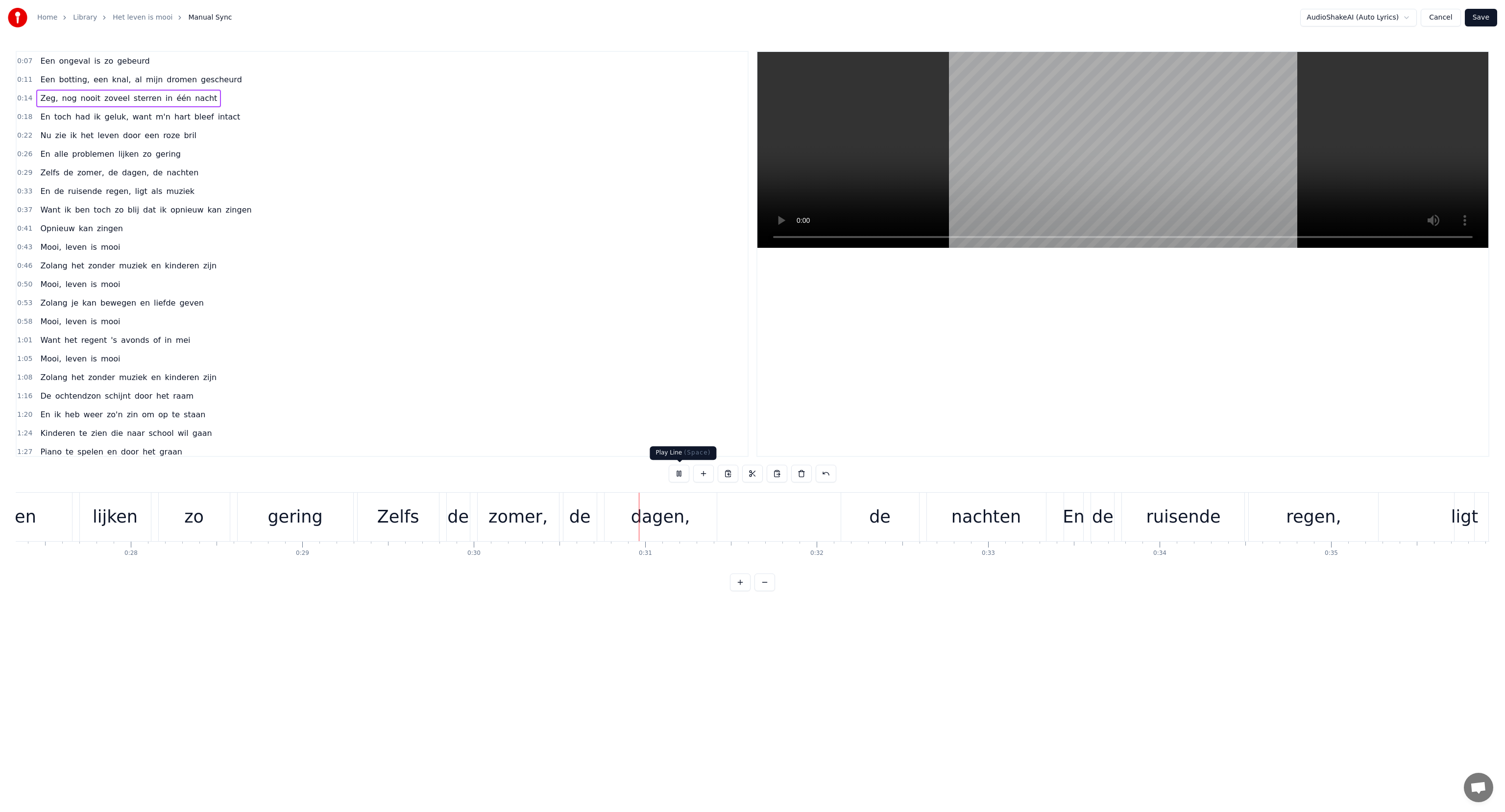
click at [677, 474] on button at bounding box center [679, 474] width 20 height 18
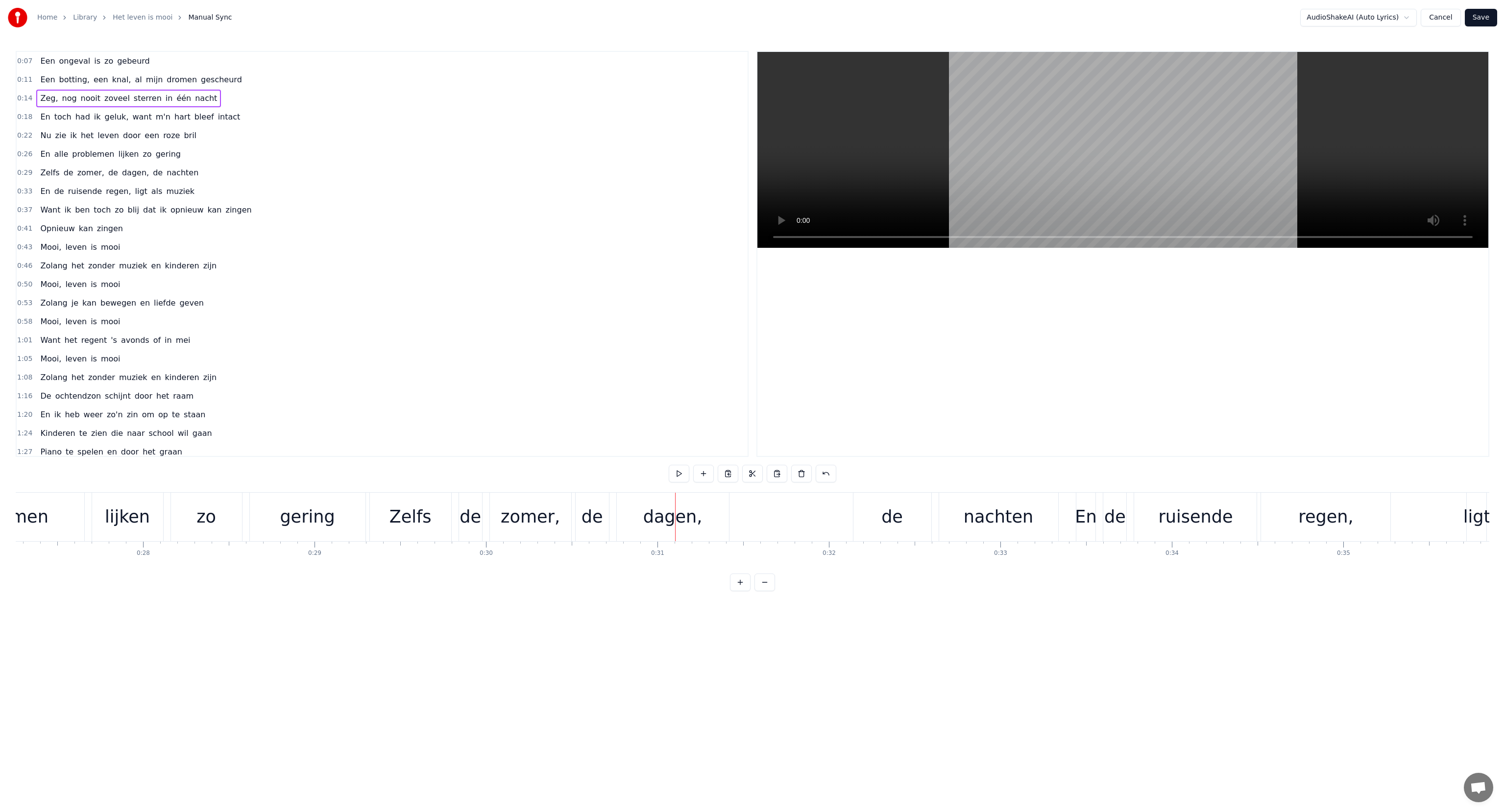
scroll to position [0, 4623]
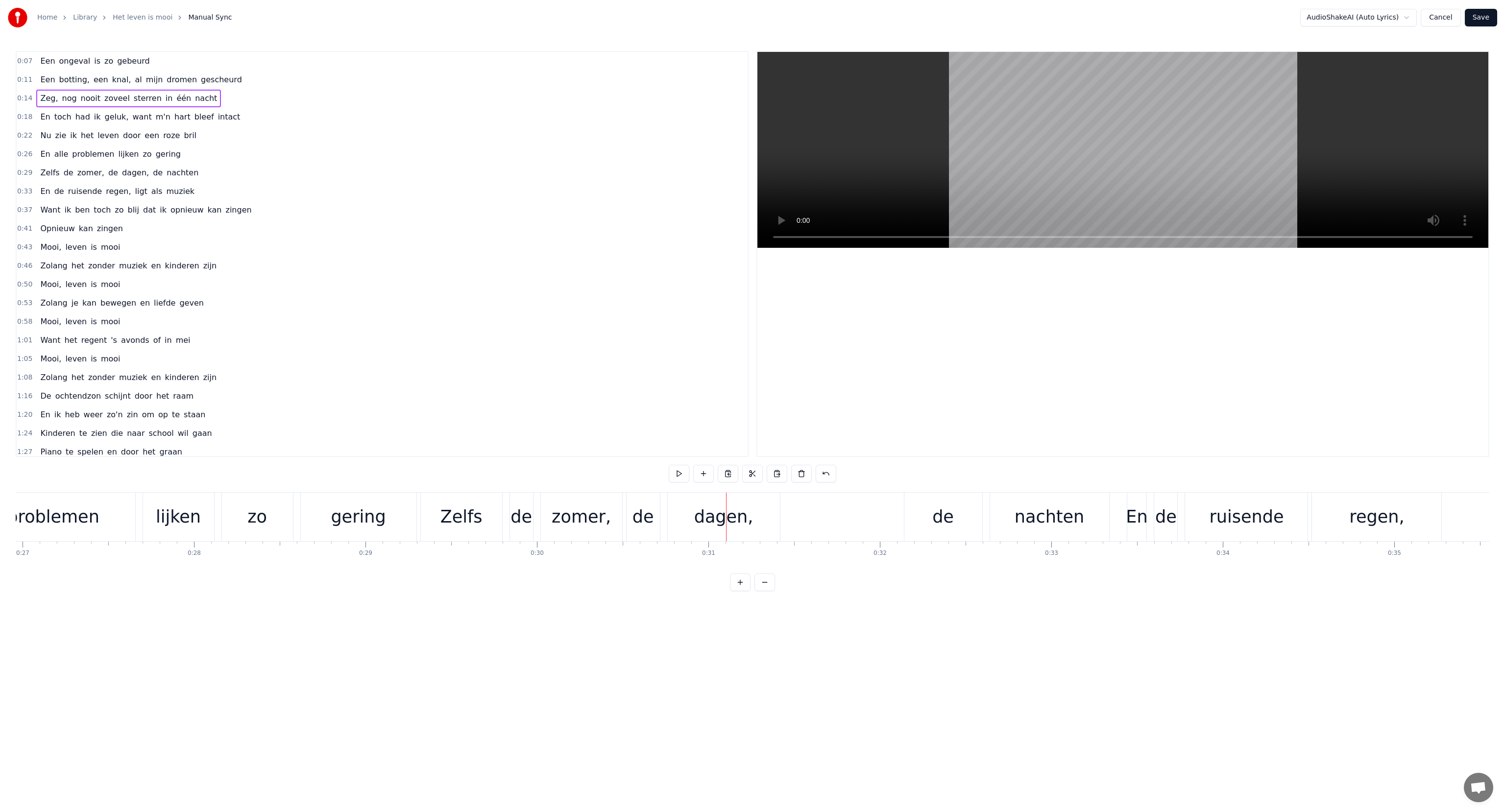
click at [551, 523] on div "zomer," at bounding box center [581, 517] width 81 height 48
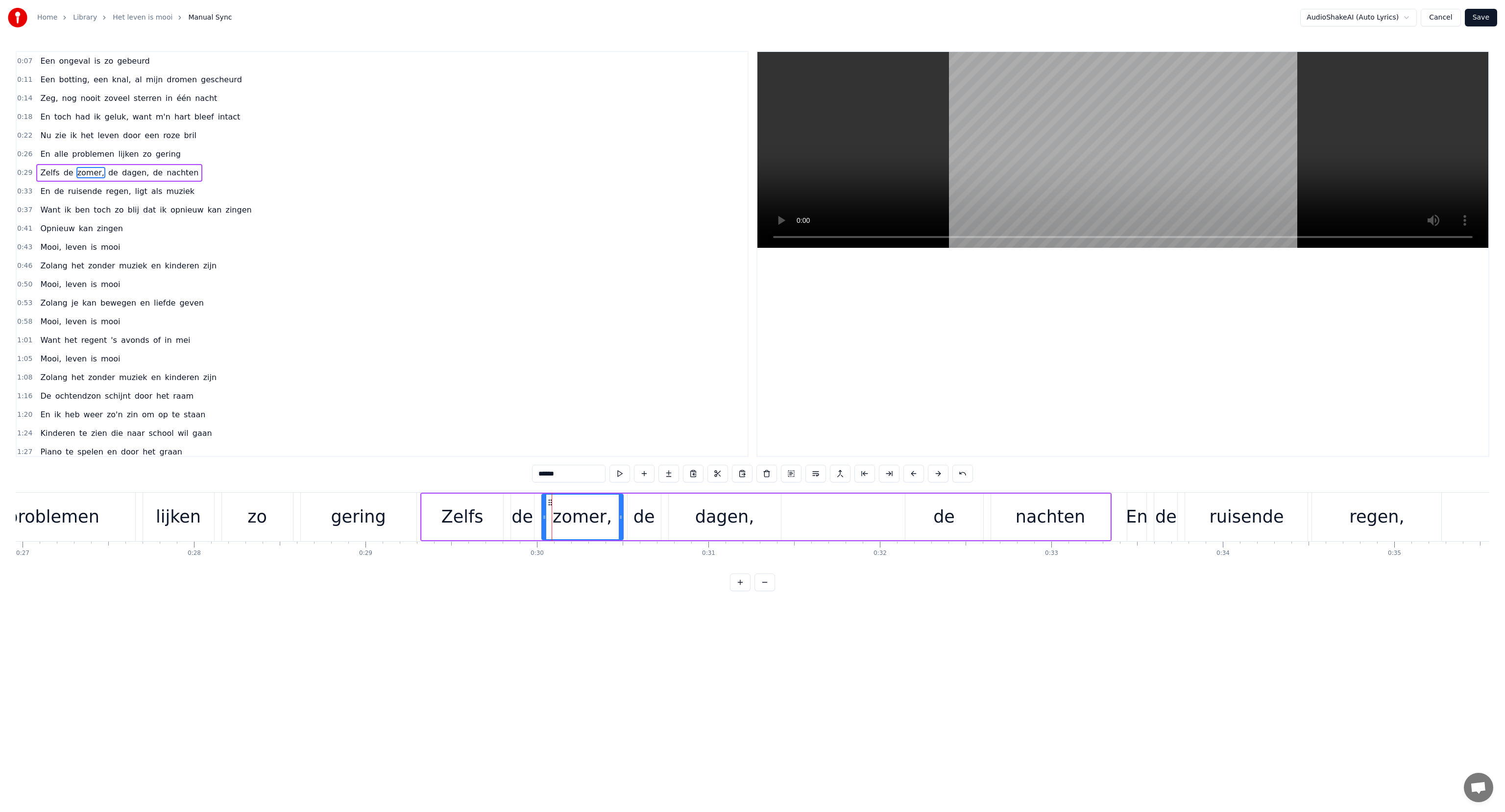
click at [558, 475] on input "******" at bounding box center [568, 474] width 73 height 18
click at [632, 513] on div "de" at bounding box center [644, 517] width 33 height 47
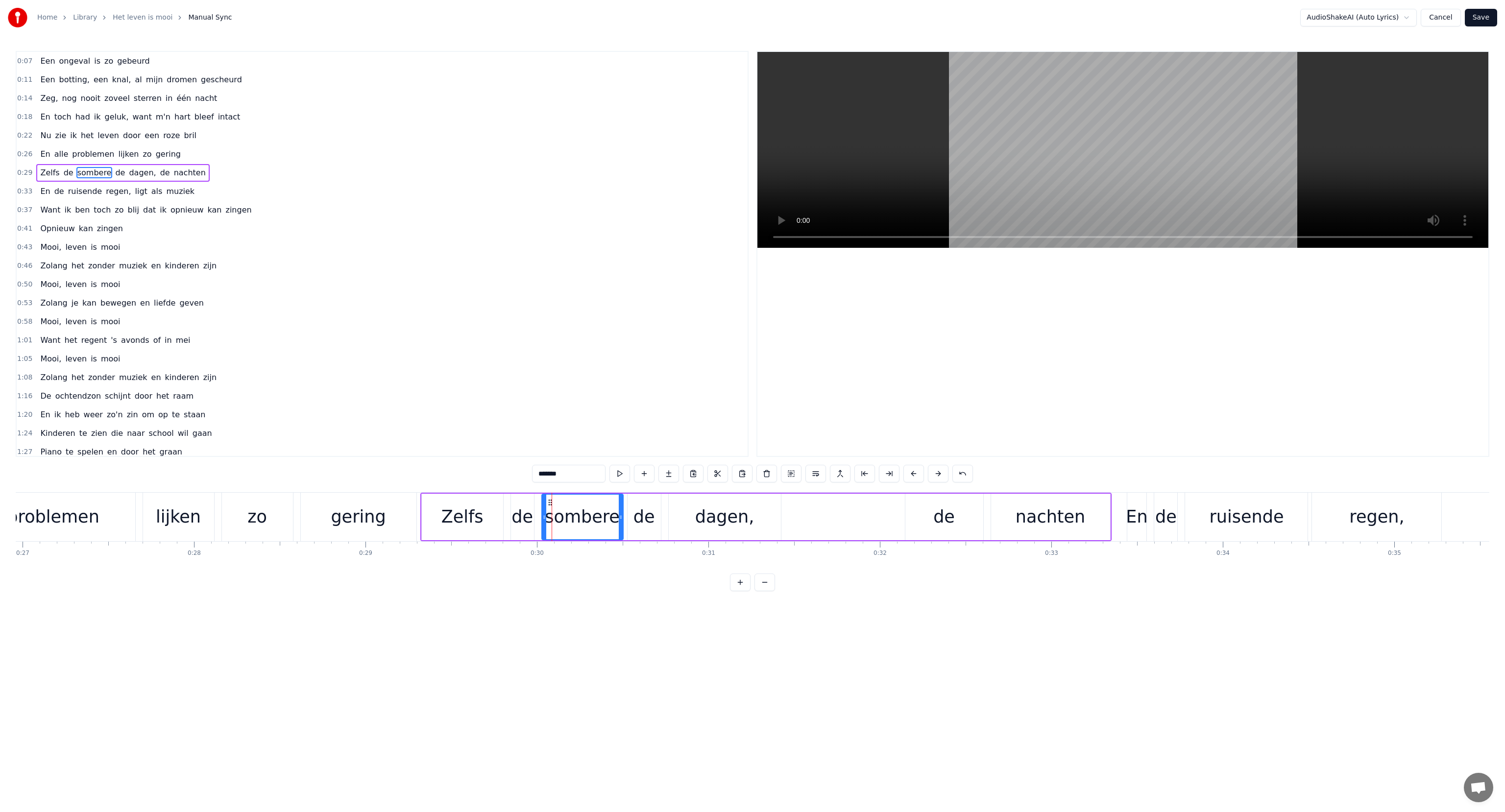
type input "**"
click at [764, 475] on button at bounding box center [767, 474] width 20 height 18
drag, startPoint x: 711, startPoint y: 523, endPoint x: 702, endPoint y: 523, distance: 9.0
click at [702, 523] on div "dagen," at bounding box center [725, 517] width 59 height 26
drag, startPoint x: 698, startPoint y: 517, endPoint x: 690, endPoint y: 516, distance: 8.1
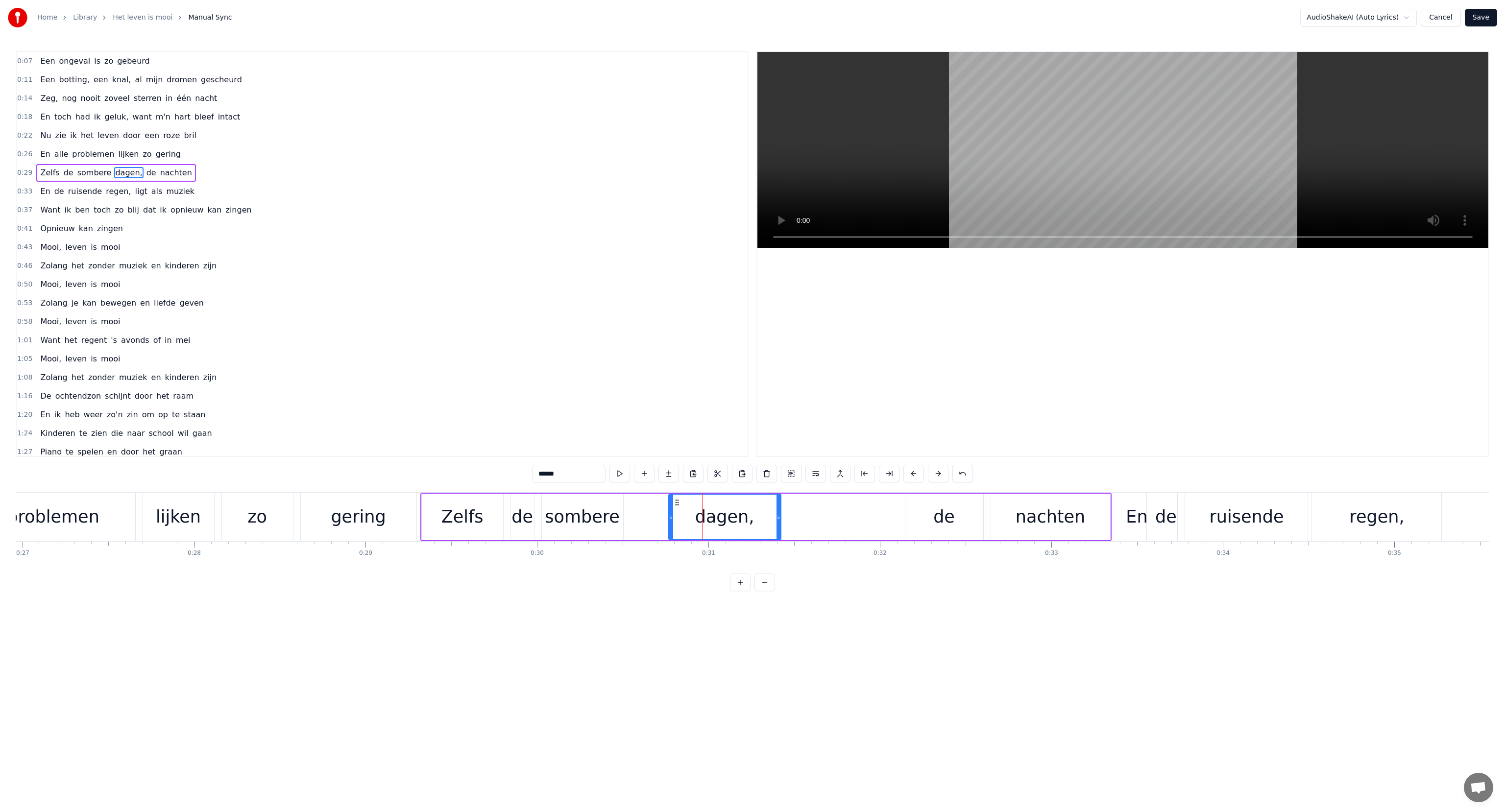
click at [690, 516] on div "dagen," at bounding box center [725, 517] width 111 height 45
drag, startPoint x: 670, startPoint y: 516, endPoint x: 647, endPoint y: 519, distance: 23.2
click at [647, 519] on icon at bounding box center [648, 517] width 4 height 8
drag, startPoint x: 776, startPoint y: 516, endPoint x: 735, endPoint y: 518, distance: 41.0
click at [736, 518] on icon at bounding box center [738, 517] width 4 height 8
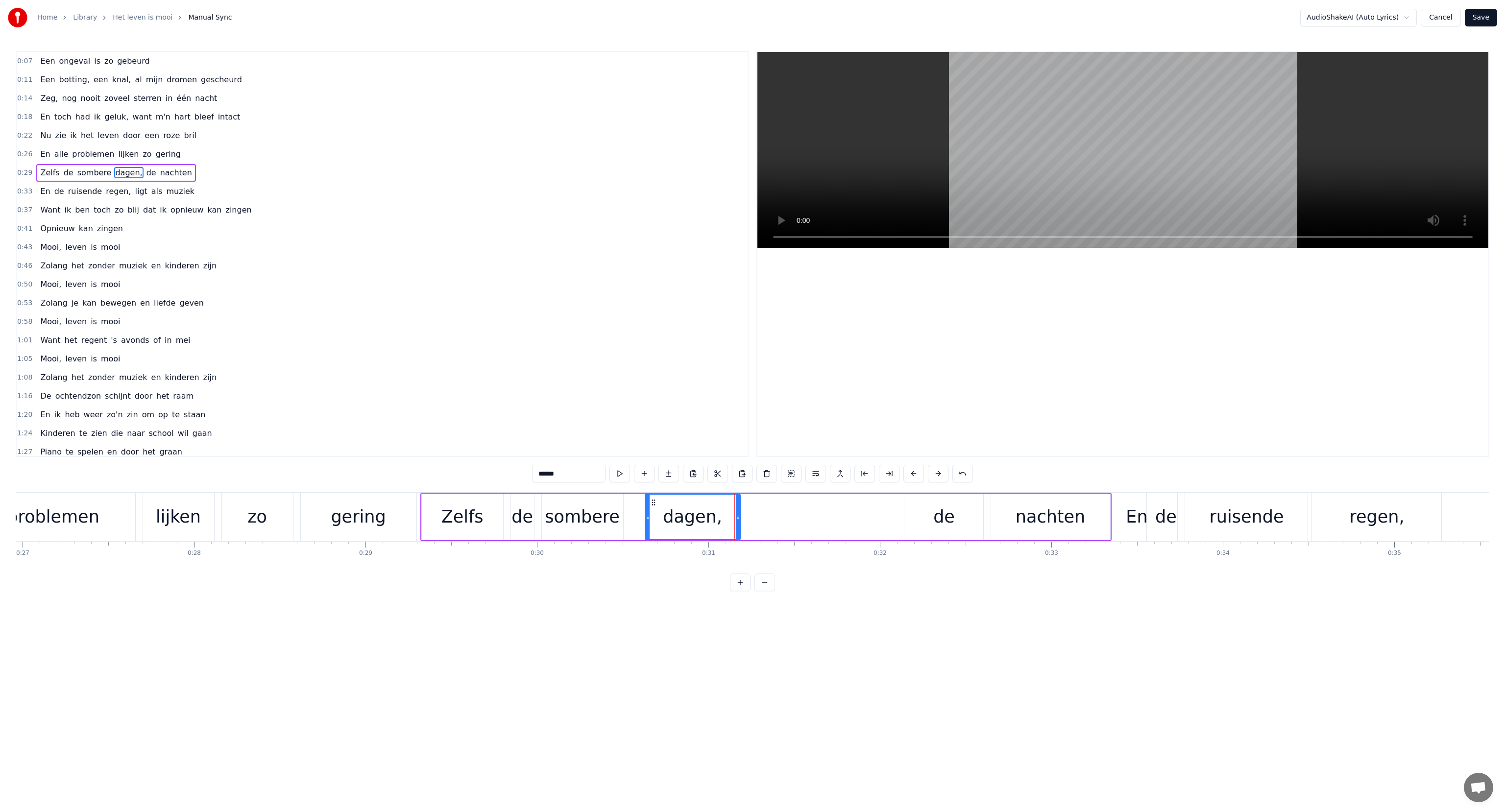
click at [60, 149] on span "alle" at bounding box center [62, 154] width 16 height 12
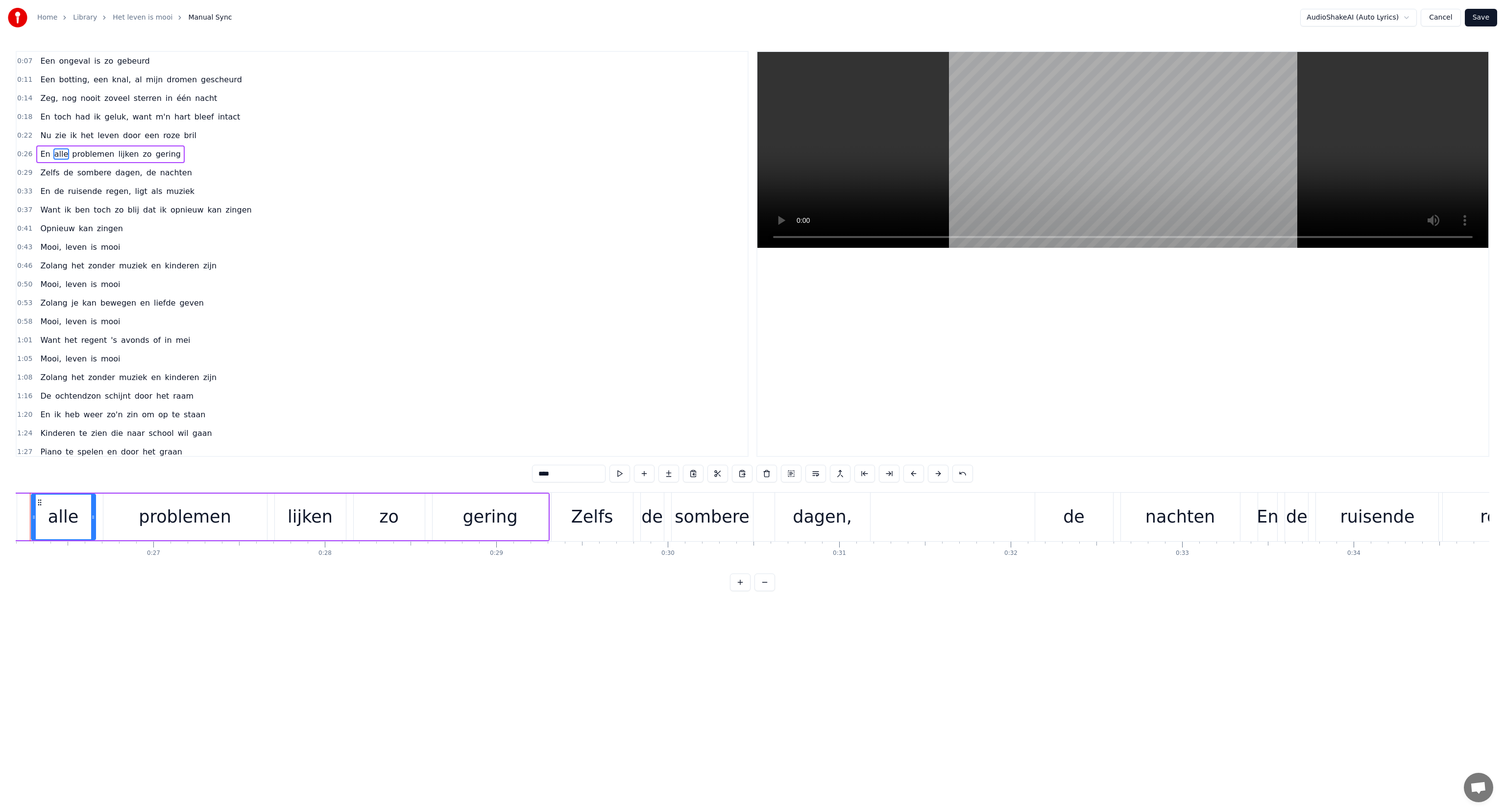
scroll to position [0, 4457]
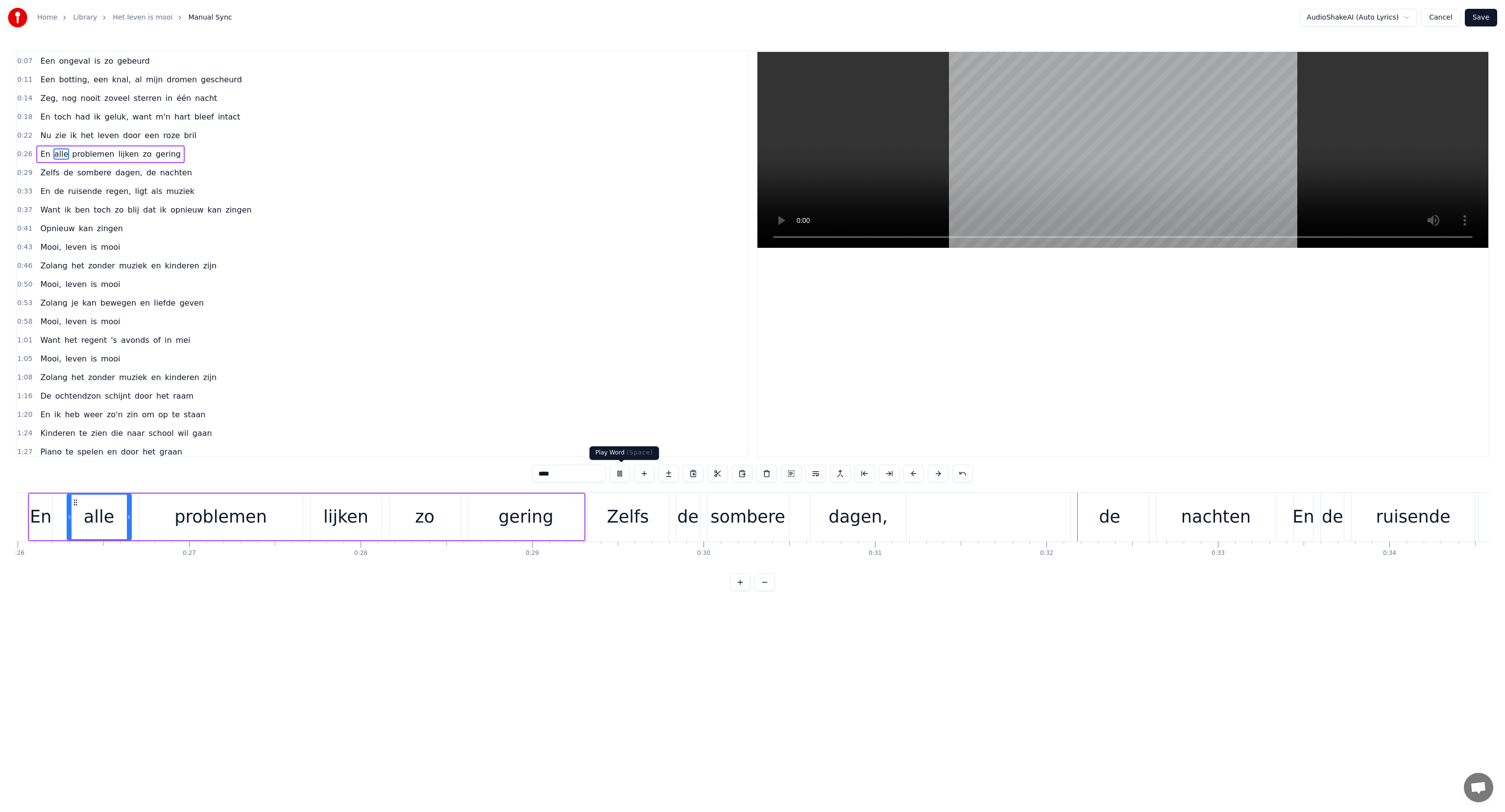
click at [621, 474] on button at bounding box center [619, 474] width 20 height 18
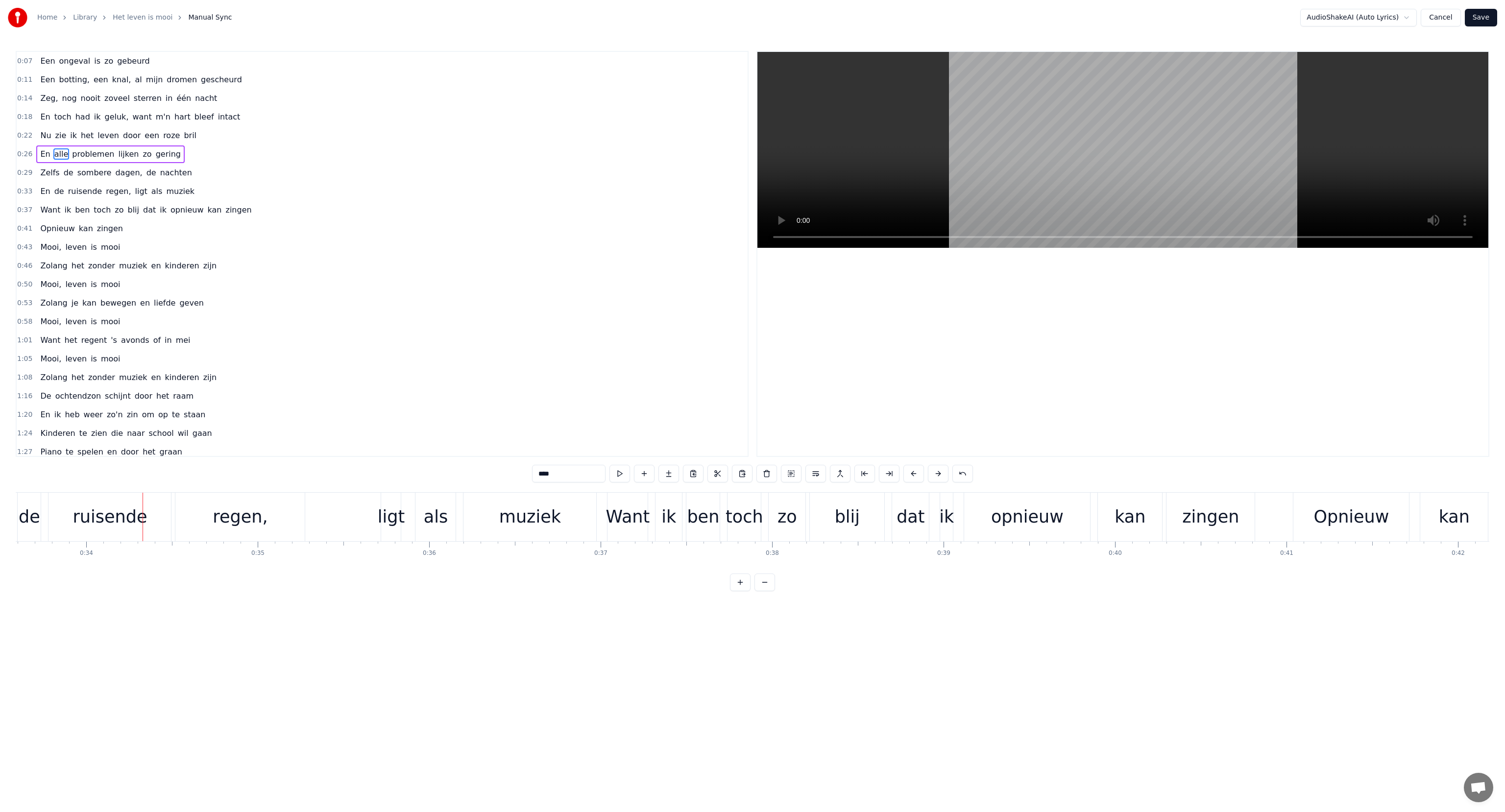
scroll to position [0, 5837]
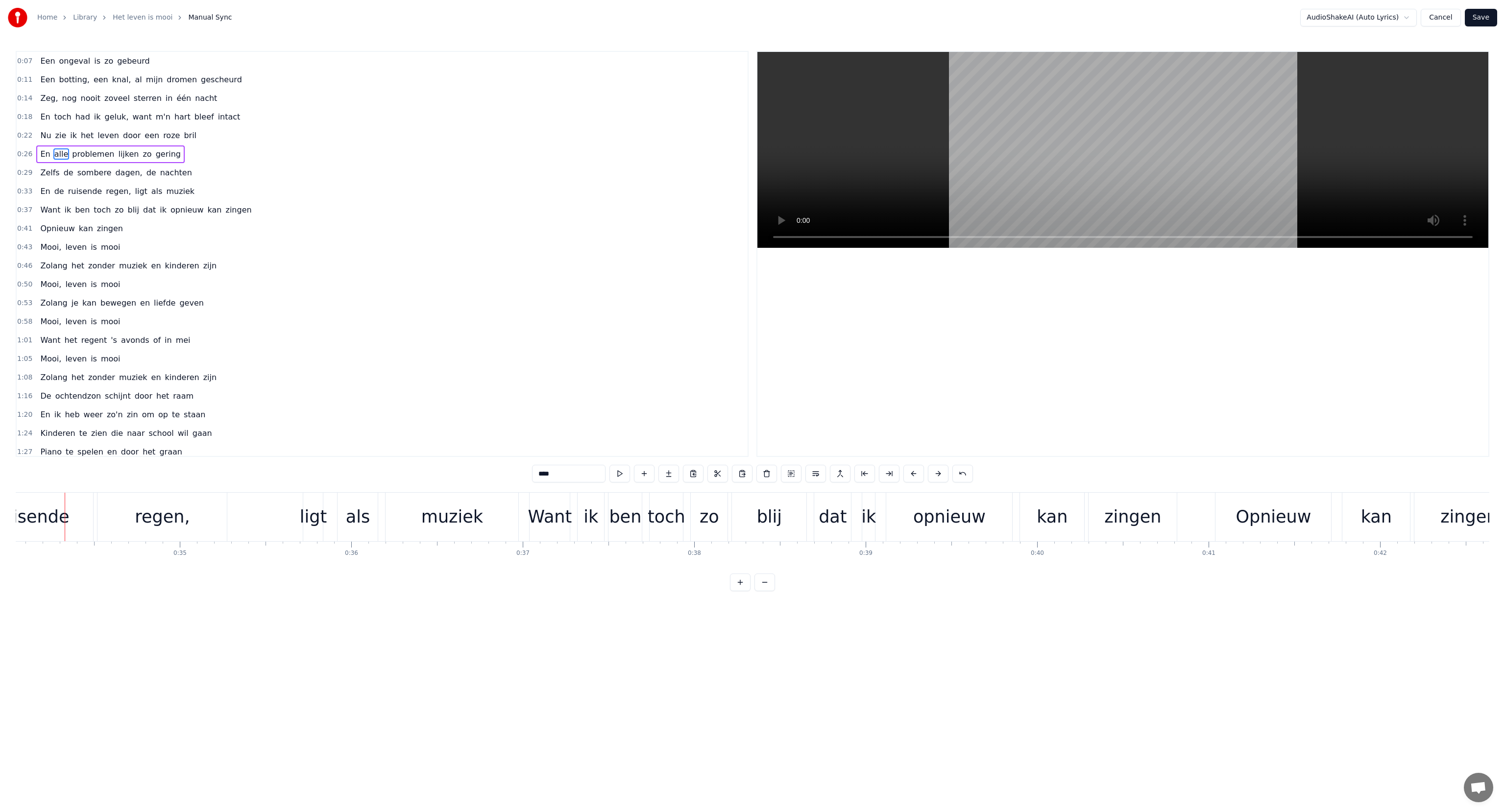
click at [77, 168] on span "sombere" at bounding box center [94, 172] width 36 height 12
type input "*******"
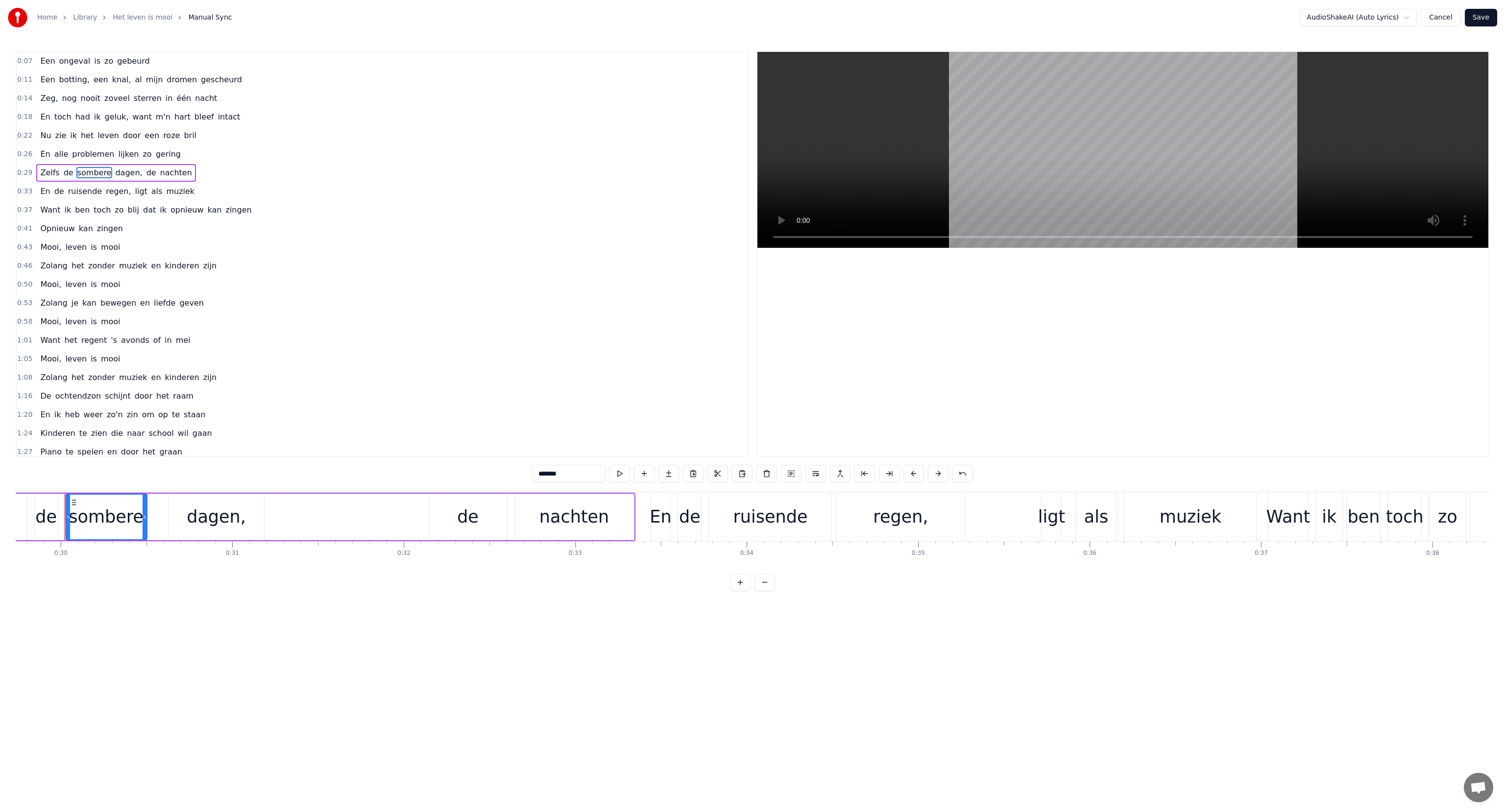
scroll to position [0, 5098]
click at [386, 517] on div "Zelfs de sombere dagen, de nachten" at bounding box center [291, 517] width 691 height 48
click at [455, 515] on div "de" at bounding box center [469, 517] width 78 height 47
click at [374, 518] on div "Zelfs de sombere dagen, de nachten" at bounding box center [291, 517] width 691 height 48
click at [676, 473] on button at bounding box center [679, 474] width 20 height 18
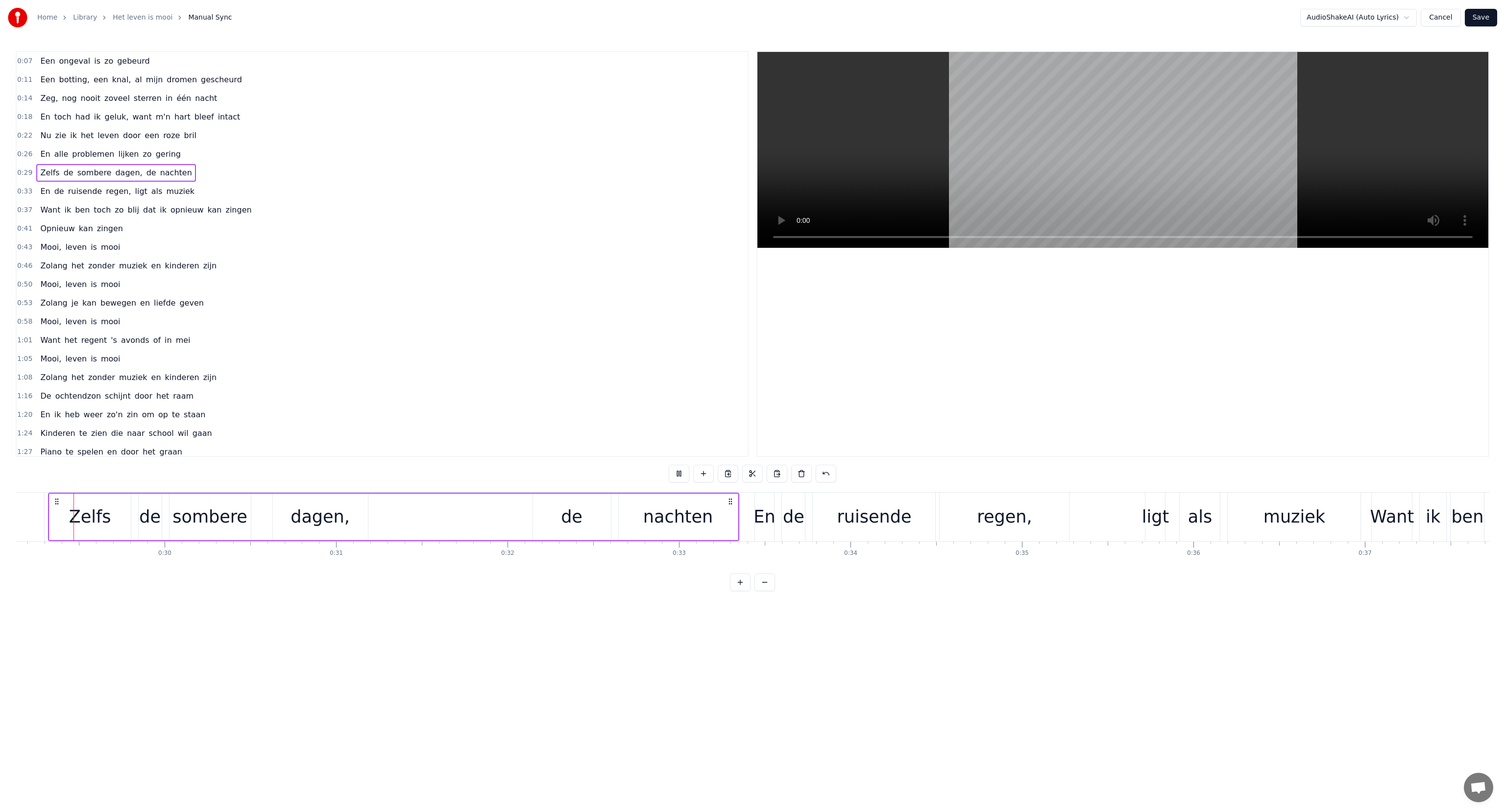
scroll to position [0, 4979]
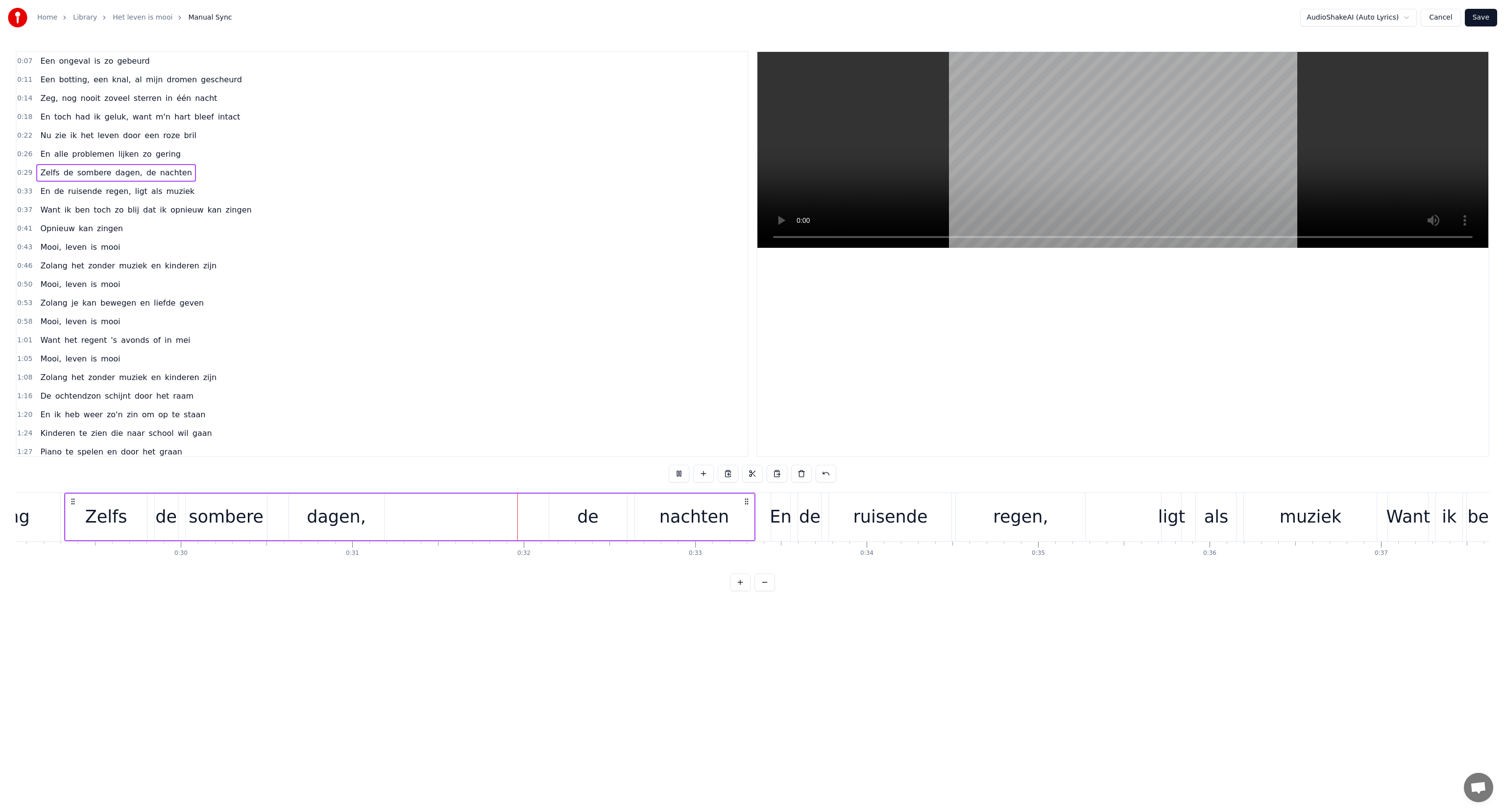
click at [676, 473] on button at bounding box center [679, 474] width 20 height 18
click at [482, 511] on div "Zelfs de sombere dagen, de nachten" at bounding box center [410, 517] width 691 height 48
click at [571, 511] on div "de" at bounding box center [588, 517] width 78 height 47
drag, startPoint x: 569, startPoint y: 474, endPoint x: 520, endPoint y: 468, distance: 49.4
click at [520, 468] on div "0:07 Een ongeval is zo gebeurd 0:11 Een botting, een knal, al mijn dromen gesch…" at bounding box center [752, 321] width 1474 height 540
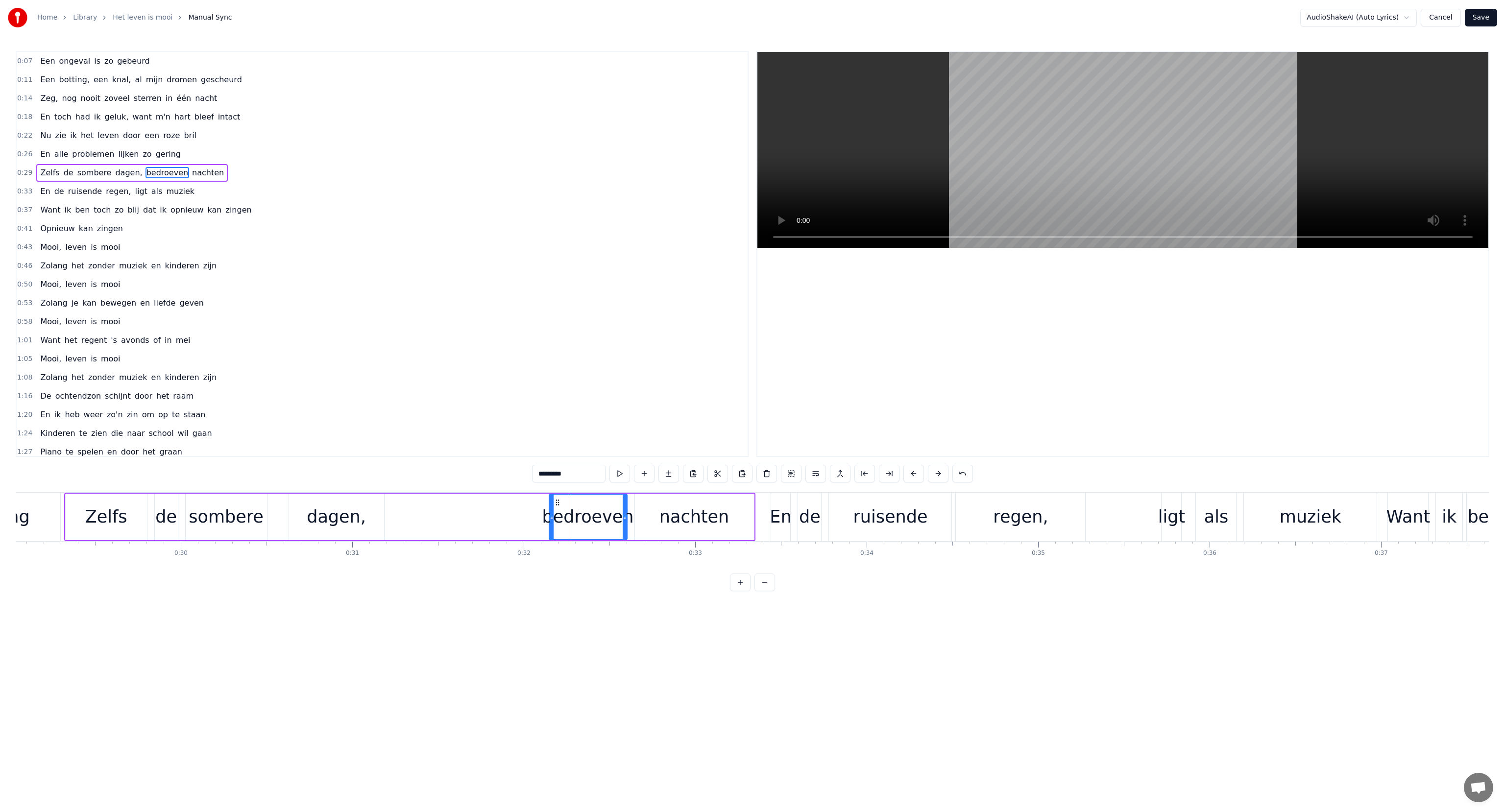
type input "*********"
click at [493, 405] on div "1:20 En ik heb weer zo'n zin om op te staan" at bounding box center [382, 414] width 731 height 18
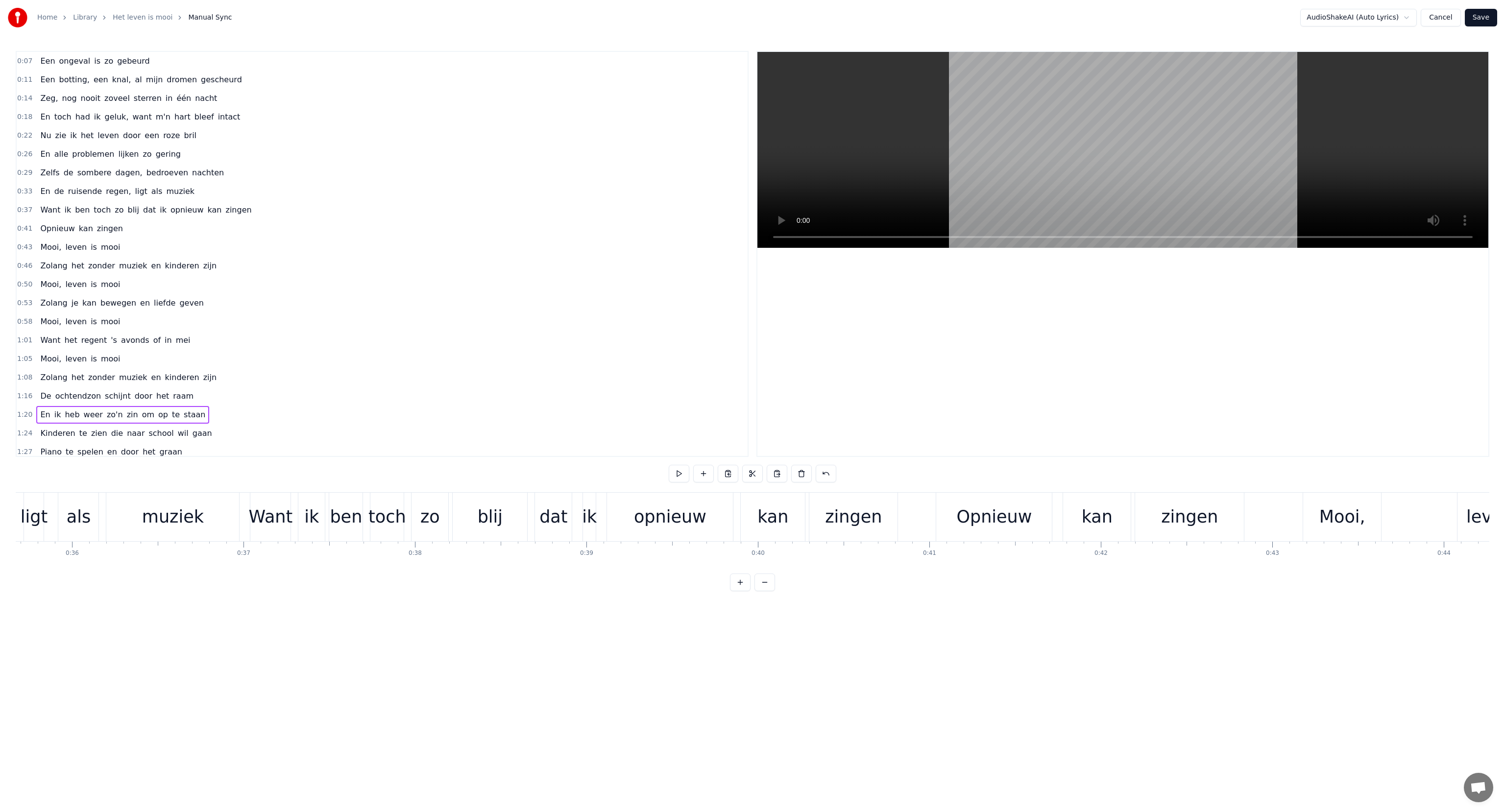
scroll to position [0, 5668]
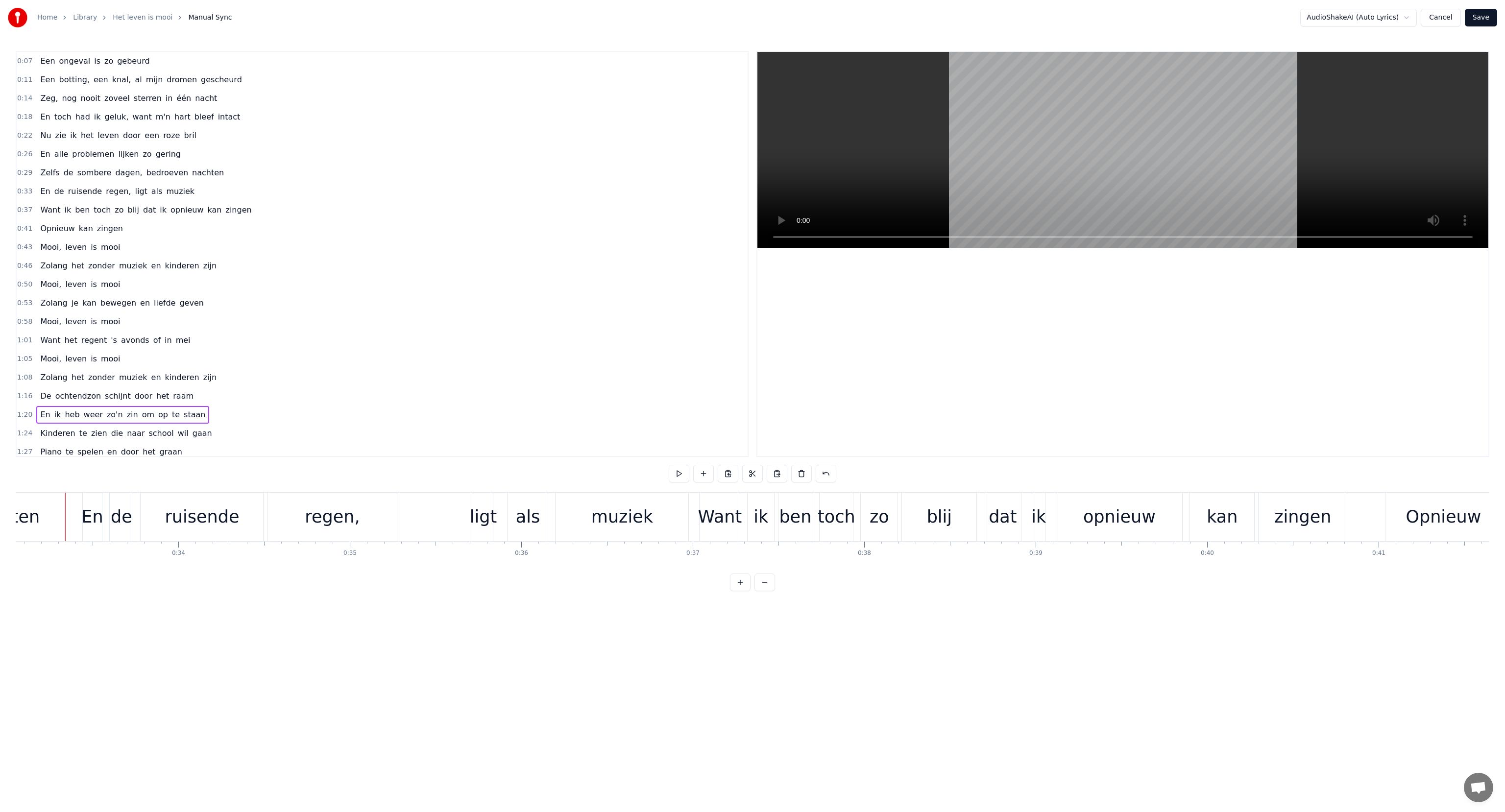
click at [84, 170] on span "sombere" at bounding box center [94, 172] width 36 height 12
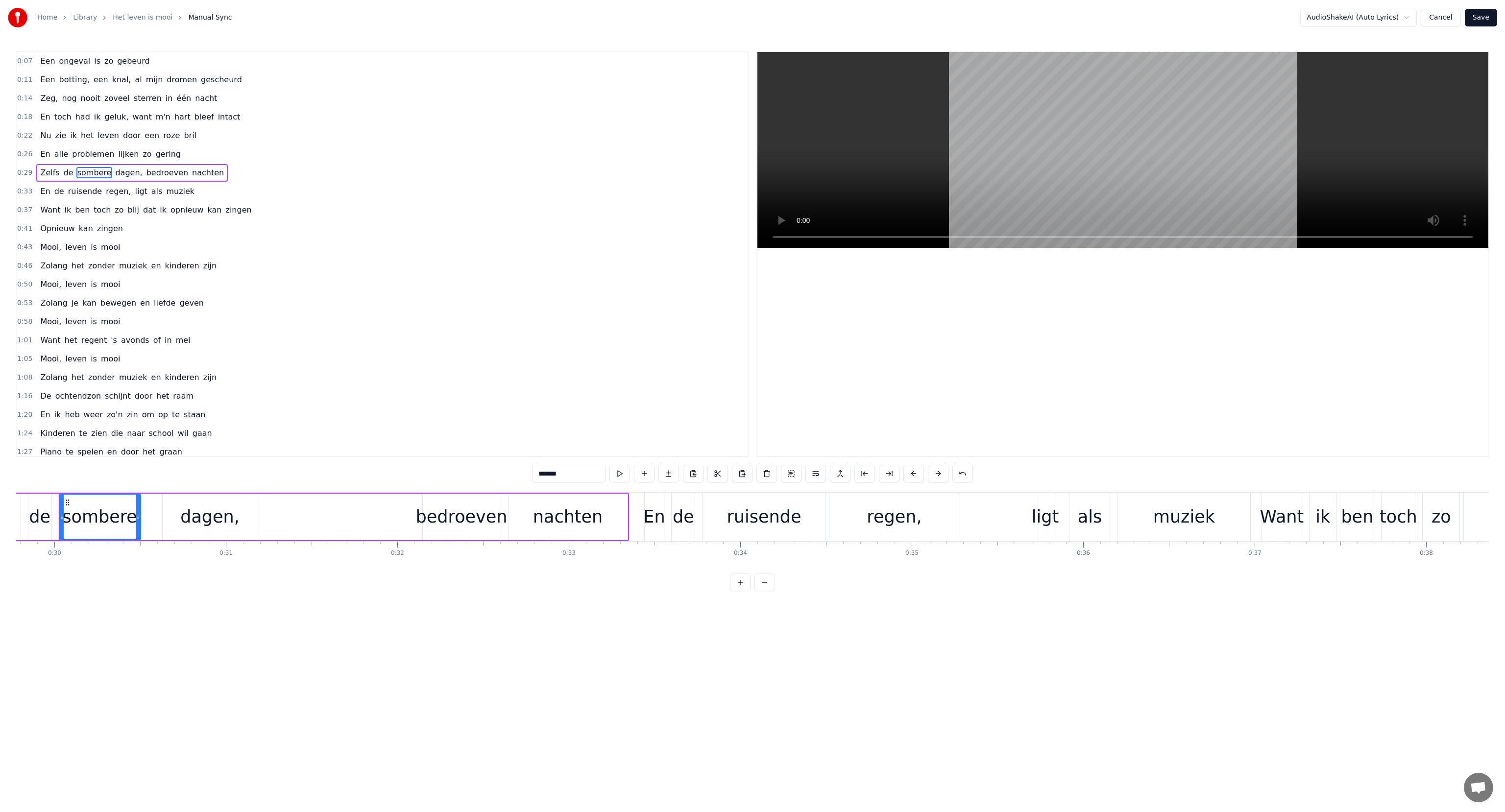
scroll to position [0, 5098]
click at [453, 514] on div "bedroeven" at bounding box center [469, 517] width 92 height 26
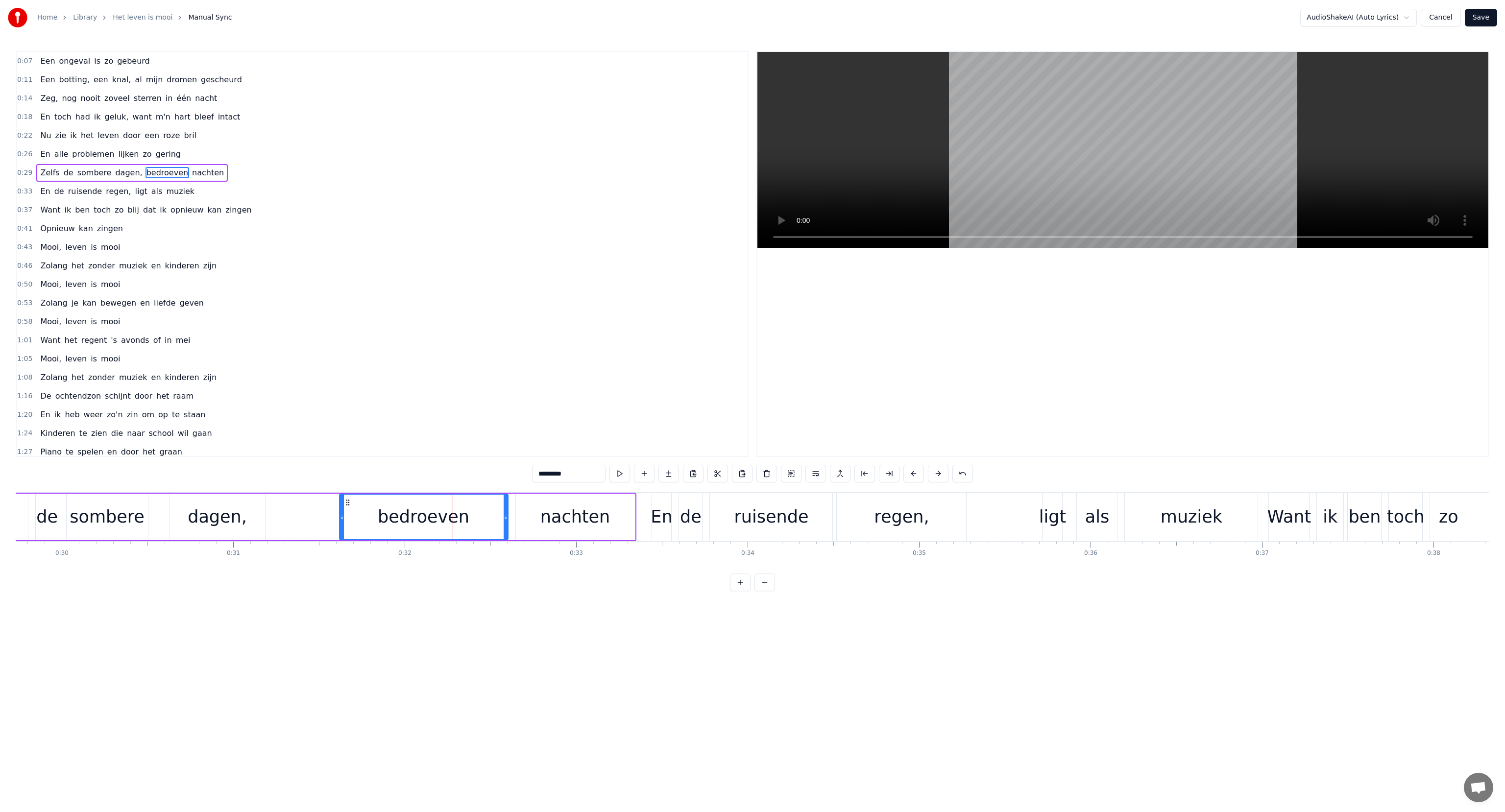
drag, startPoint x: 432, startPoint y: 505, endPoint x: 342, endPoint y: 519, distance: 91.1
click at [342, 519] on div at bounding box center [342, 517] width 4 height 45
drag, startPoint x: 505, startPoint y: 516, endPoint x: 570, endPoint y: 523, distance: 65.4
click at [570, 523] on div at bounding box center [571, 517] width 4 height 45
click at [617, 474] on button at bounding box center [619, 474] width 20 height 18
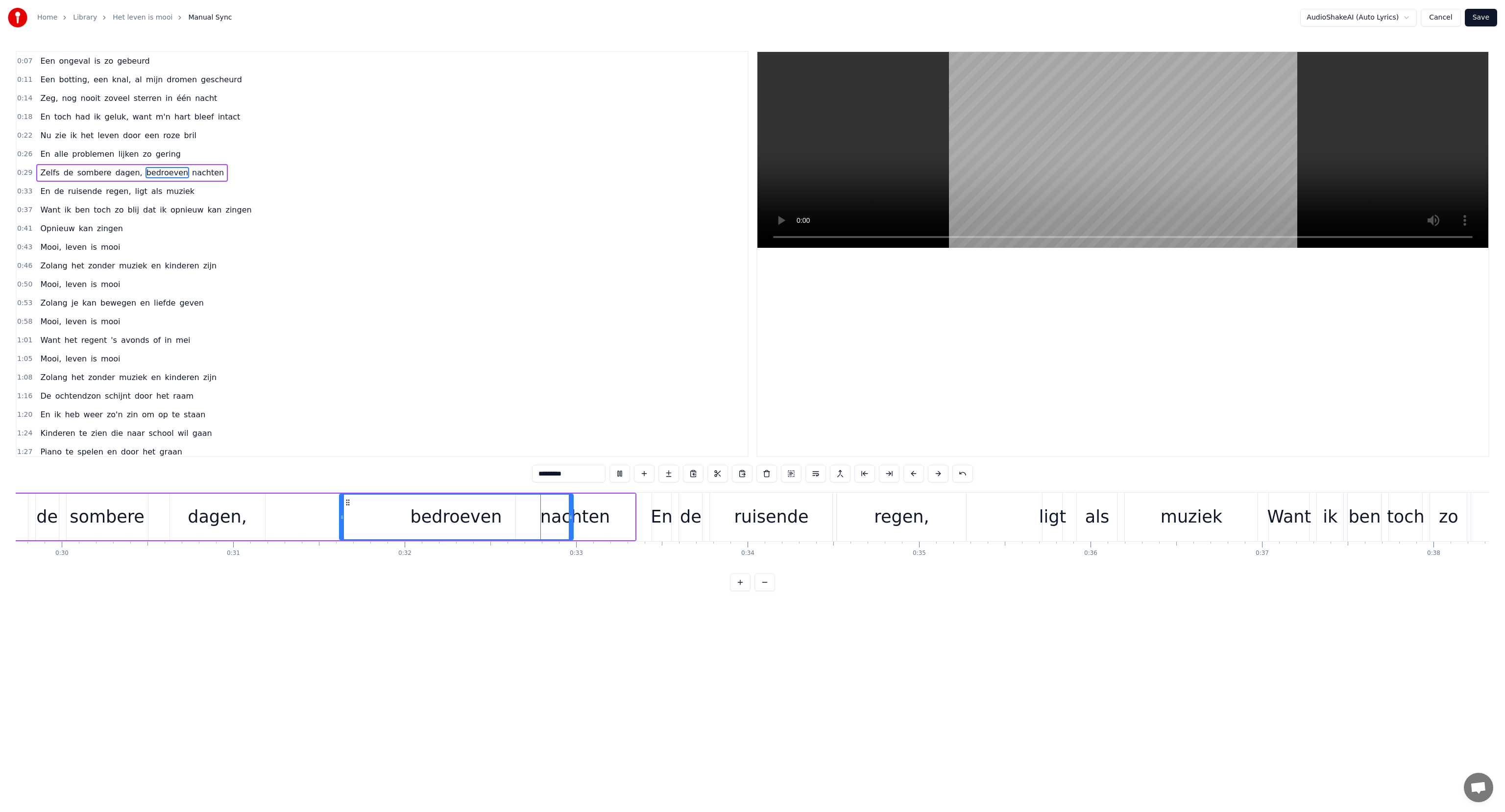
click at [617, 474] on button at bounding box center [619, 474] width 20 height 18
click at [433, 511] on div "bedroeven" at bounding box center [456, 517] width 92 height 26
click at [584, 473] on input "*********" at bounding box center [568, 474] width 73 height 18
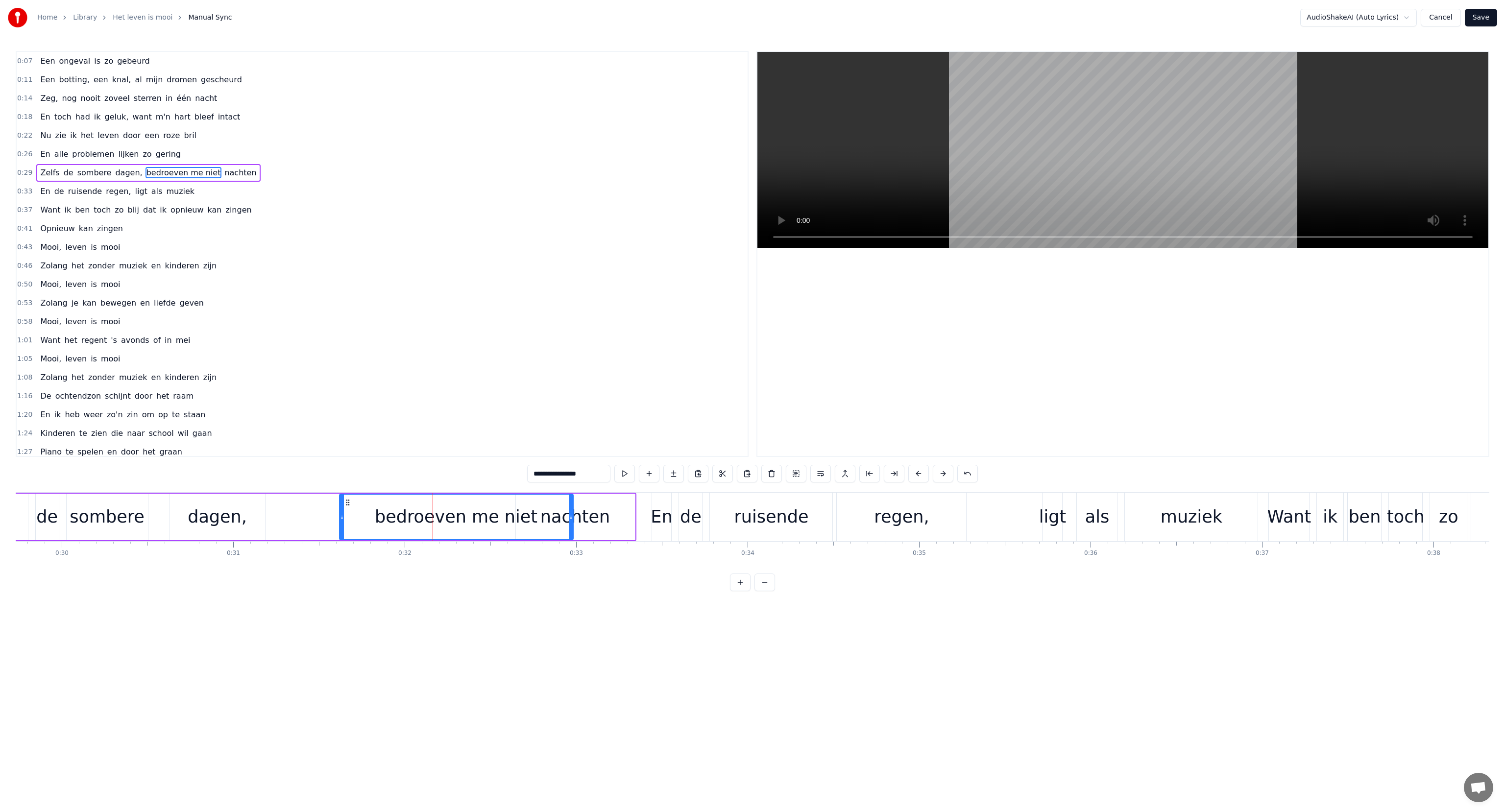
type input "**********"
click at [608, 406] on div "1:20 En ik heb weer zo'n zin om op te staan" at bounding box center [382, 414] width 731 height 18
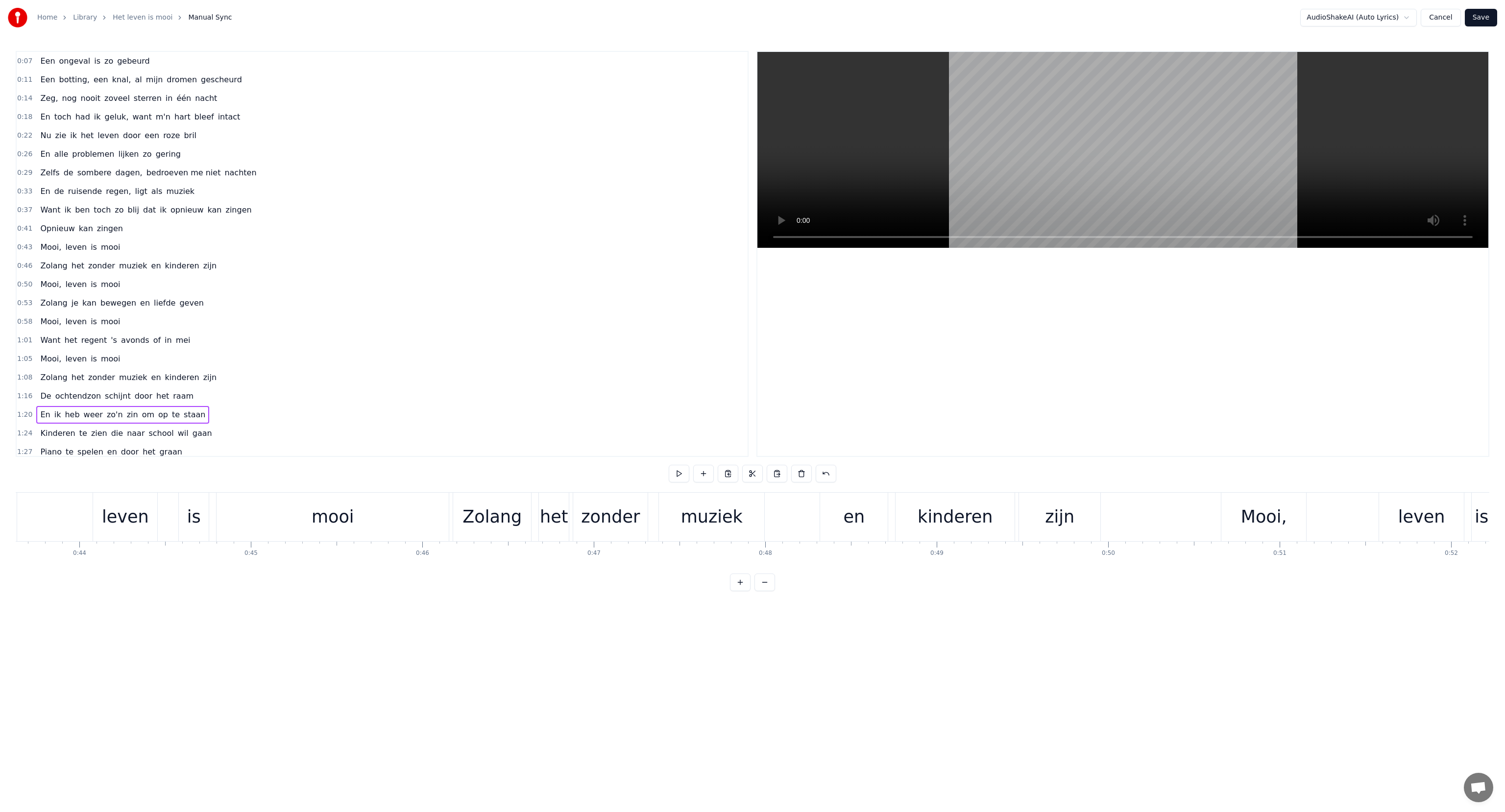
scroll to position [0, 5606]
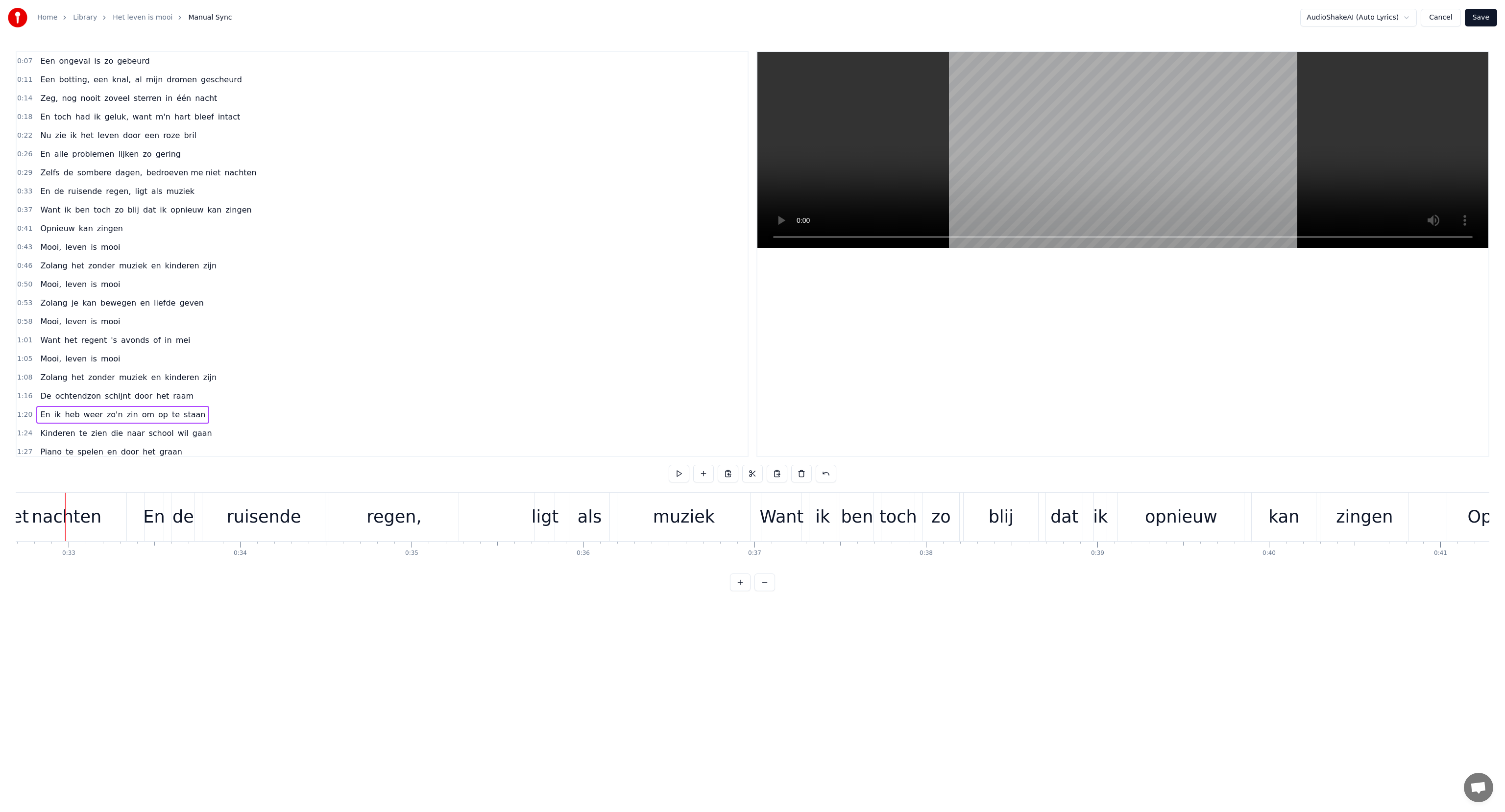
click at [114, 170] on span "dagen," at bounding box center [128, 172] width 29 height 12
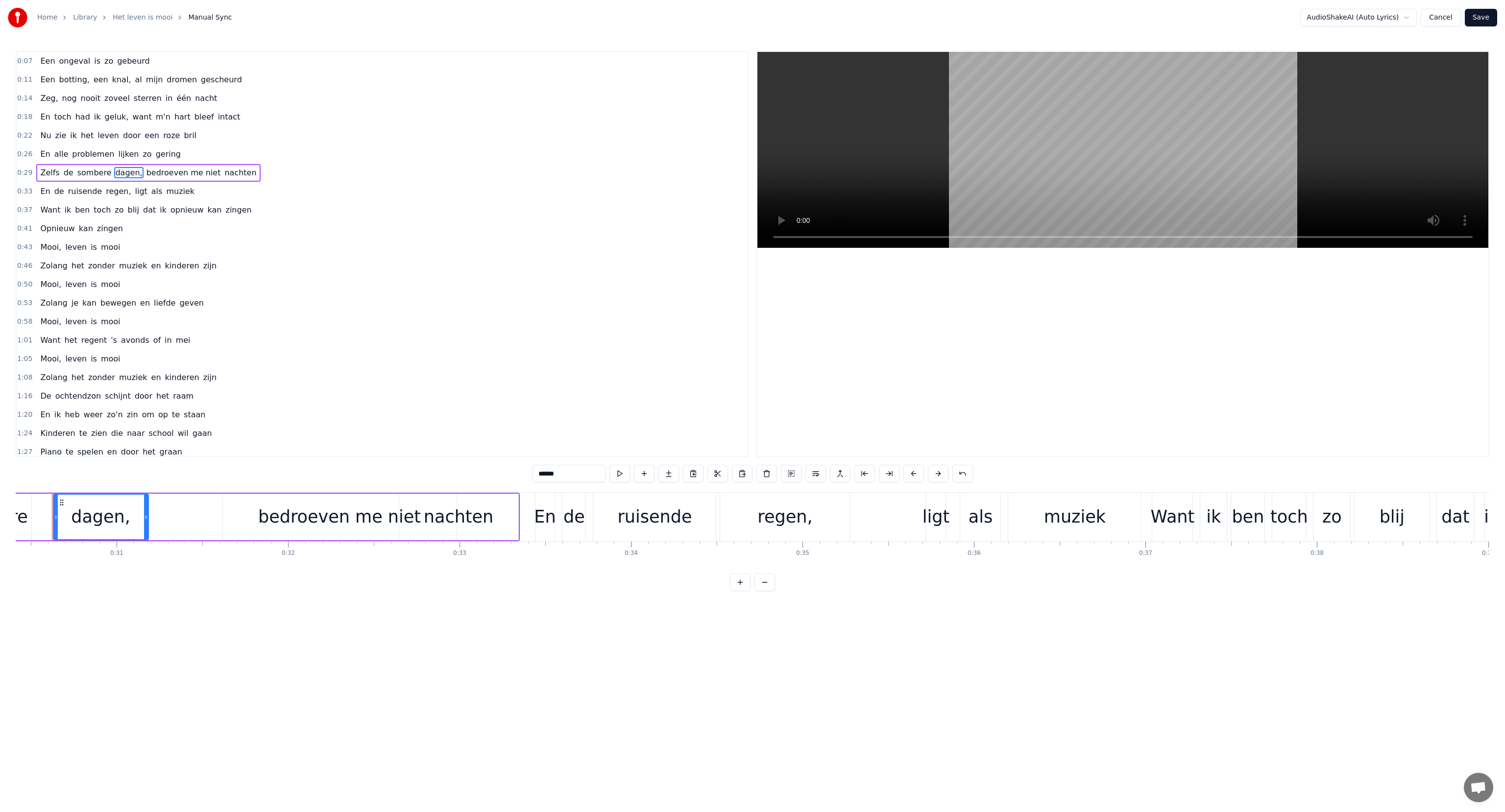
scroll to position [0, 5201]
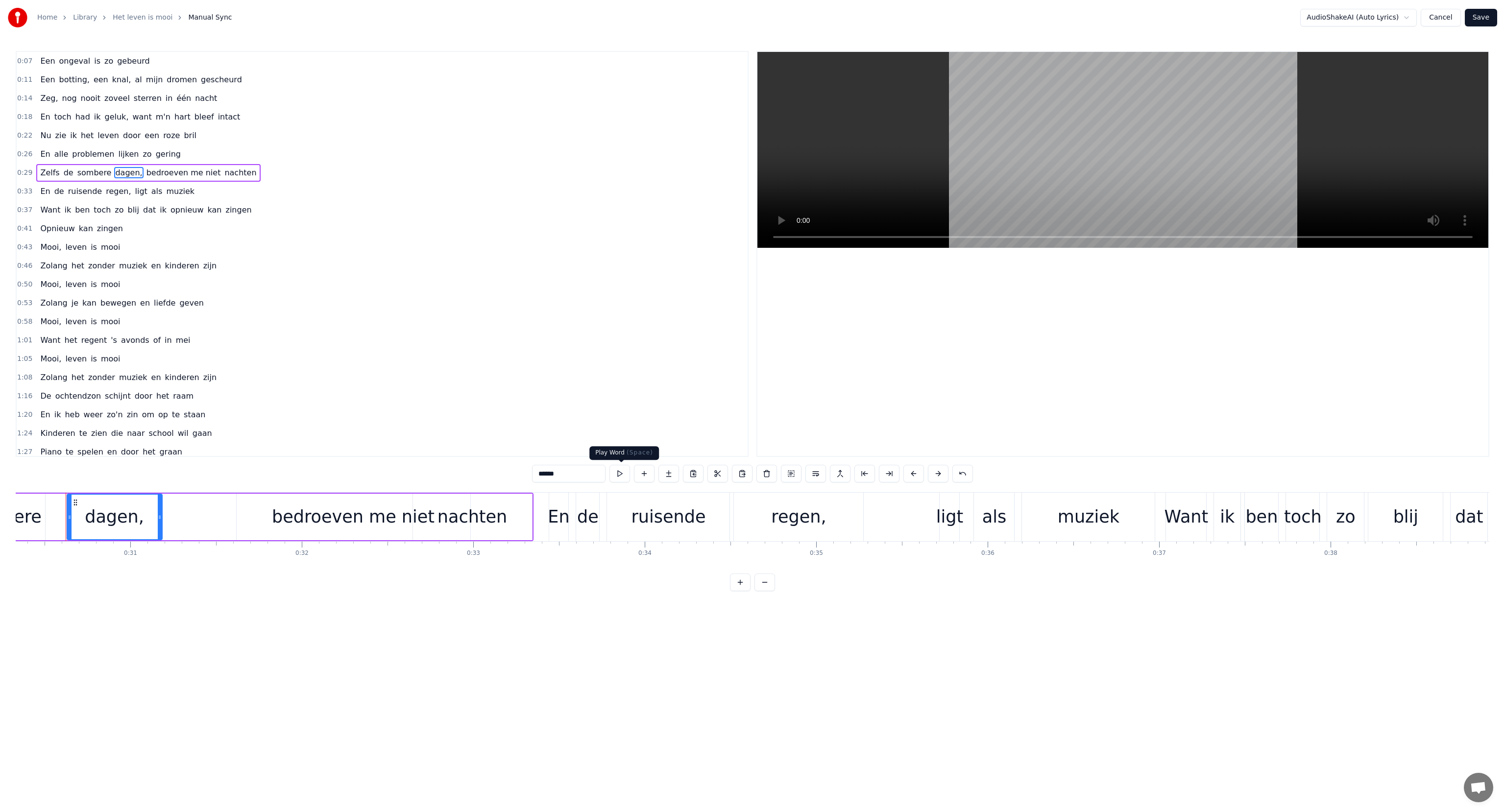
click at [617, 475] on button at bounding box center [619, 474] width 20 height 18
click at [214, 491] on div "0:07 Een ongeval is zo gebeurd 0:11 Een botting, een knal, al mijn dromen gesch…" at bounding box center [752, 321] width 1474 height 540
click at [213, 493] on div "Zelfs de sombere dagen, bedroeven me niet nachten" at bounding box center [188, 517] width 691 height 48
click at [263, 511] on div "bedroeven me niet" at bounding box center [353, 517] width 234 height 47
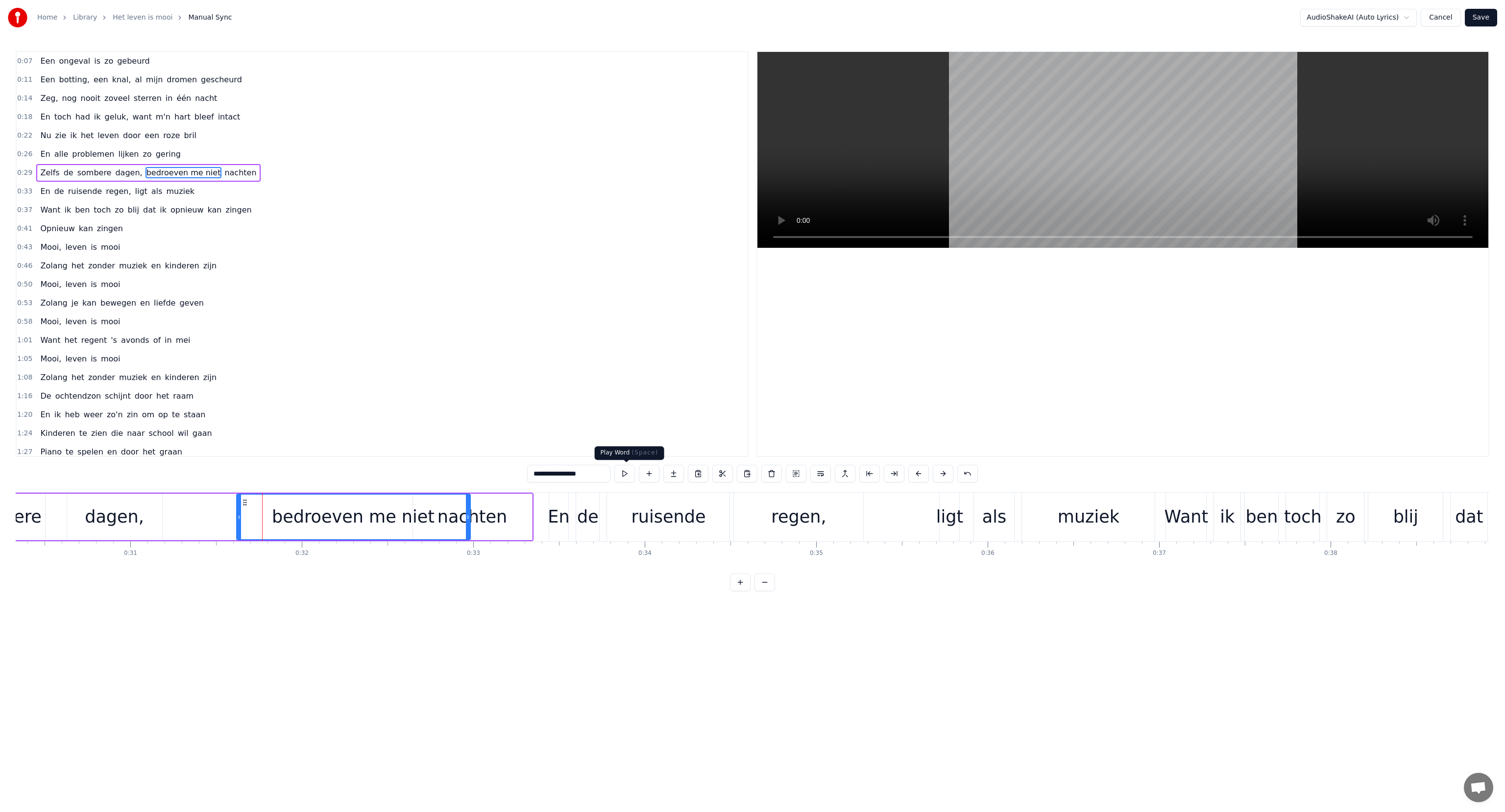
click at [623, 474] on button at bounding box center [625, 474] width 20 height 18
click at [22, 171] on span "0:29" at bounding box center [24, 172] width 15 height 10
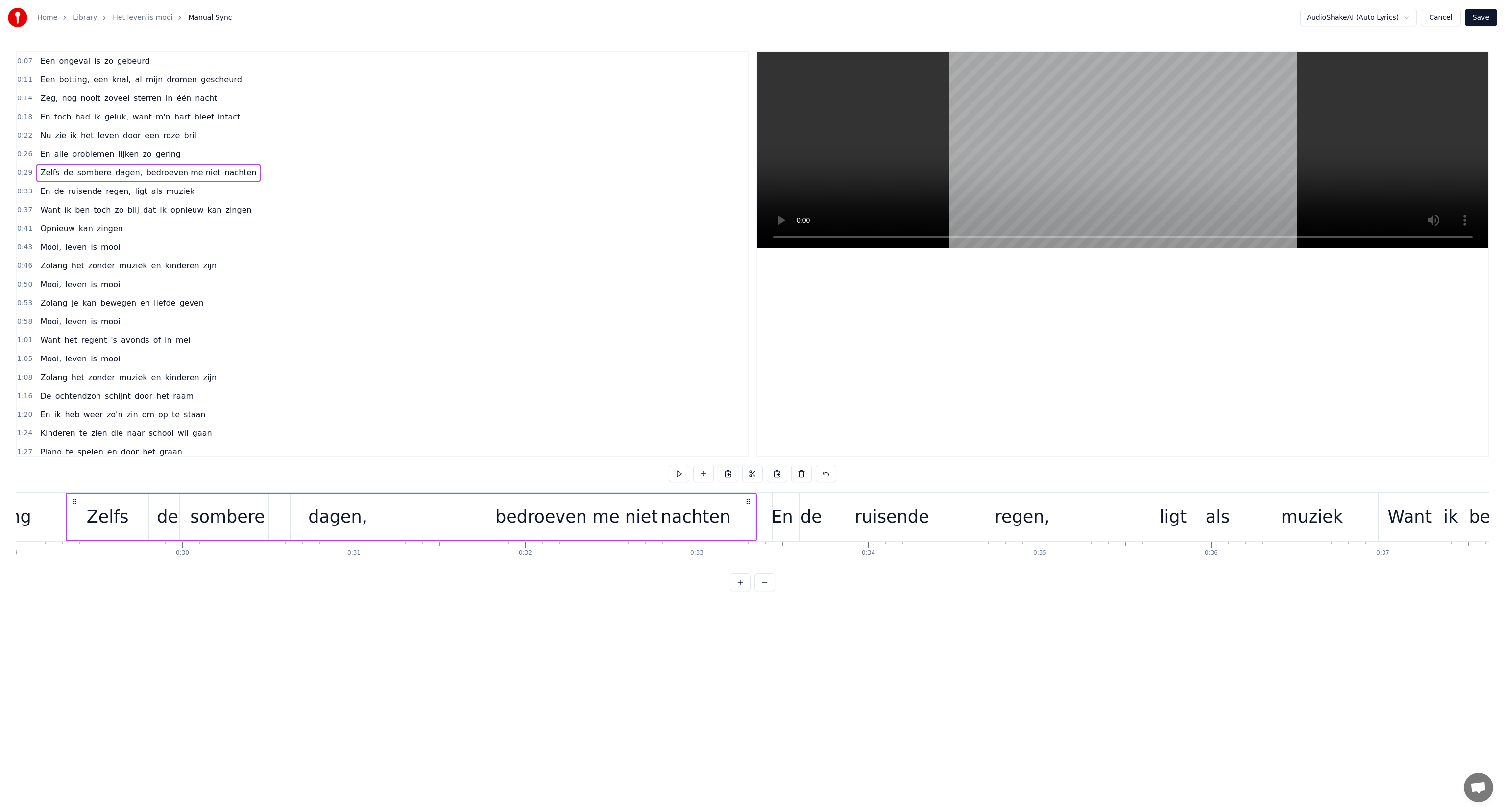
click at [18, 153] on span "0:26" at bounding box center [24, 154] width 15 height 10
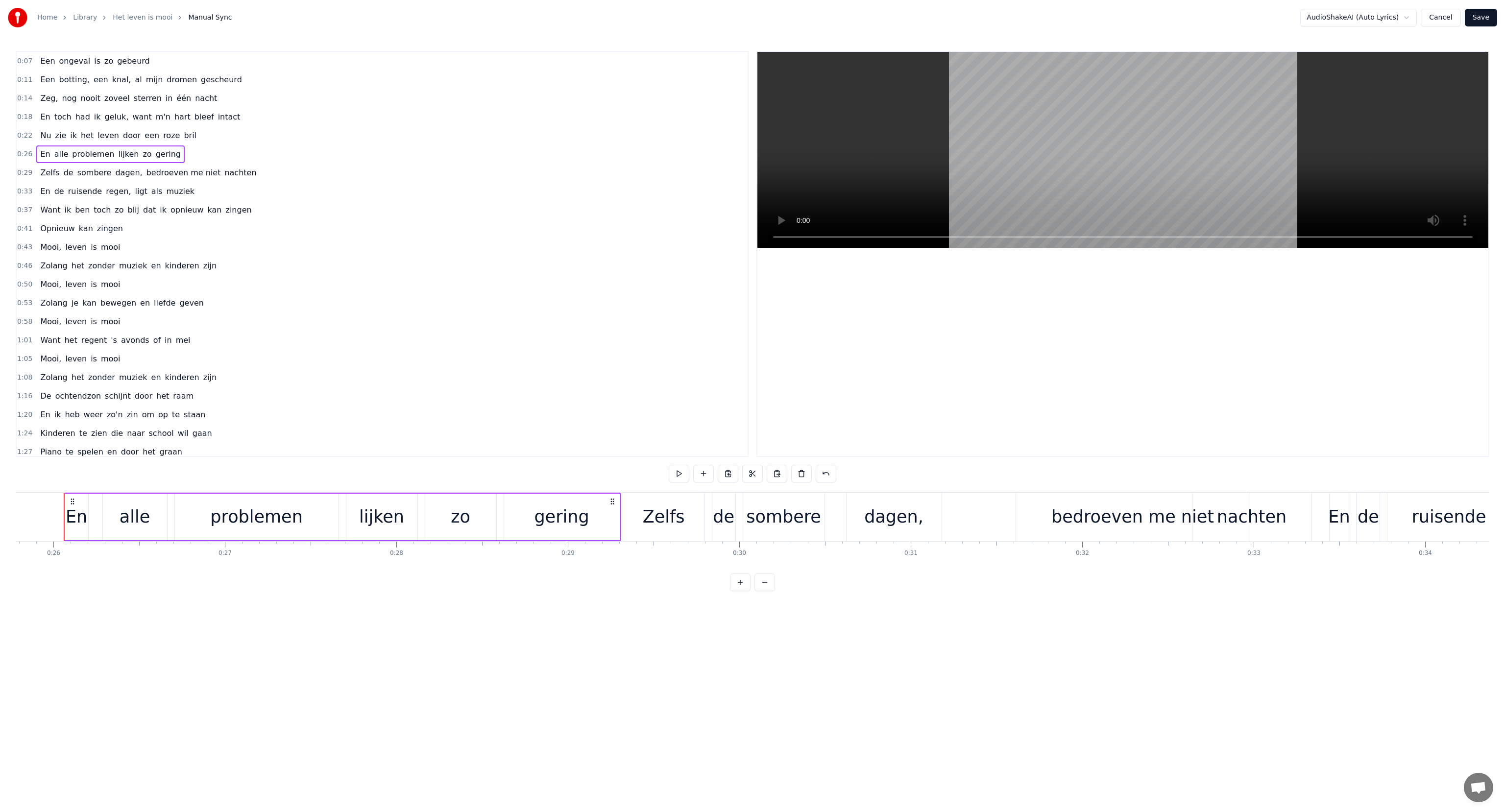
scroll to position [0, 4419]
click at [677, 472] on button at bounding box center [679, 474] width 20 height 18
click at [1098, 516] on div "bedroeven me niet" at bounding box center [1134, 517] width 162 height 26
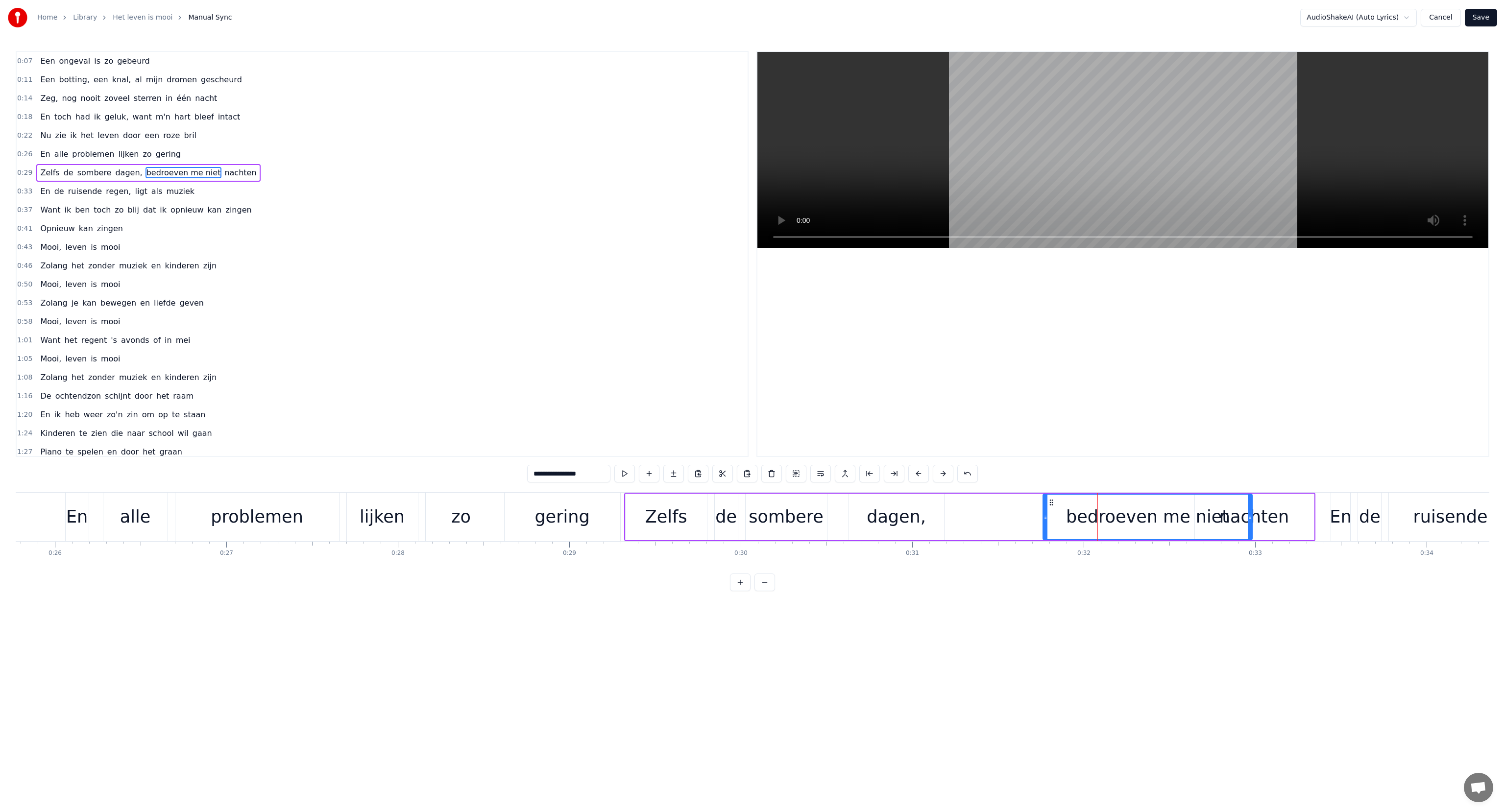
drag, startPoint x: 1021, startPoint y: 517, endPoint x: 1045, endPoint y: 520, distance: 24.2
click at [1045, 520] on icon at bounding box center [1046, 517] width 4 height 8
click at [1004, 518] on div "Zelfs de sombere dagen, bedroeven me niet nachten" at bounding box center [970, 517] width 691 height 48
click at [649, 515] on div "Zelfs" at bounding box center [666, 517] width 42 height 26
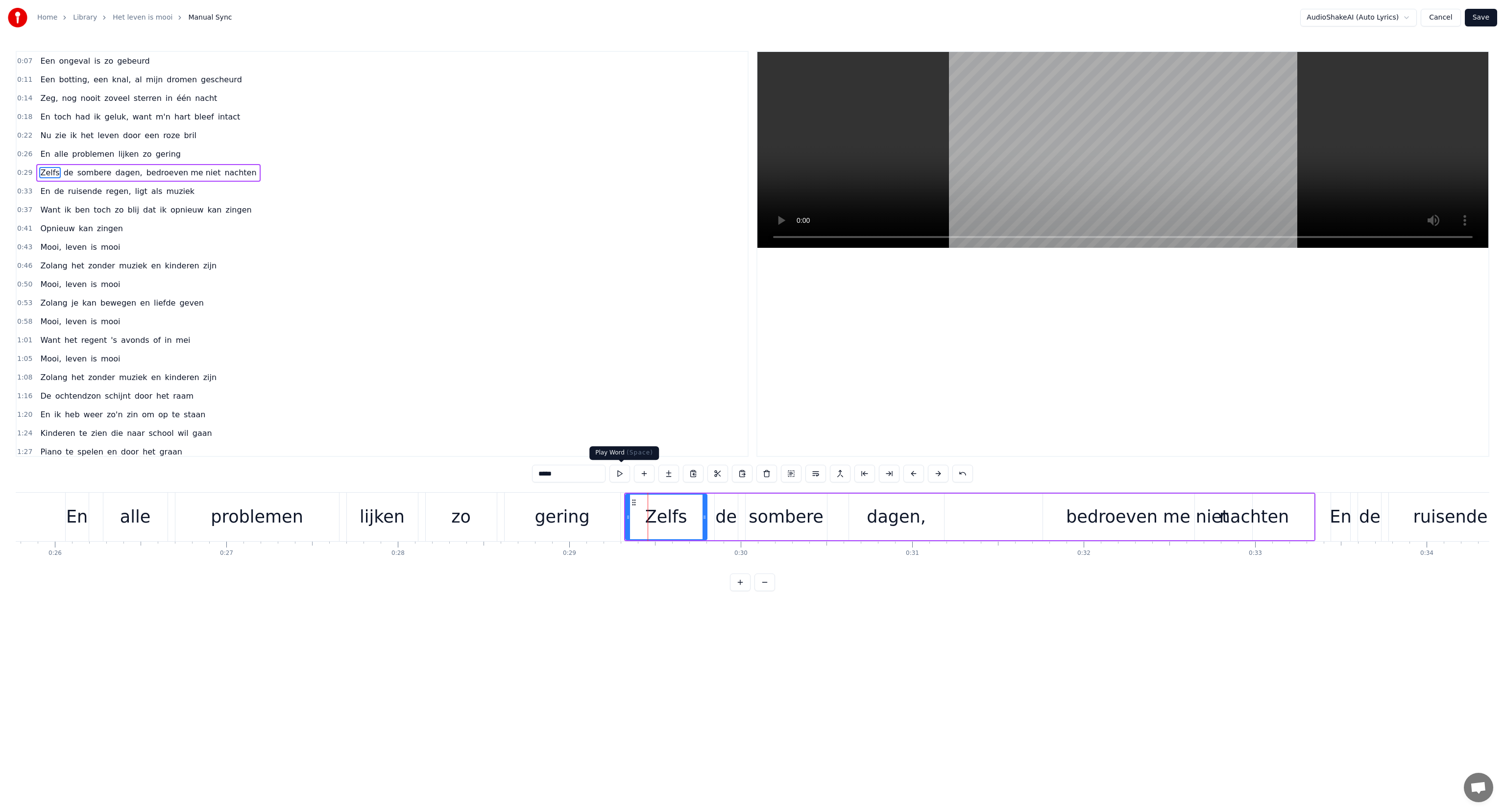
click at [618, 473] on button at bounding box center [619, 474] width 20 height 18
click at [1480, 17] on button "Save" at bounding box center [1481, 18] width 33 height 18
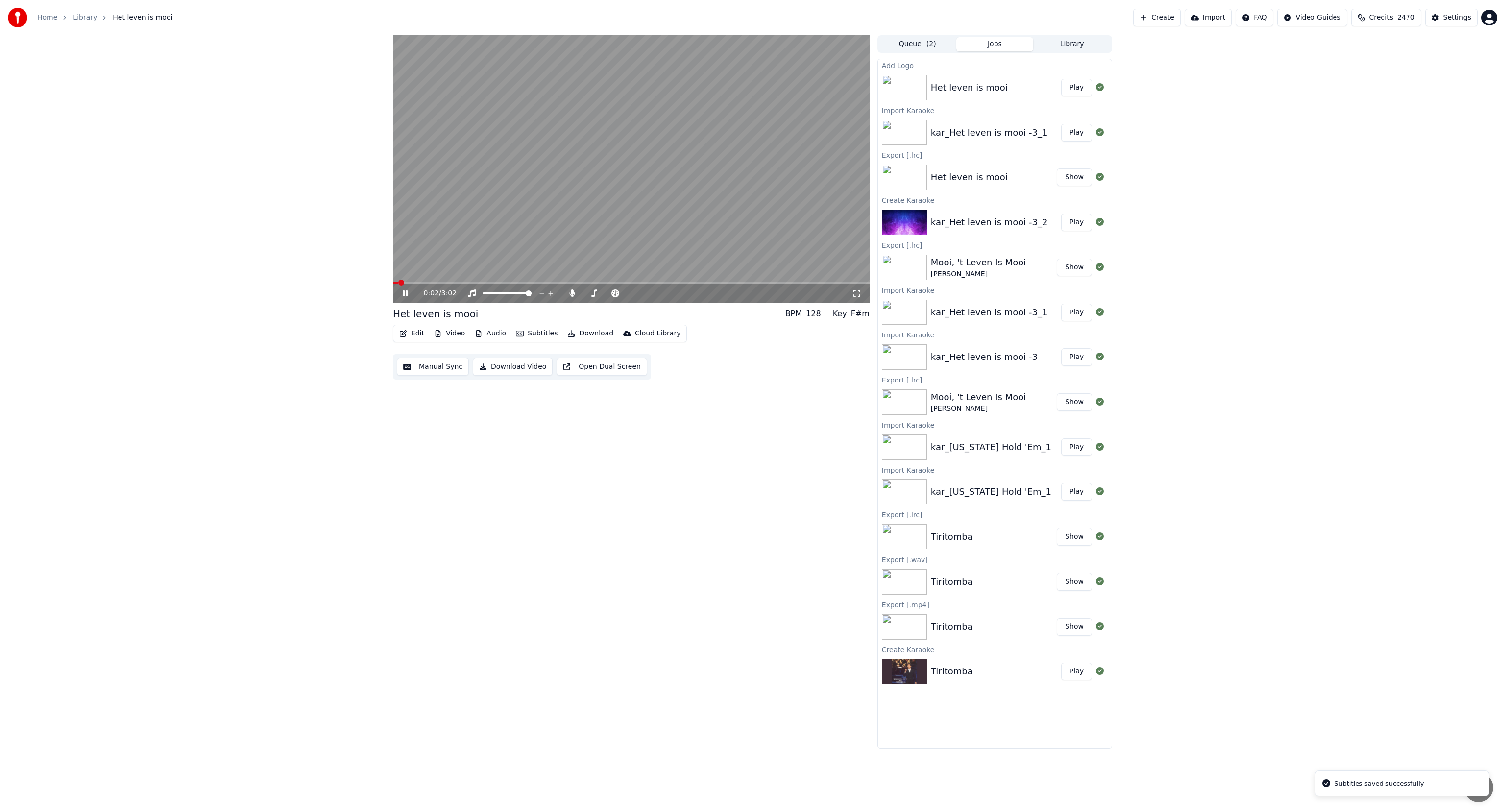
click at [420, 336] on button "Edit" at bounding box center [412, 333] width 33 height 14
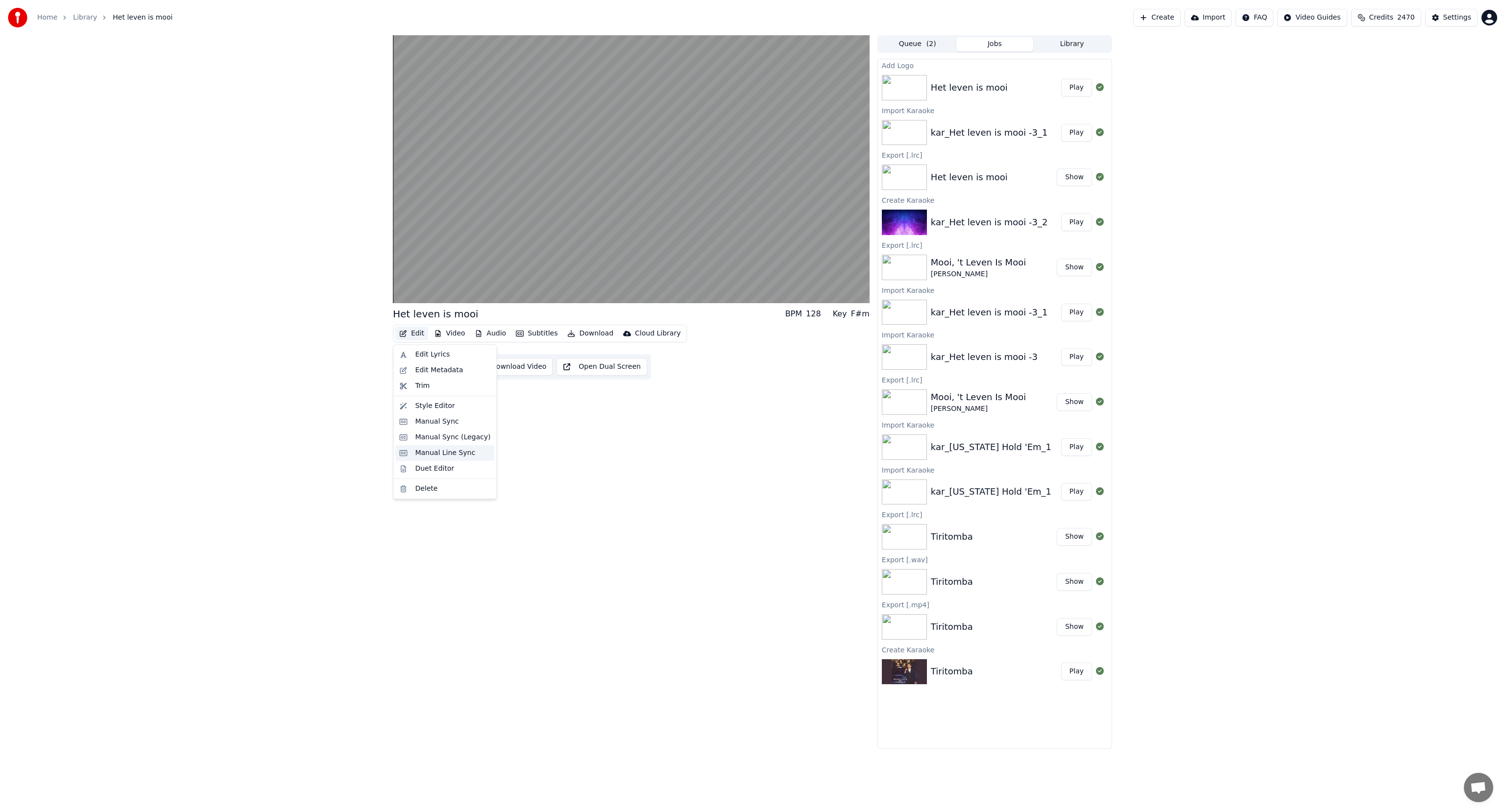
click at [421, 453] on div "Manual Line Sync" at bounding box center [445, 453] width 60 height 10
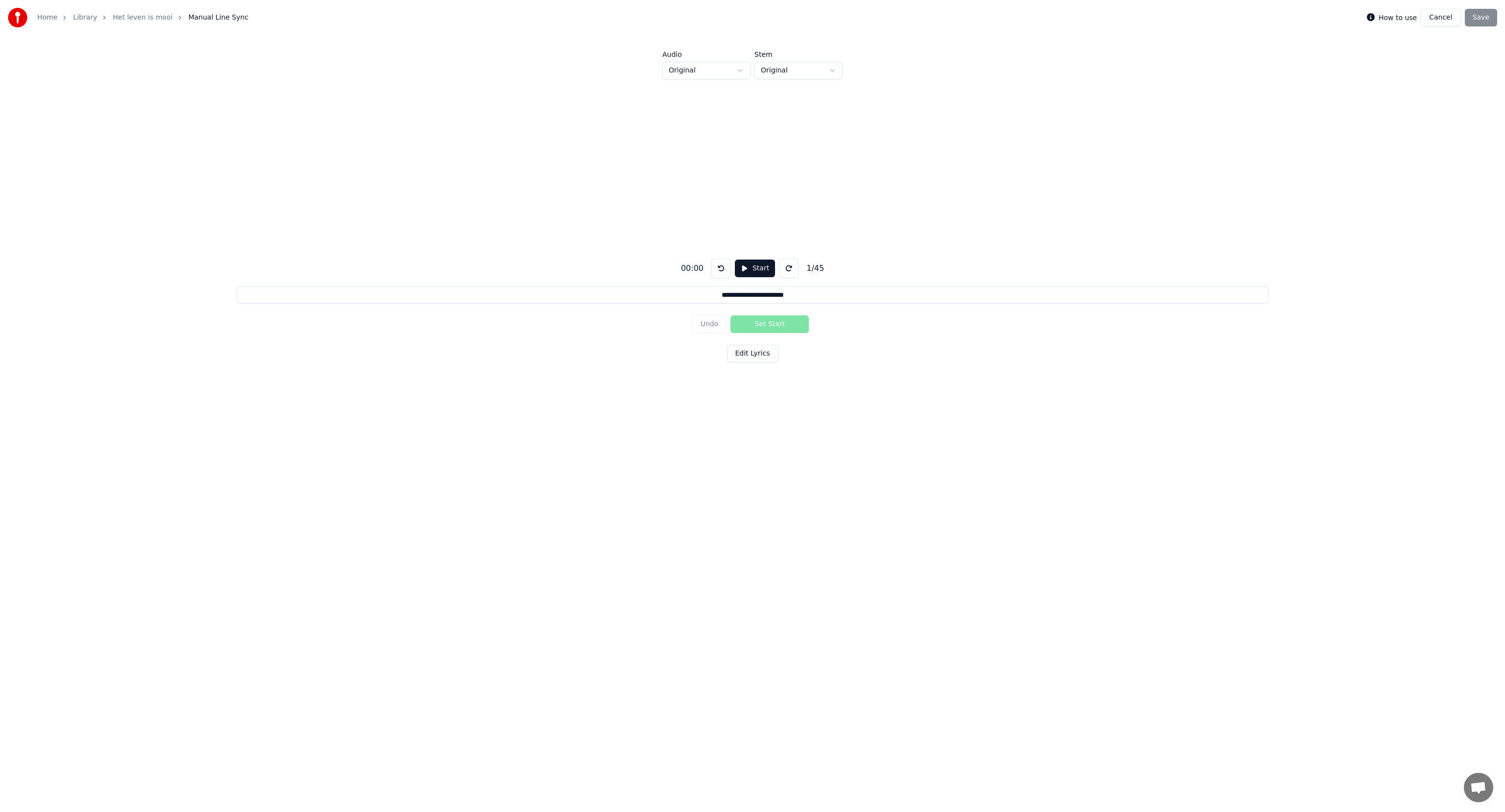
click at [757, 265] on button "Start" at bounding box center [755, 268] width 40 height 18
click at [756, 265] on button "Pause" at bounding box center [755, 268] width 43 height 18
click at [1437, 18] on button "Cancel" at bounding box center [1440, 18] width 39 height 18
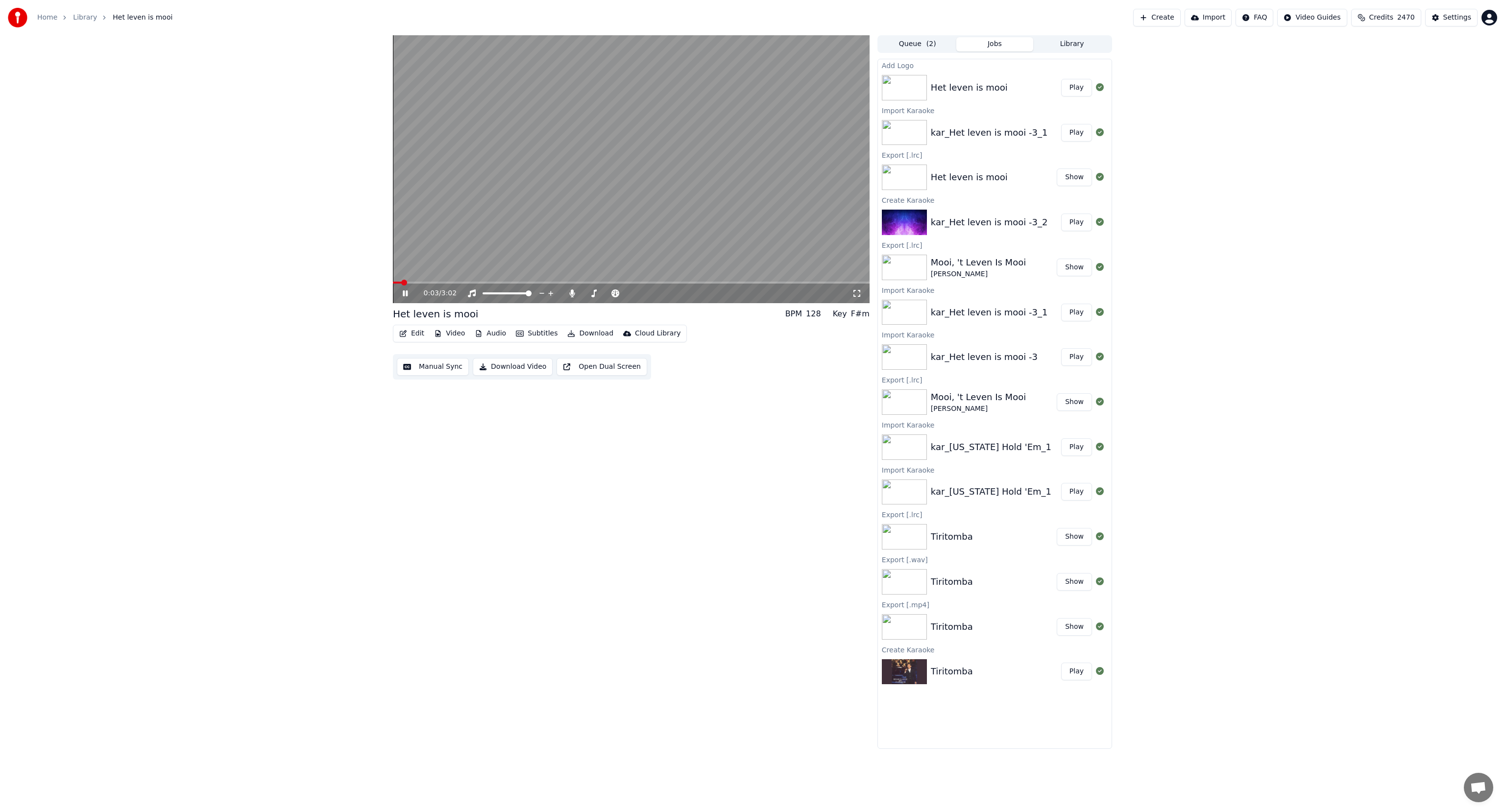
click at [406, 294] on icon at bounding box center [405, 293] width 5 height 6
click at [419, 334] on button "Edit" at bounding box center [412, 333] width 33 height 14
click at [422, 436] on div "Manual Sync (Legacy)" at bounding box center [452, 437] width 75 height 10
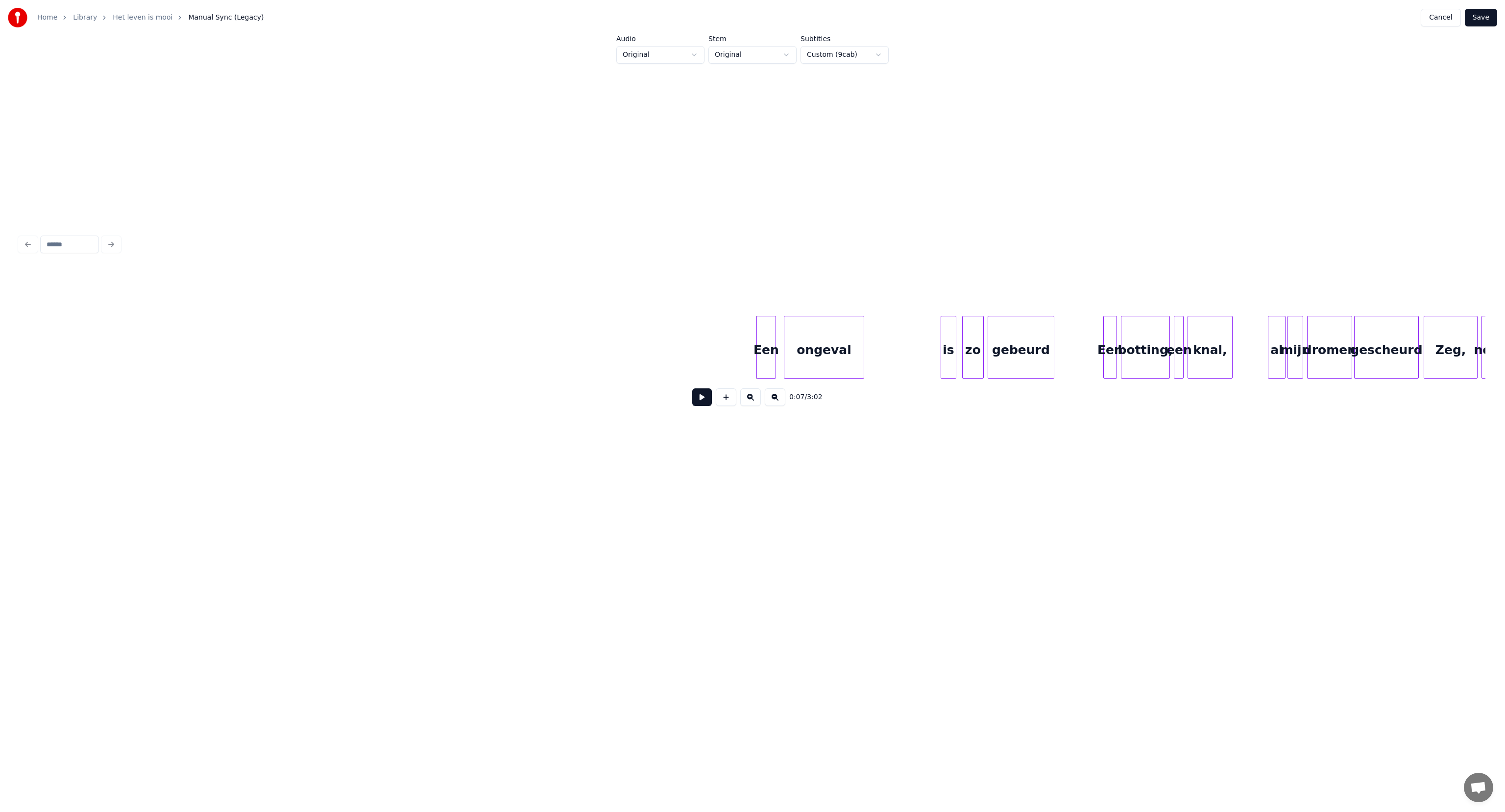
click at [702, 403] on button at bounding box center [702, 397] width 20 height 18
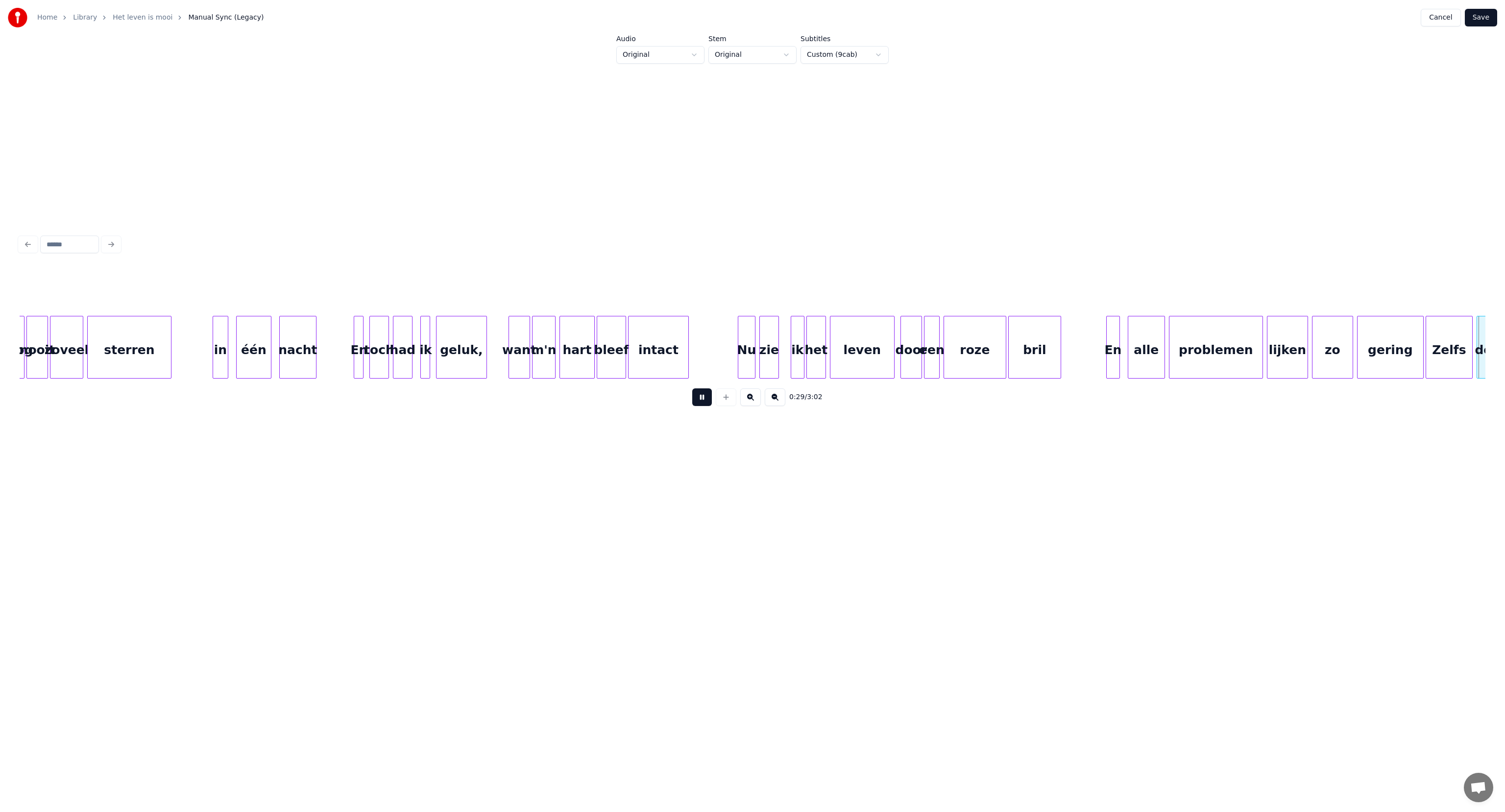
scroll to position [0, 2934]
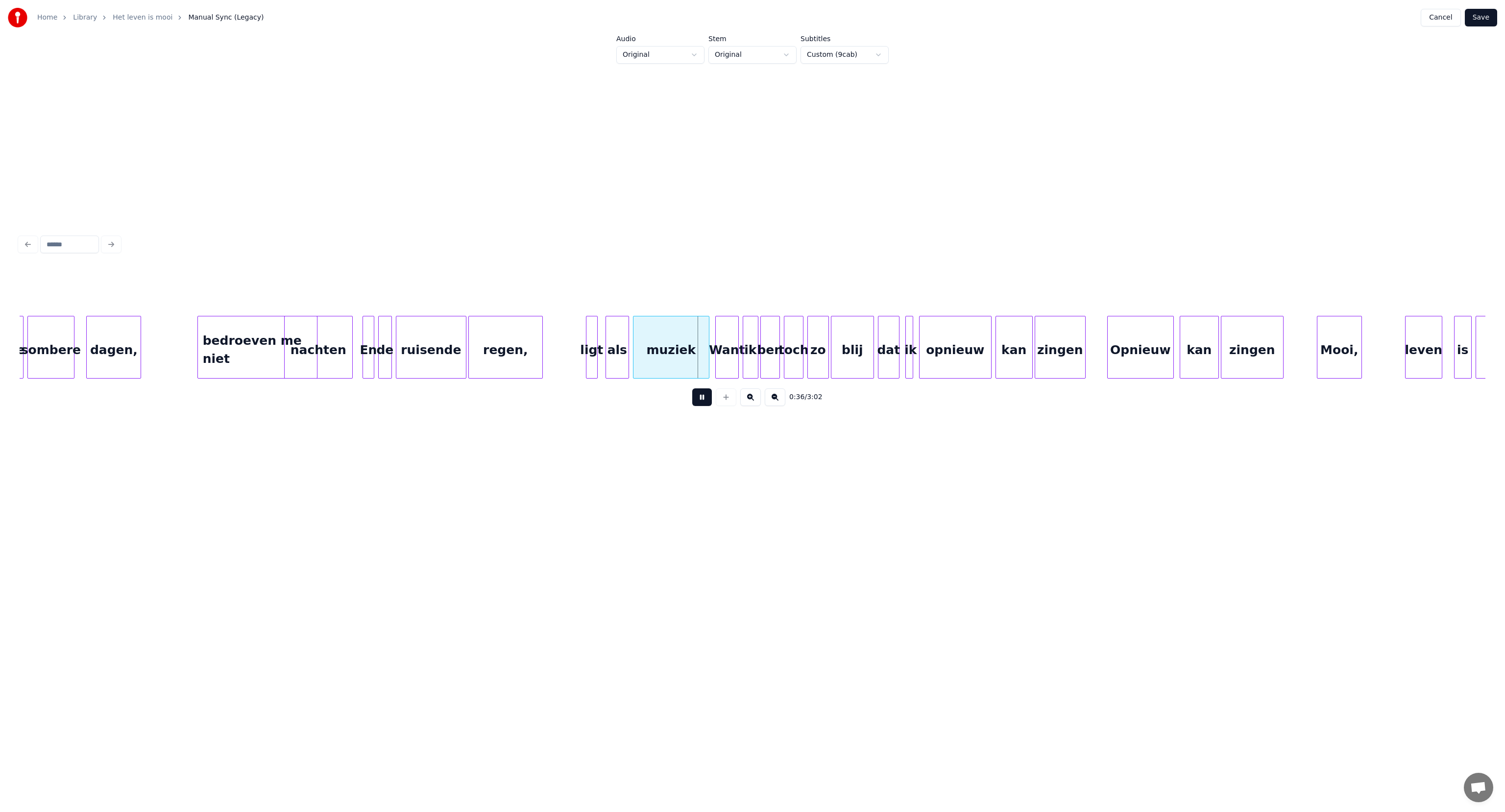
click at [702, 403] on button at bounding box center [702, 397] width 20 height 18
click at [594, 352] on div at bounding box center [596, 347] width 3 height 62
drag, startPoint x: 642, startPoint y: 291, endPoint x: 602, endPoint y: 286, distance: 40.3
click at [602, 286] on div "Line : 8 Word : 5 Subword : 1 **** Preserve Vocals" at bounding box center [752, 291] width 1466 height 49
type input "******"
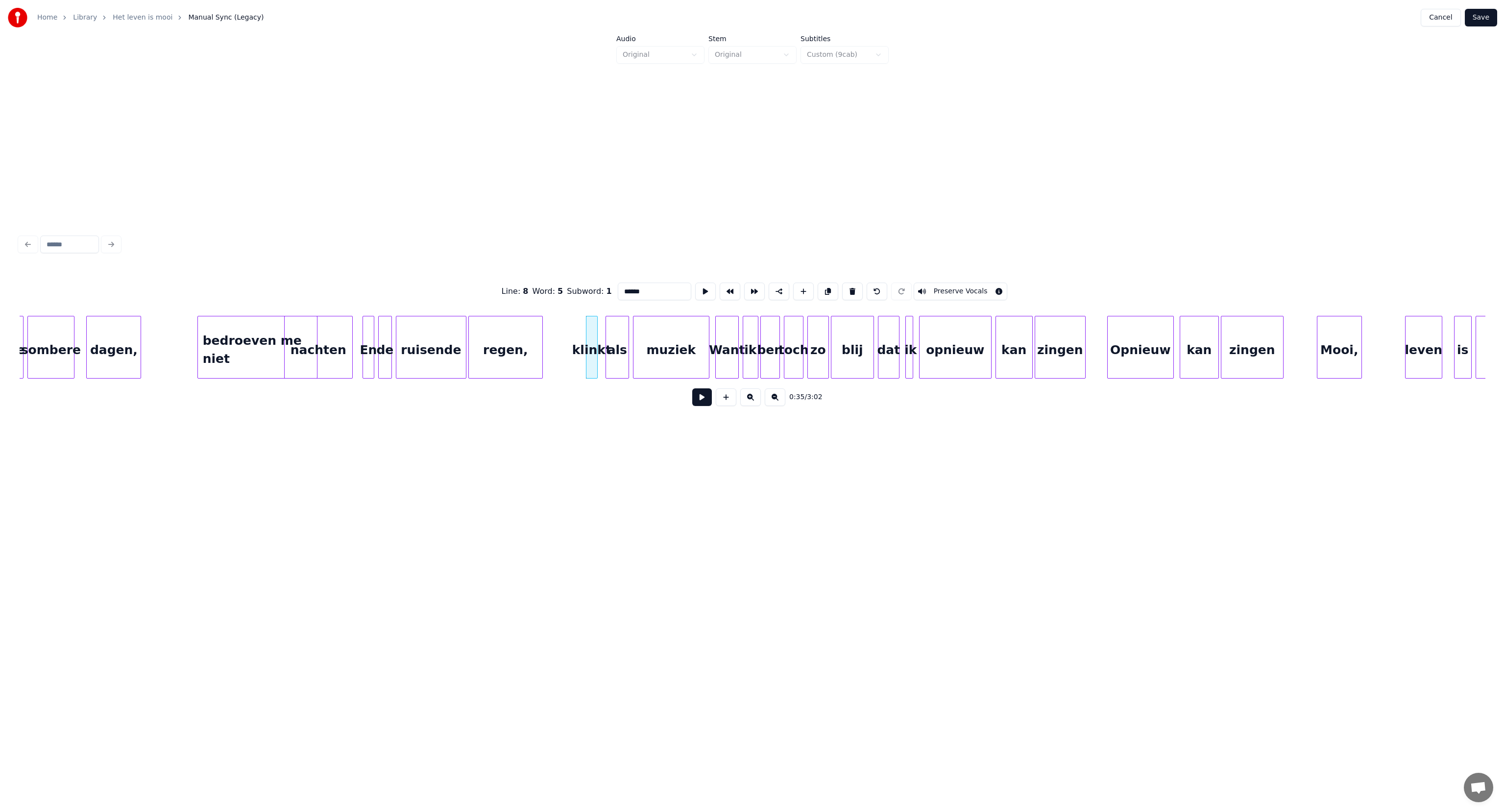
click at [704, 402] on button at bounding box center [702, 397] width 20 height 18
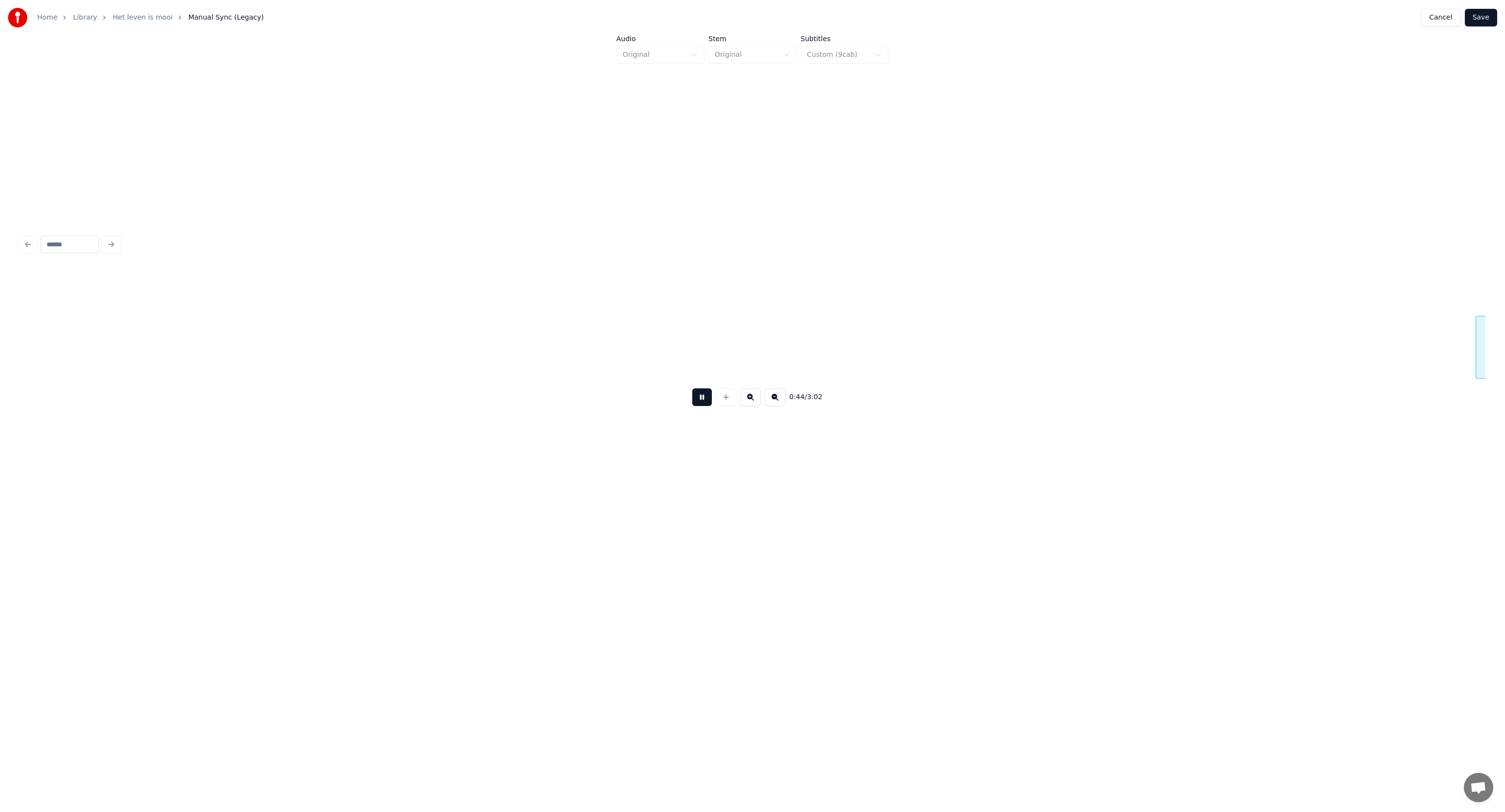
scroll to position [0, 4400]
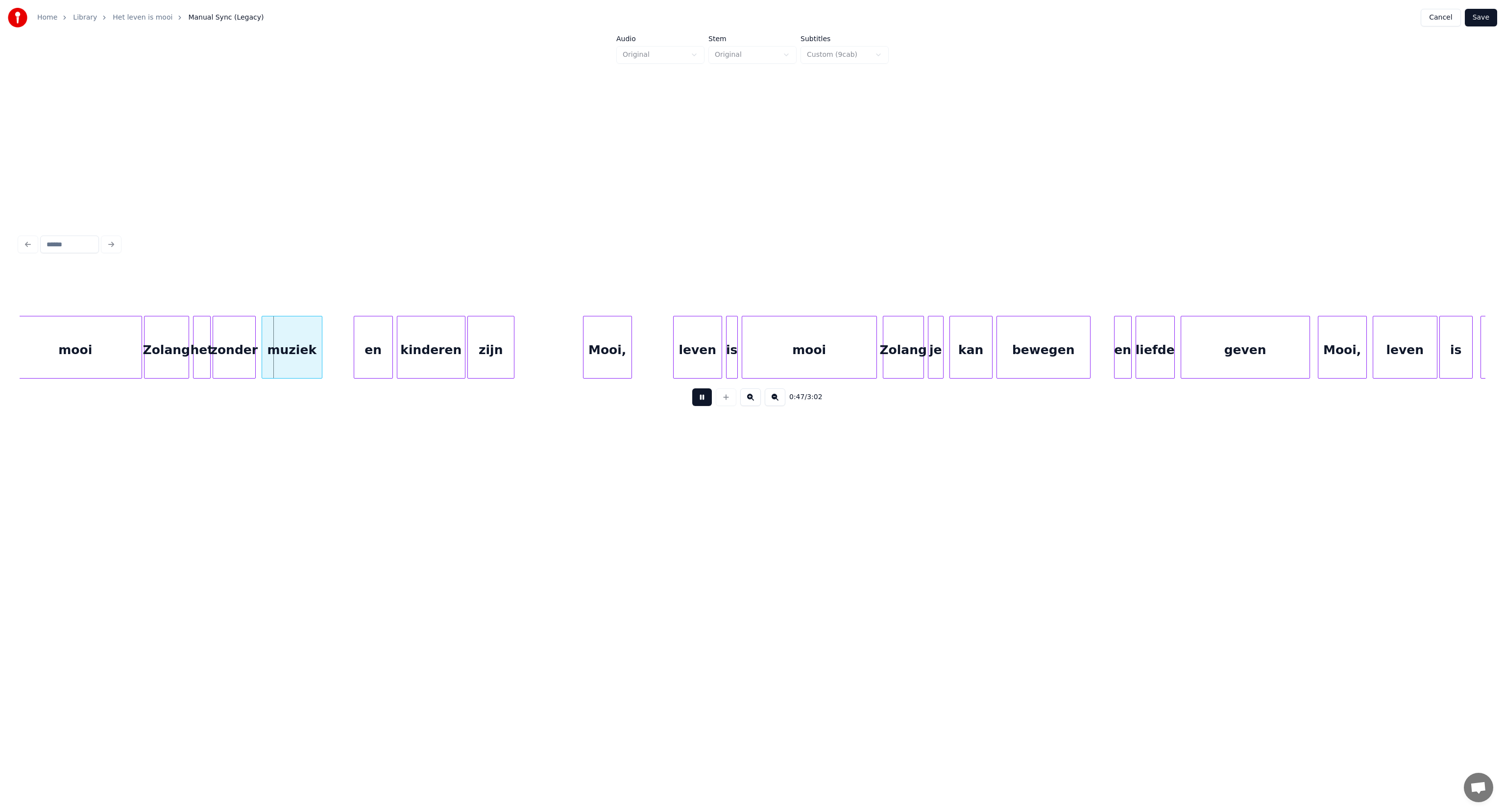
click at [704, 402] on button at bounding box center [702, 397] width 20 height 18
click at [201, 350] on div "het" at bounding box center [202, 350] width 17 height 67
drag, startPoint x: 642, startPoint y: 289, endPoint x: 595, endPoint y: 282, distance: 47.5
click at [595, 282] on div "Line : 12 Word : 2 Subword : 1 *** Preserve Vocals" at bounding box center [752, 291] width 1466 height 49
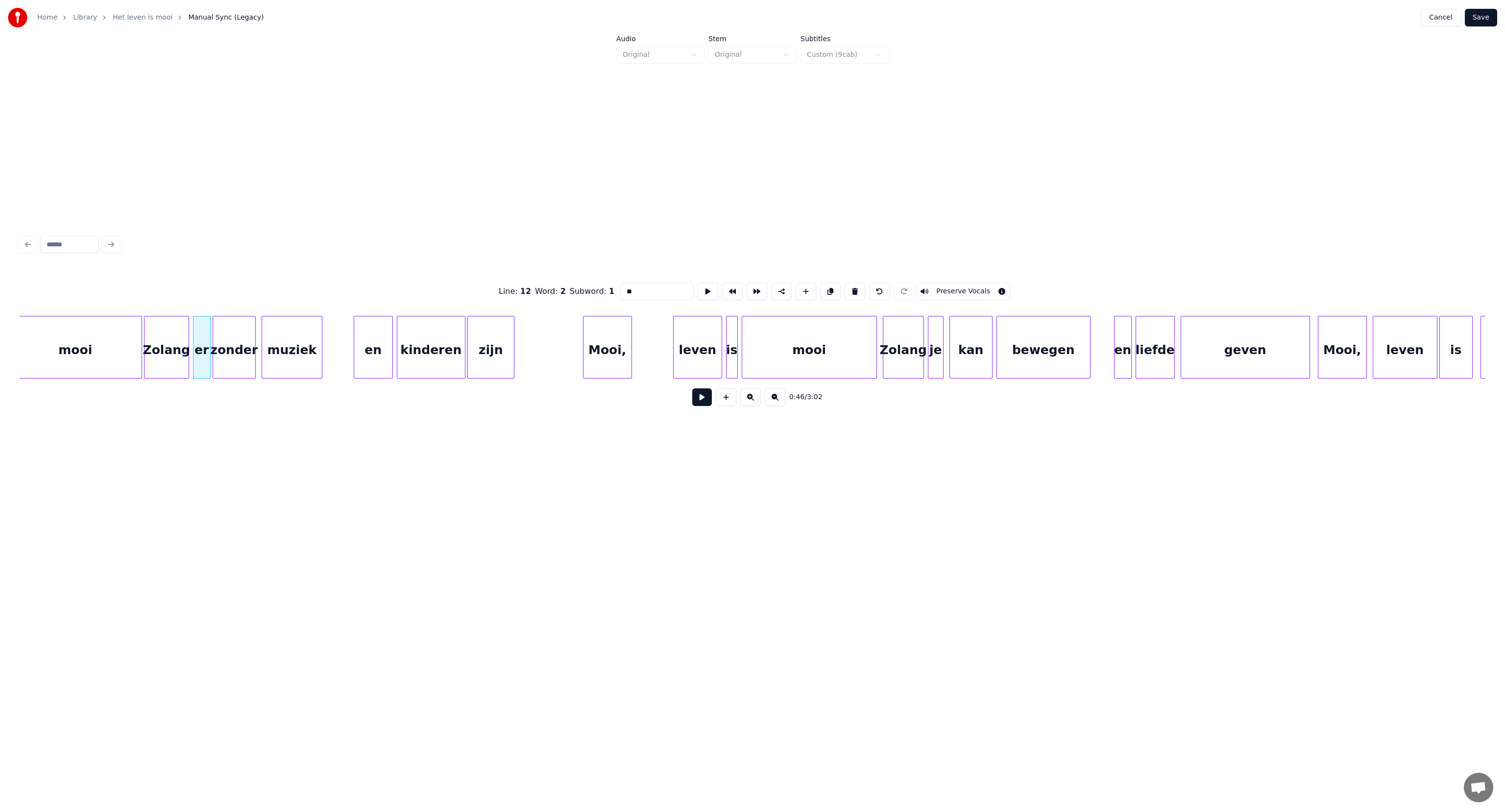
click at [276, 407] on div "0:46 / 3:02" at bounding box center [752, 397] width 1450 height 22
click at [242, 347] on div "zonder" at bounding box center [234, 350] width 42 height 67
click at [633, 287] on input "******" at bounding box center [657, 291] width 73 height 18
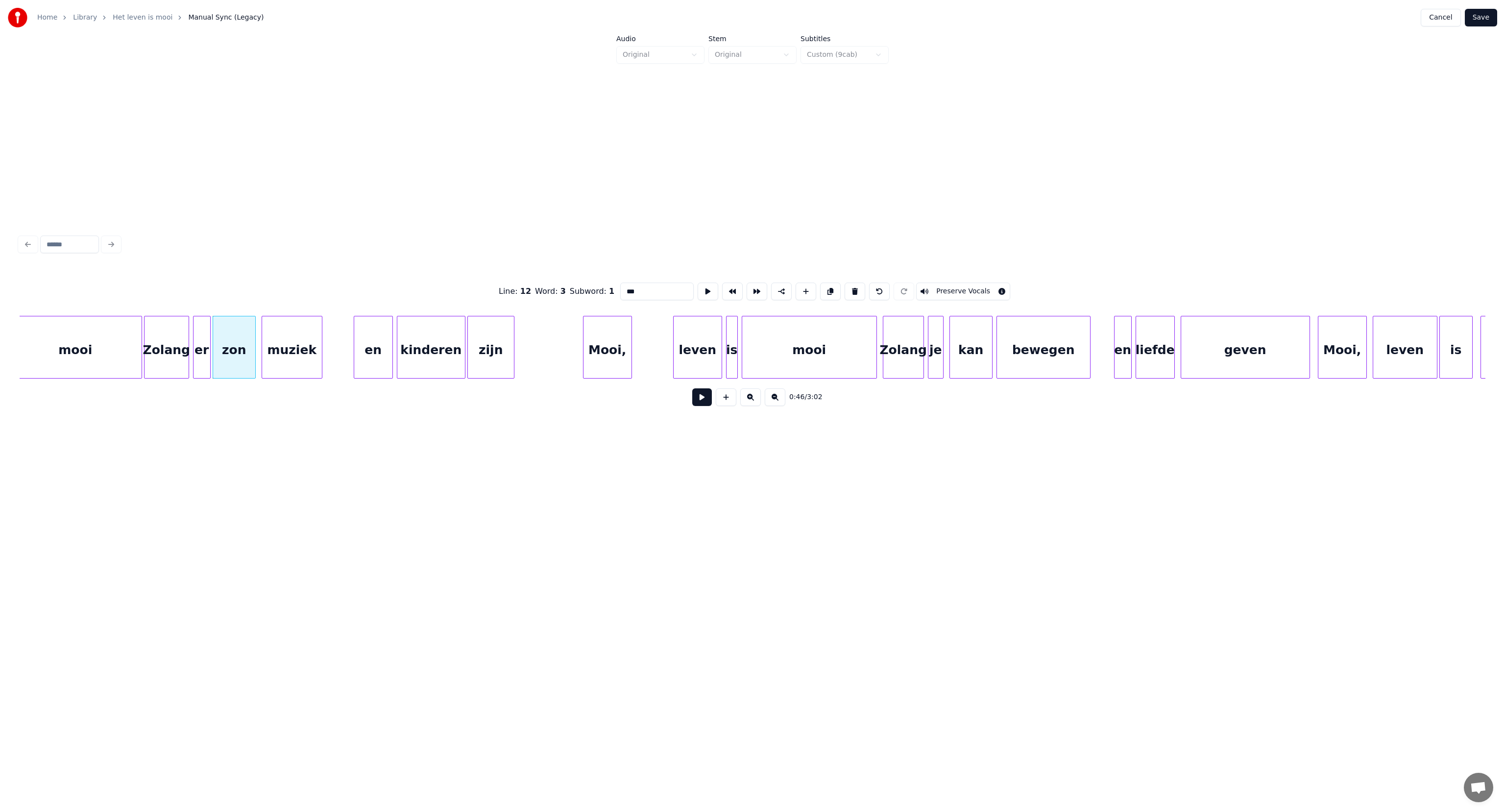
type input "***"
click at [698, 403] on button at bounding box center [702, 397] width 20 height 18
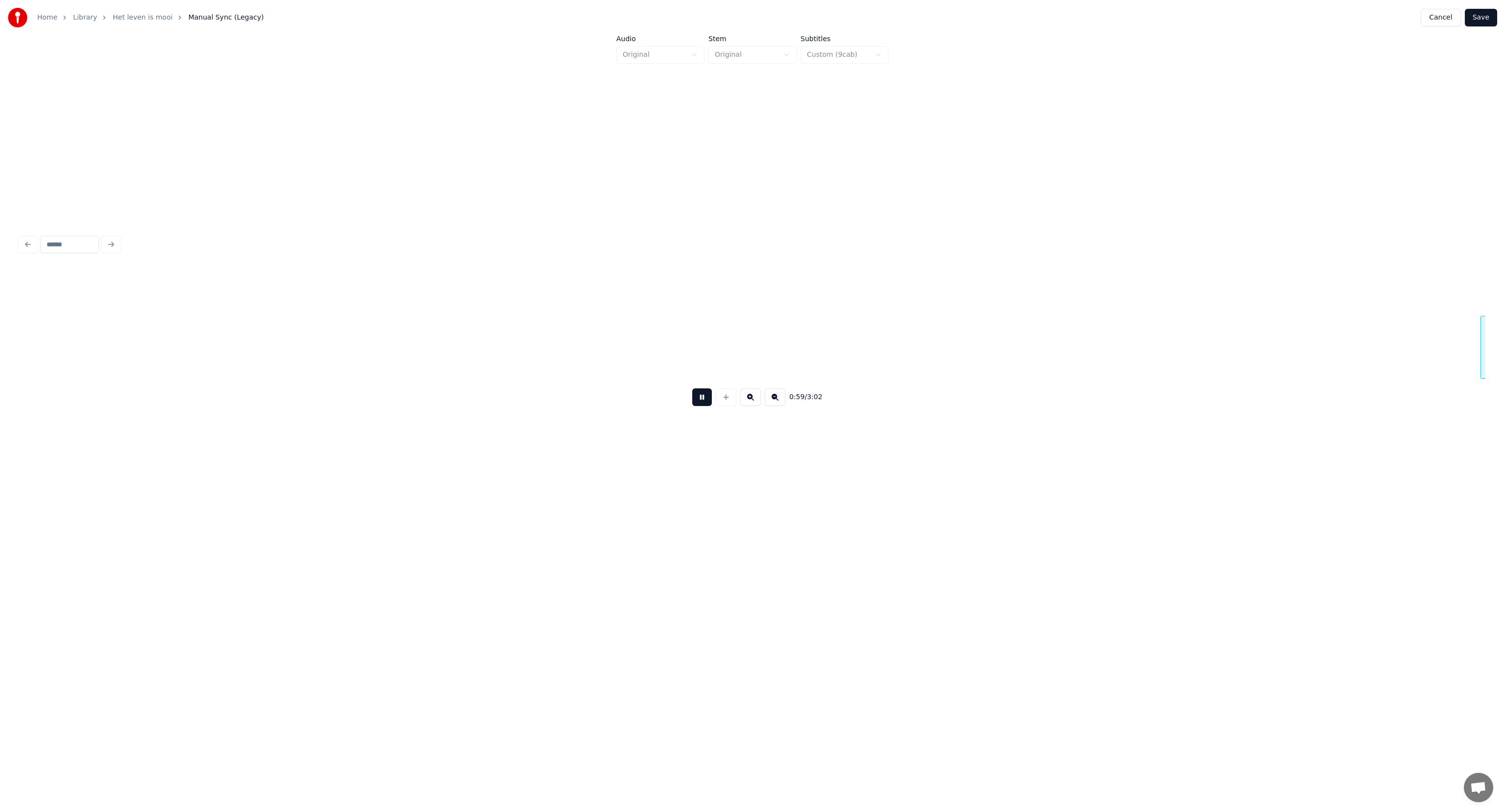
scroll to position [0, 5867]
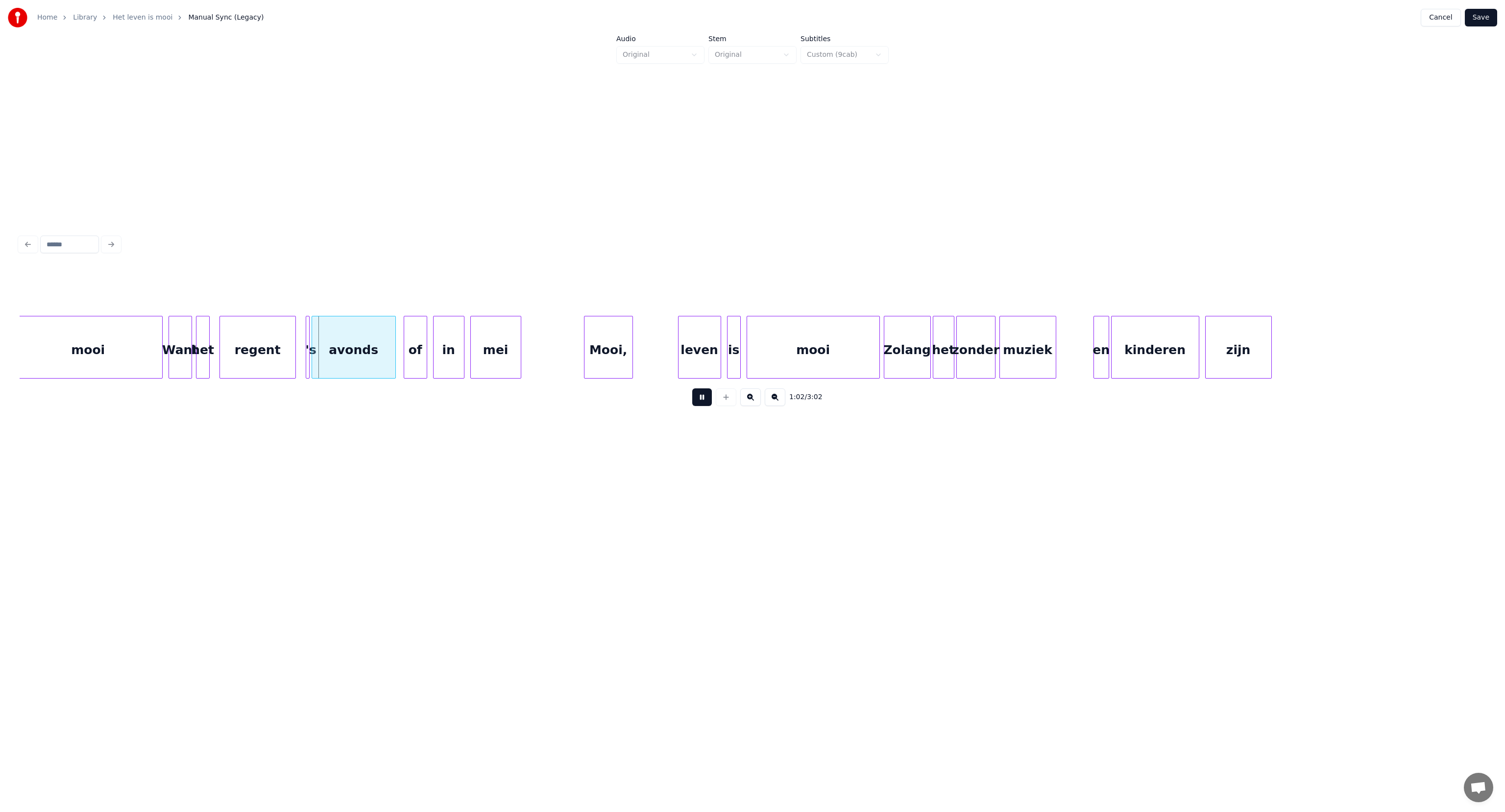
click at [698, 403] on button at bounding box center [702, 397] width 20 height 18
click at [1449, 22] on button "Cancel" at bounding box center [1440, 18] width 39 height 18
